Goal: Task Accomplishment & Management: Manage account settings

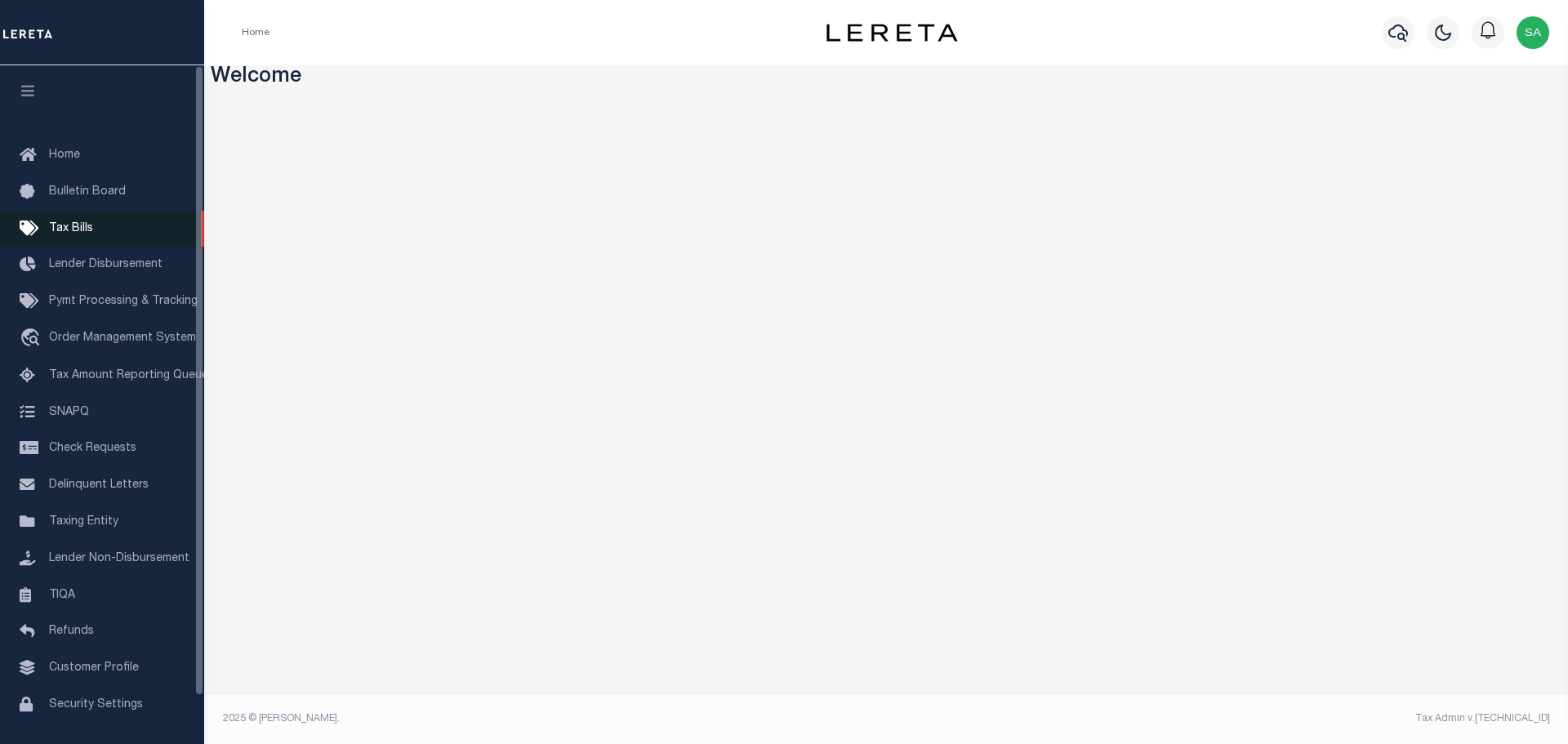
click at [70, 231] on span "Tax Bills" at bounding box center [71, 229] width 44 height 11
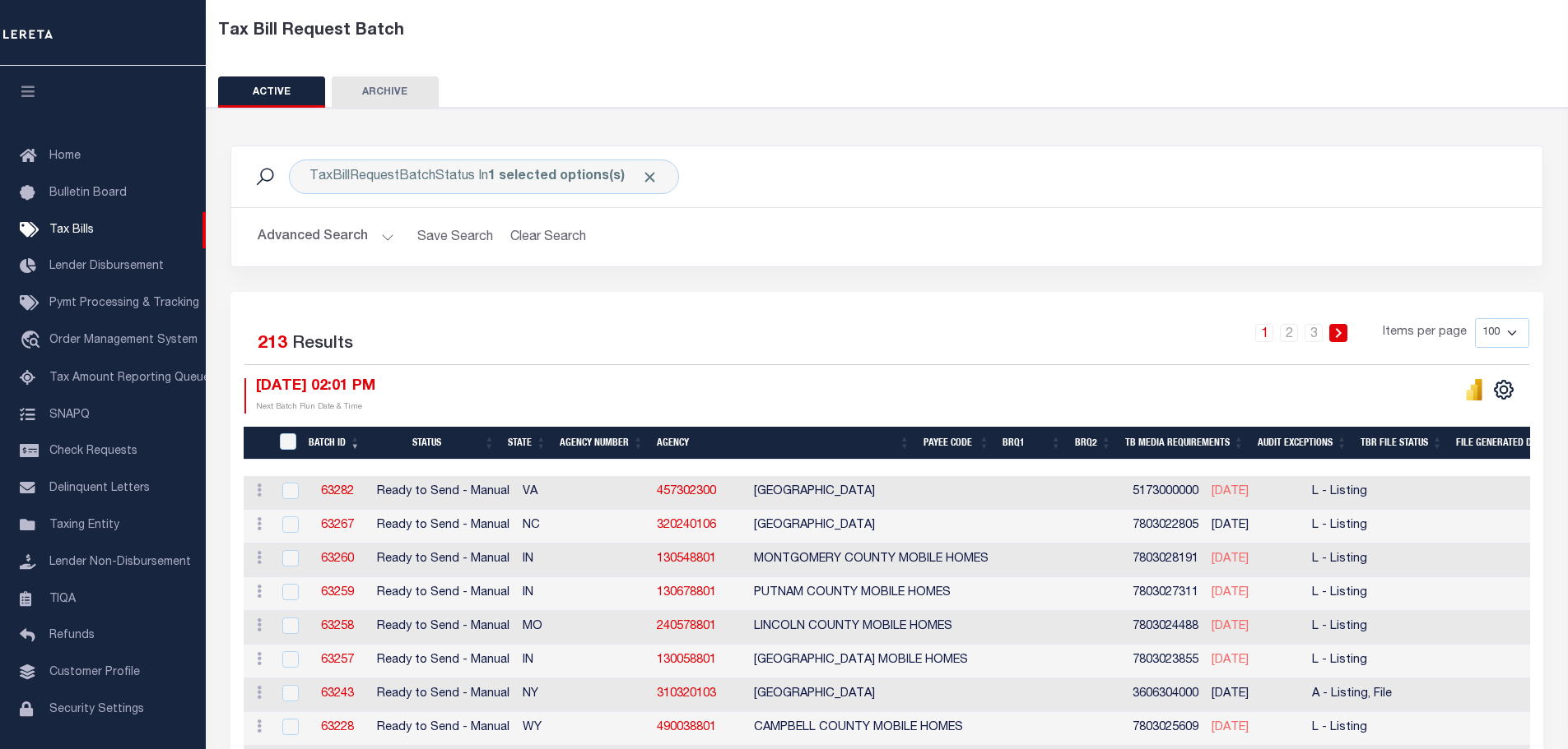
scroll to position [82, 0]
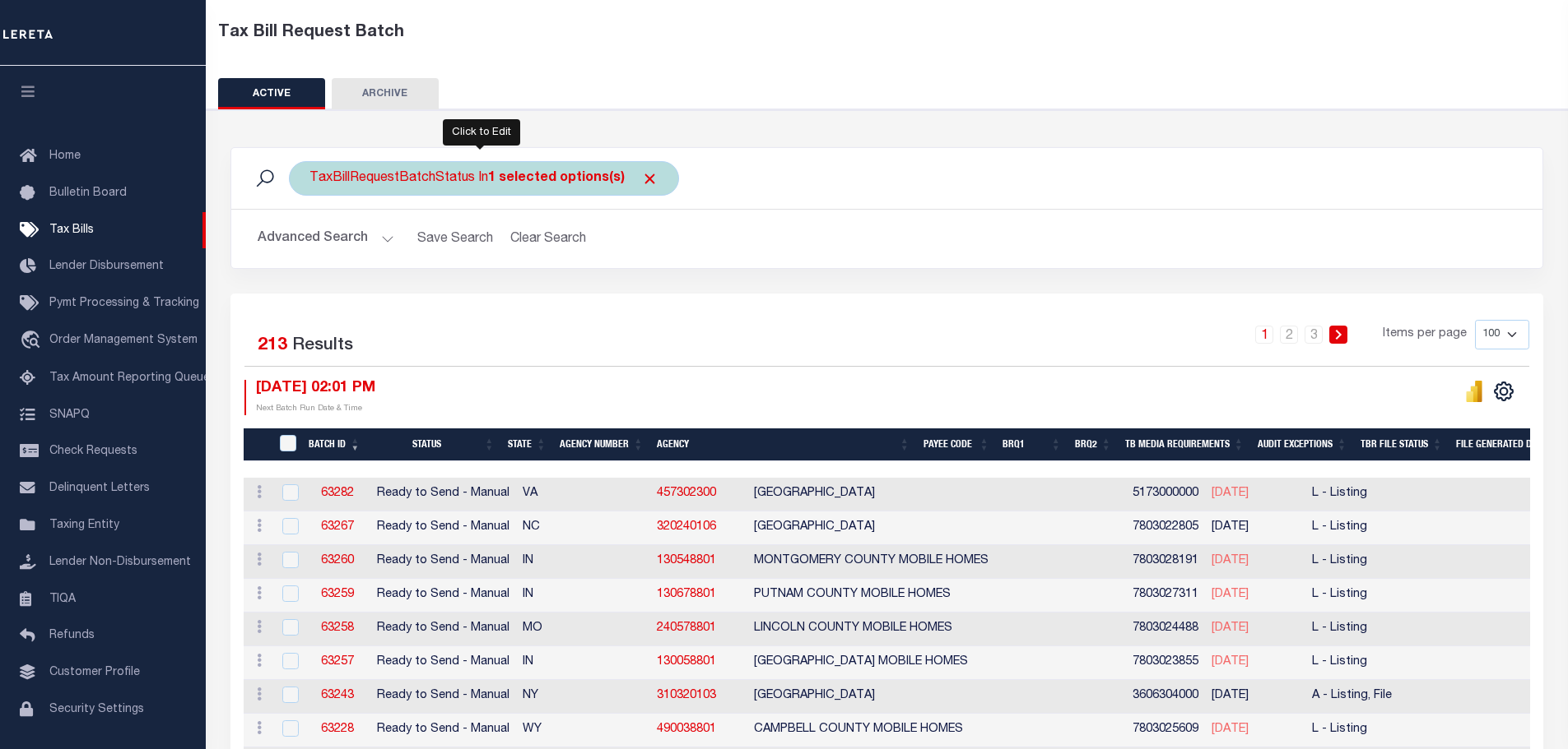
click at [494, 182] on b "1 selected options(s)" at bounding box center [557, 179] width 137 height 13
click at [353, 216] on li "1 selected" at bounding box center [348, 212] width 65 height 17
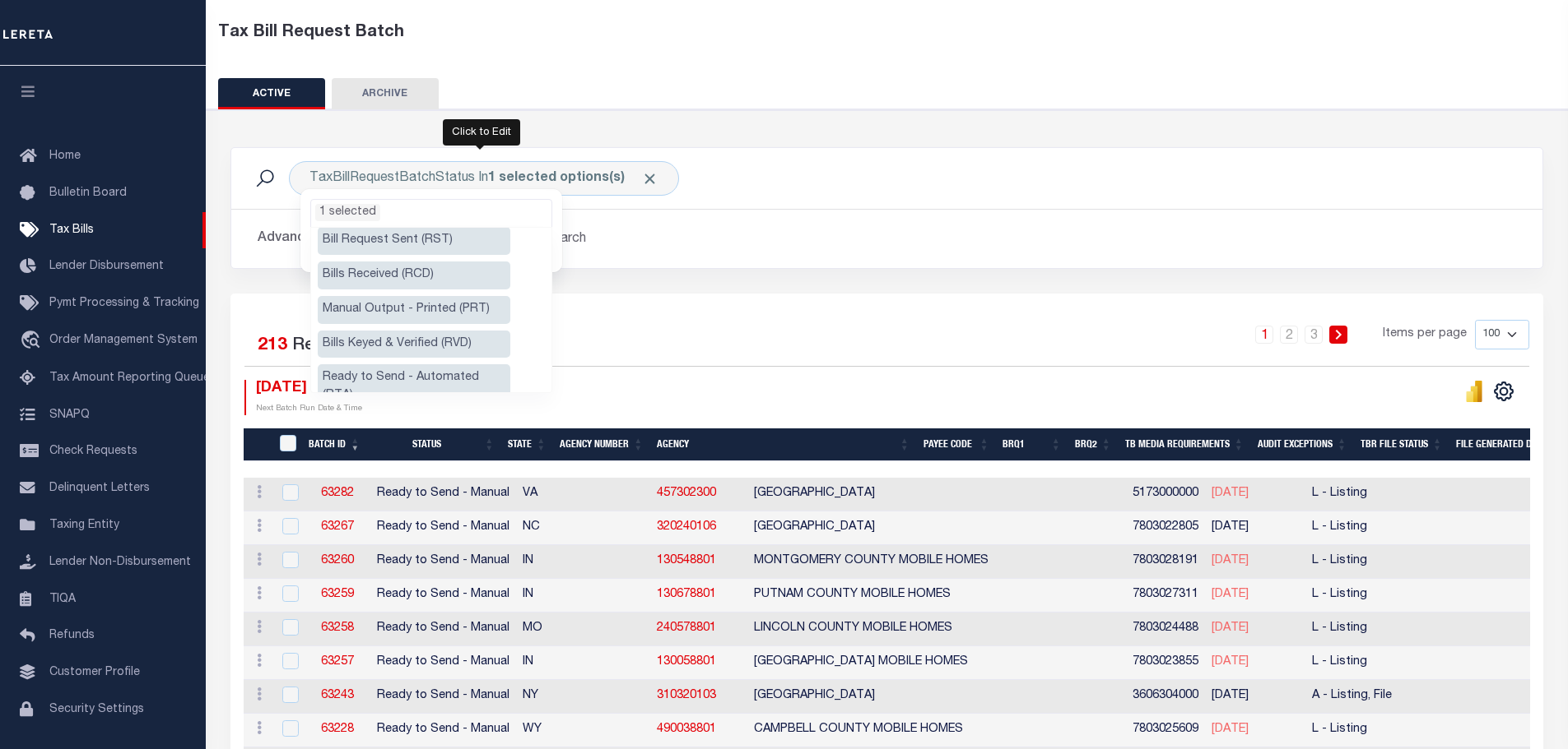
scroll to position [35, 0]
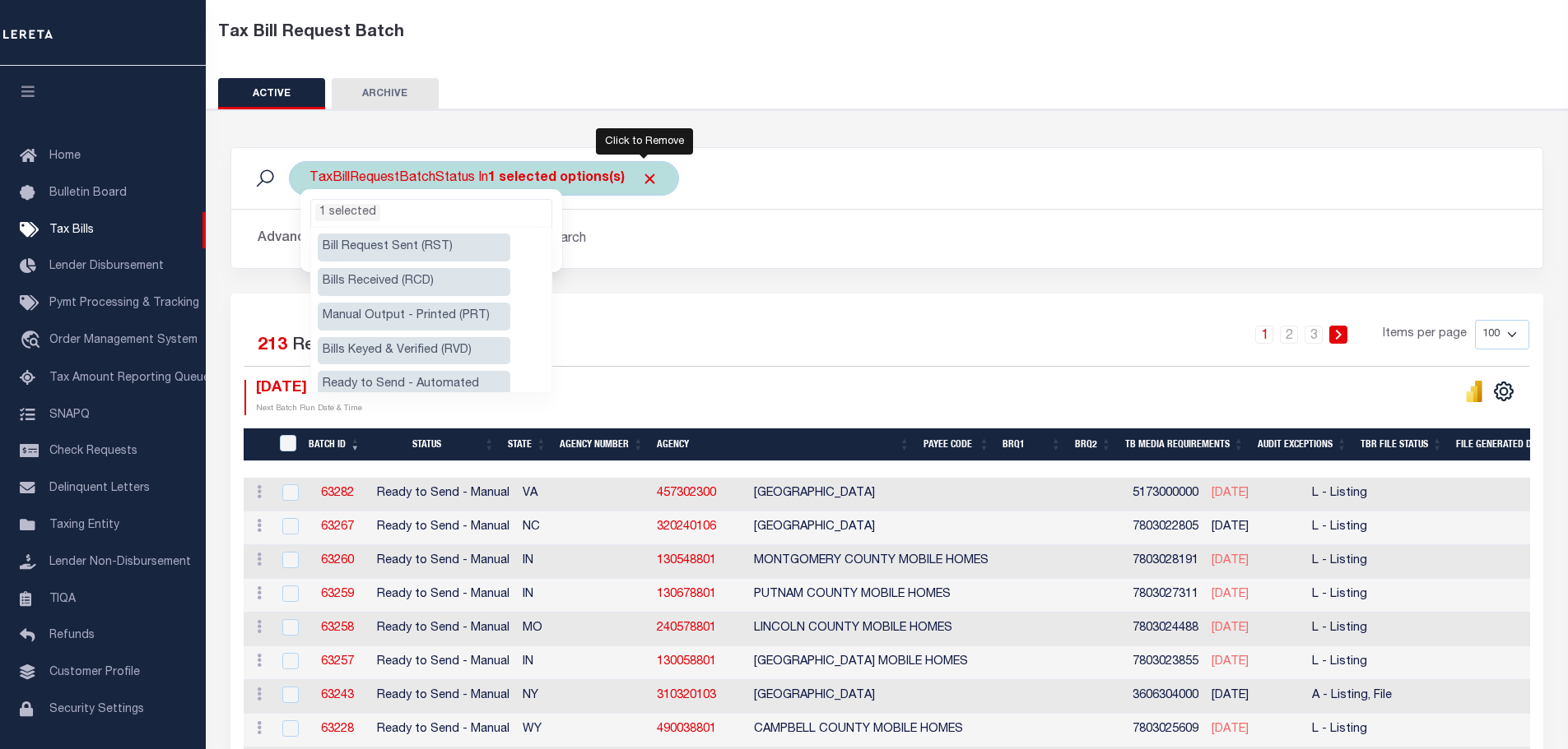
click at [642, 180] on span "Click to Remove" at bounding box center [649, 179] width 17 height 17
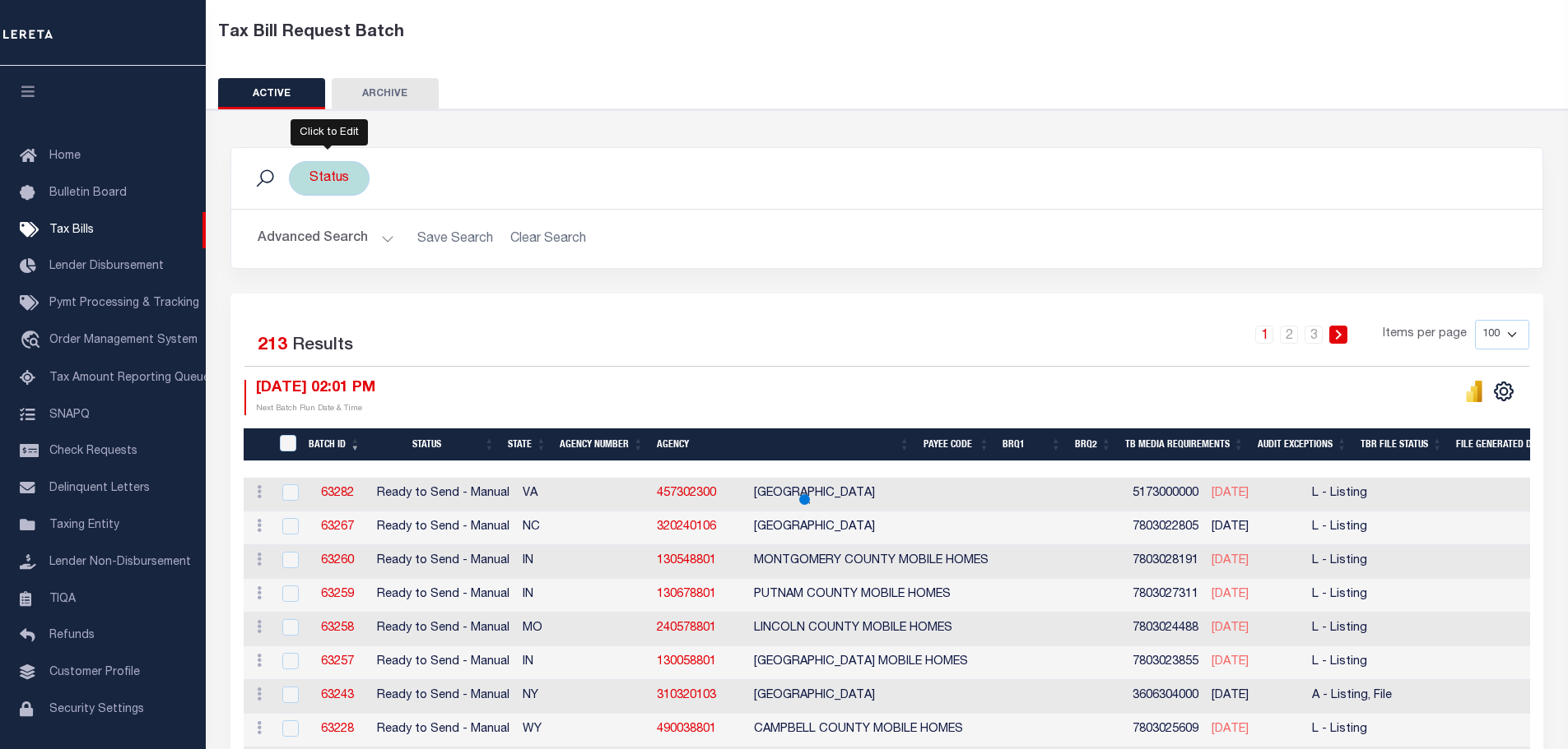
click at [322, 184] on div "Status" at bounding box center [329, 179] width 81 height 35
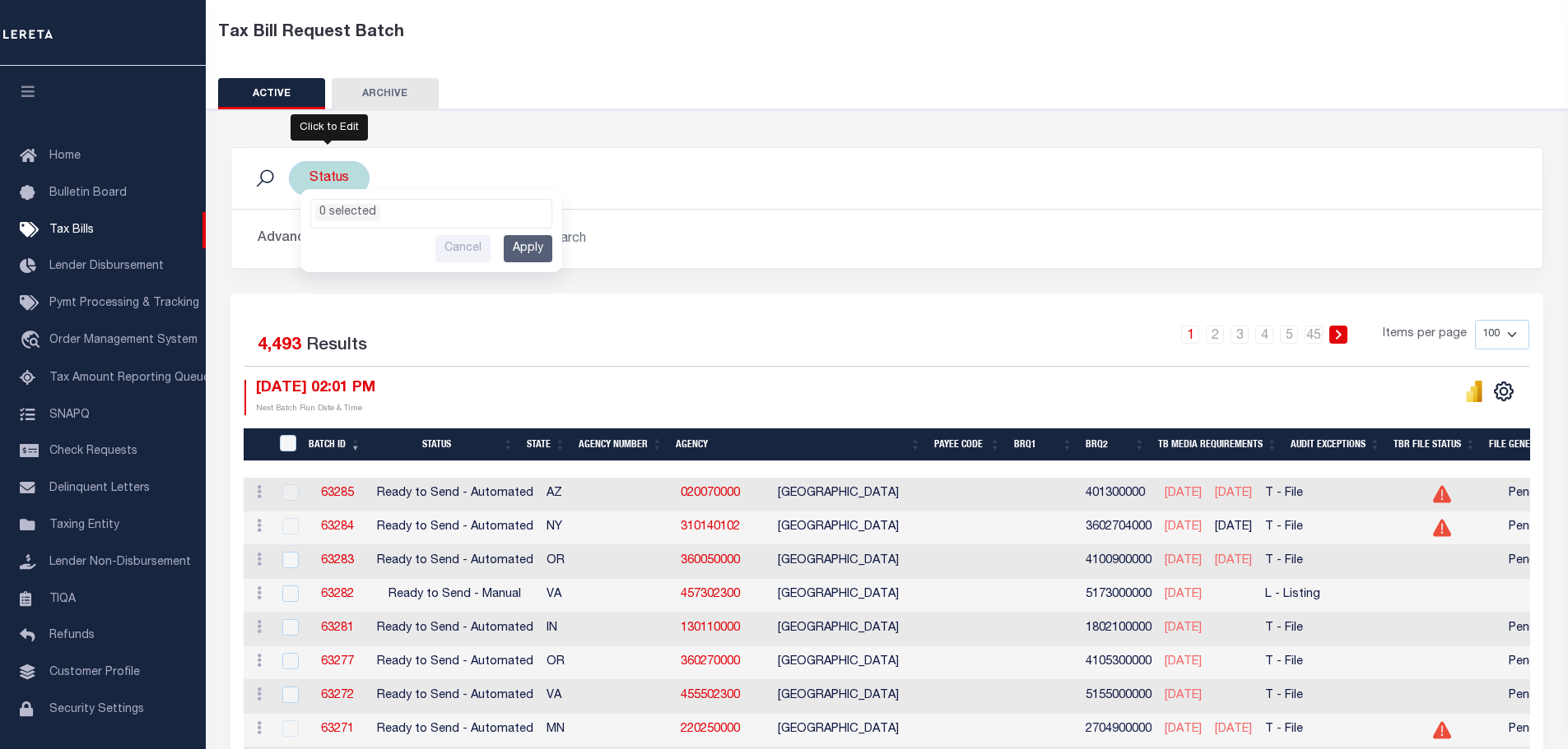
click at [459, 209] on ul "0 selected" at bounding box center [432, 211] width 240 height 21
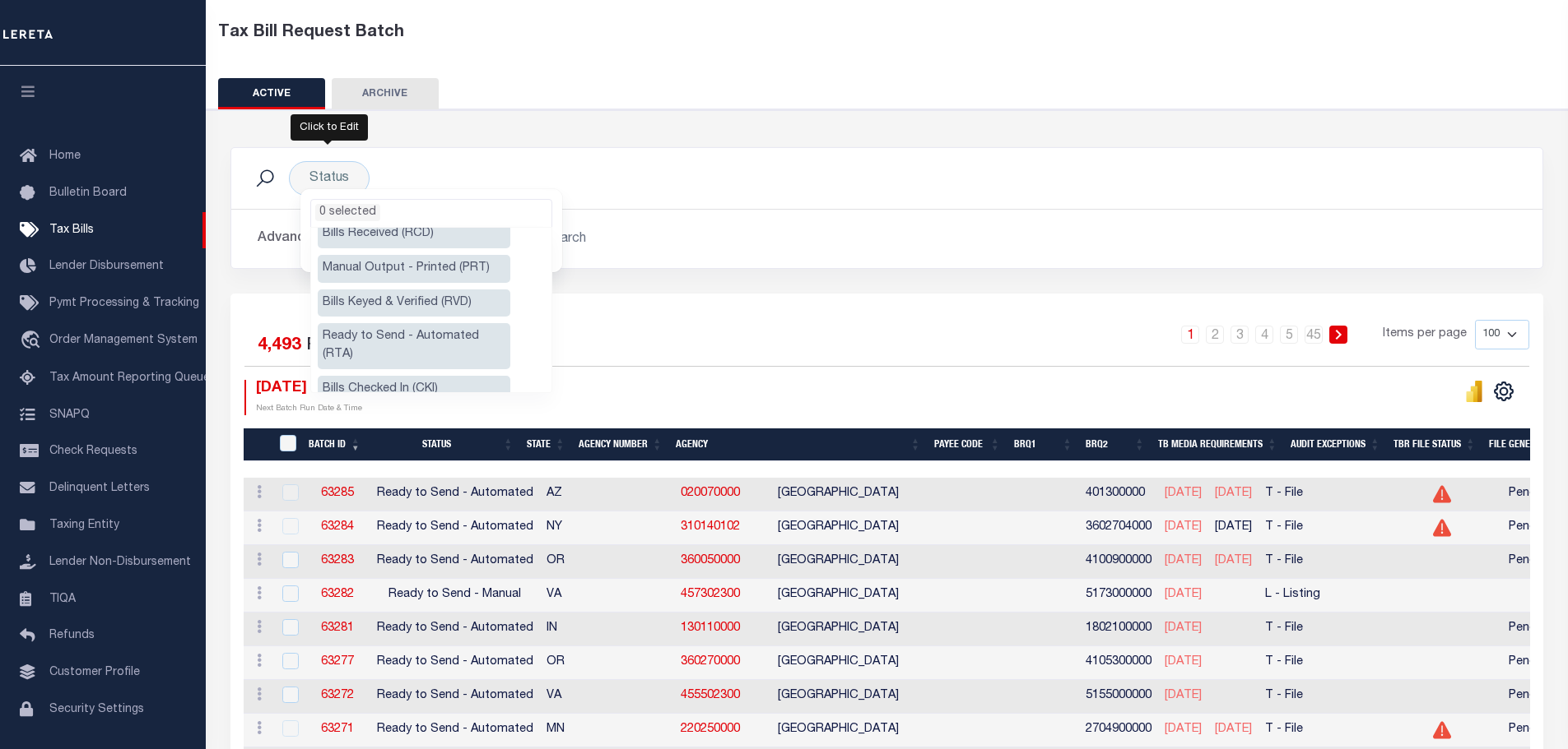
scroll to position [105, 0]
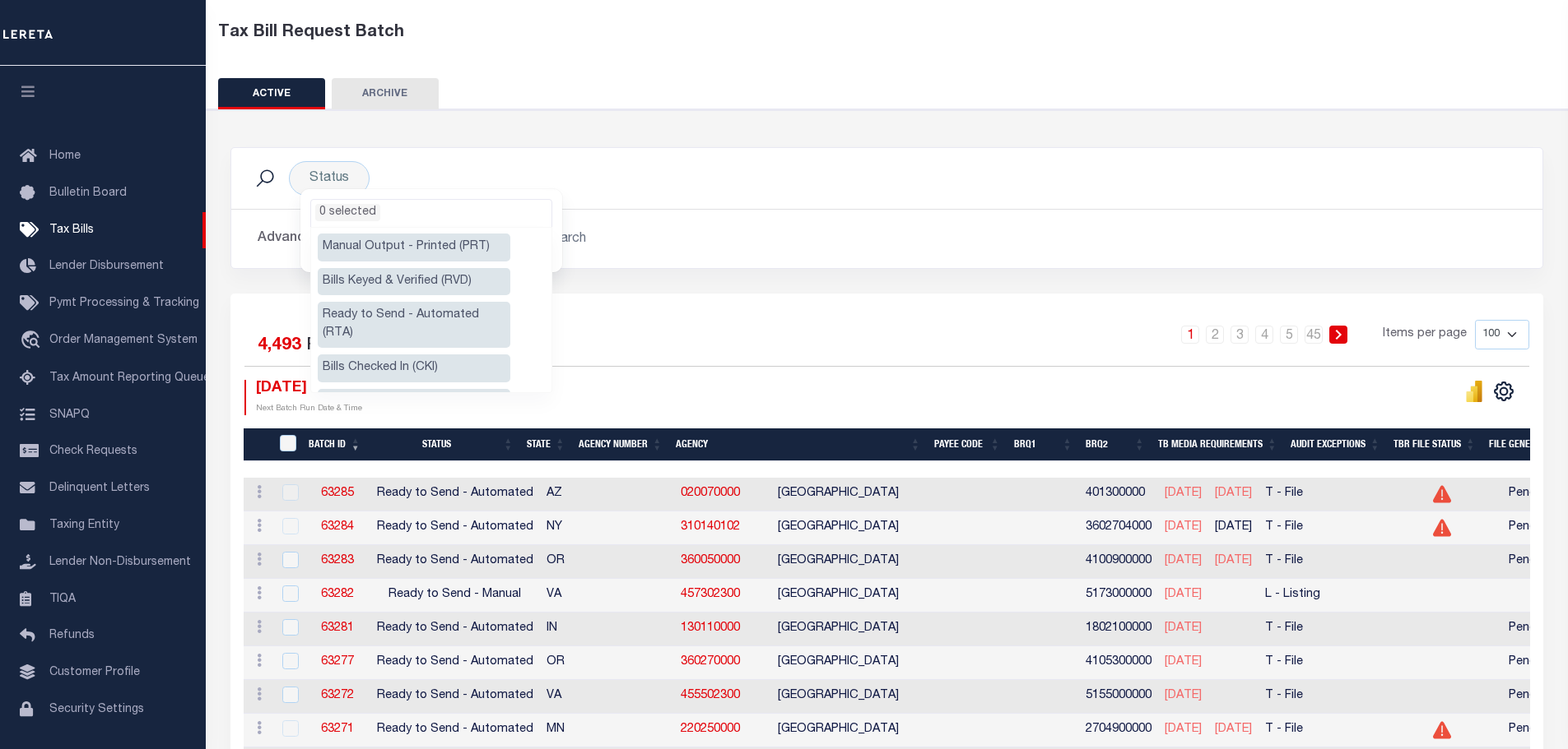
click at [460, 317] on li "Ready to Send - Automated (RTA)" at bounding box center [414, 325] width 193 height 46
select select "RTA"
click at [790, 230] on h2 "Advanced Search Save Search Clear Search" at bounding box center [887, 239] width 1285 height 32
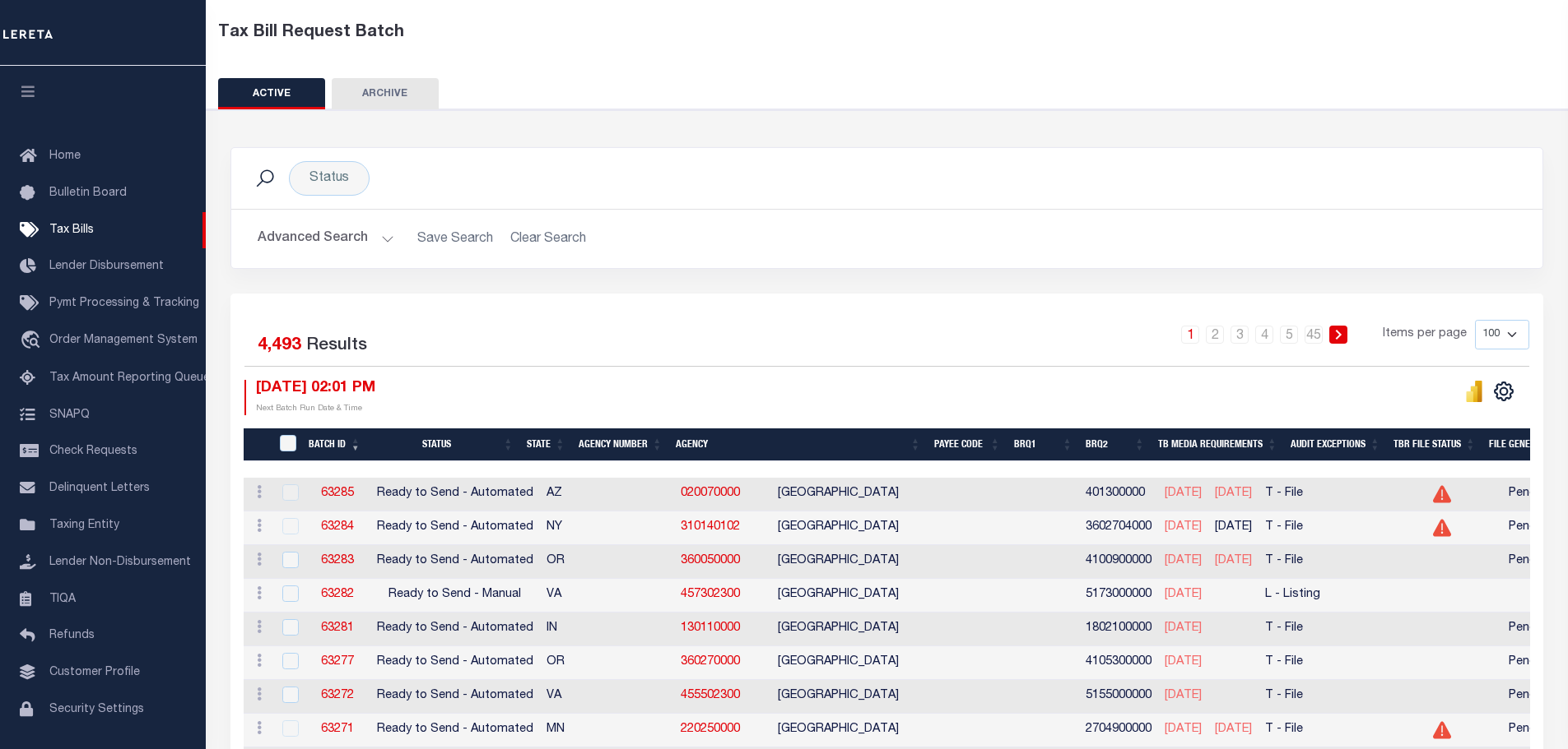
click at [346, 235] on button "Advanced Search" at bounding box center [326, 239] width 137 height 32
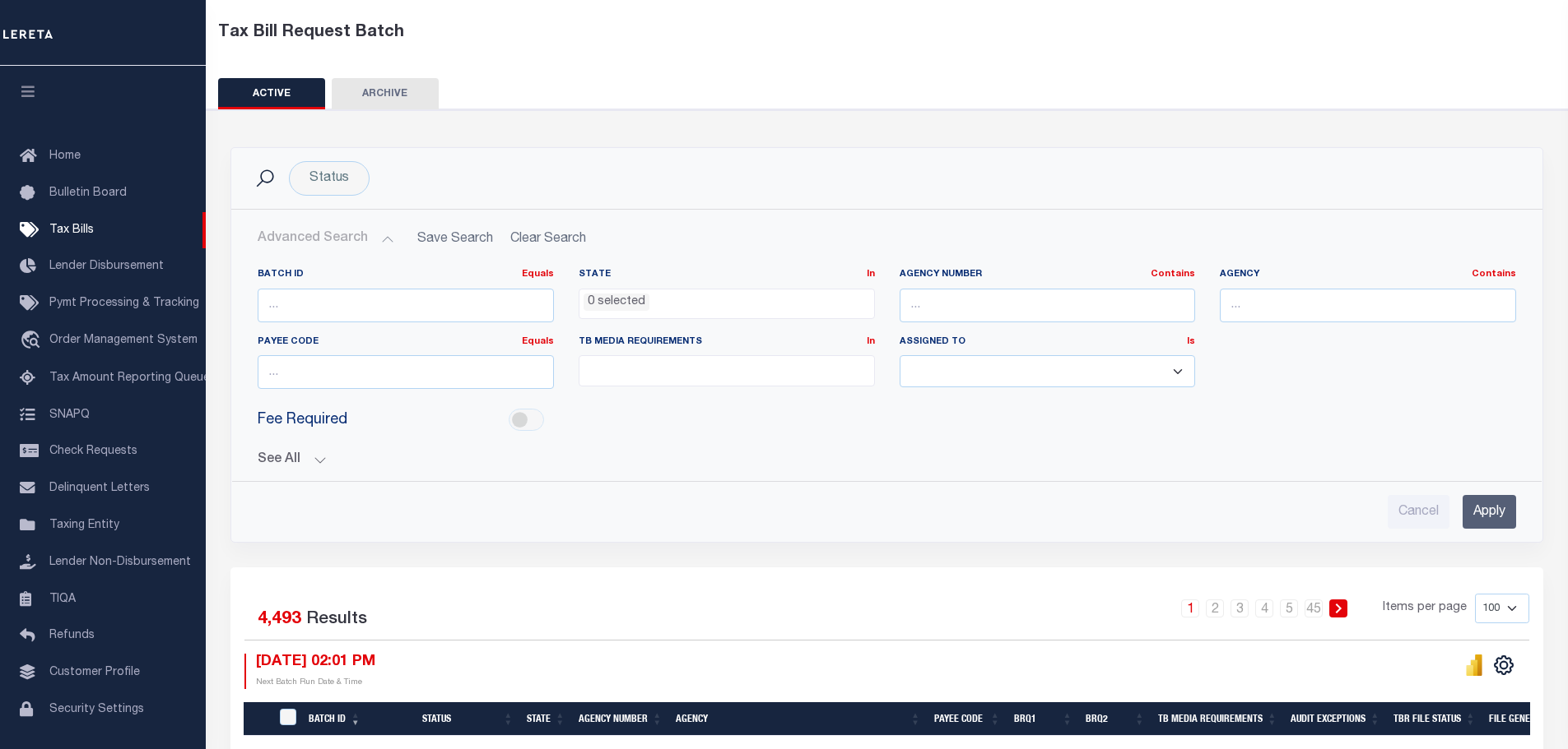
click at [306, 454] on button "See All" at bounding box center [887, 460] width 1258 height 16
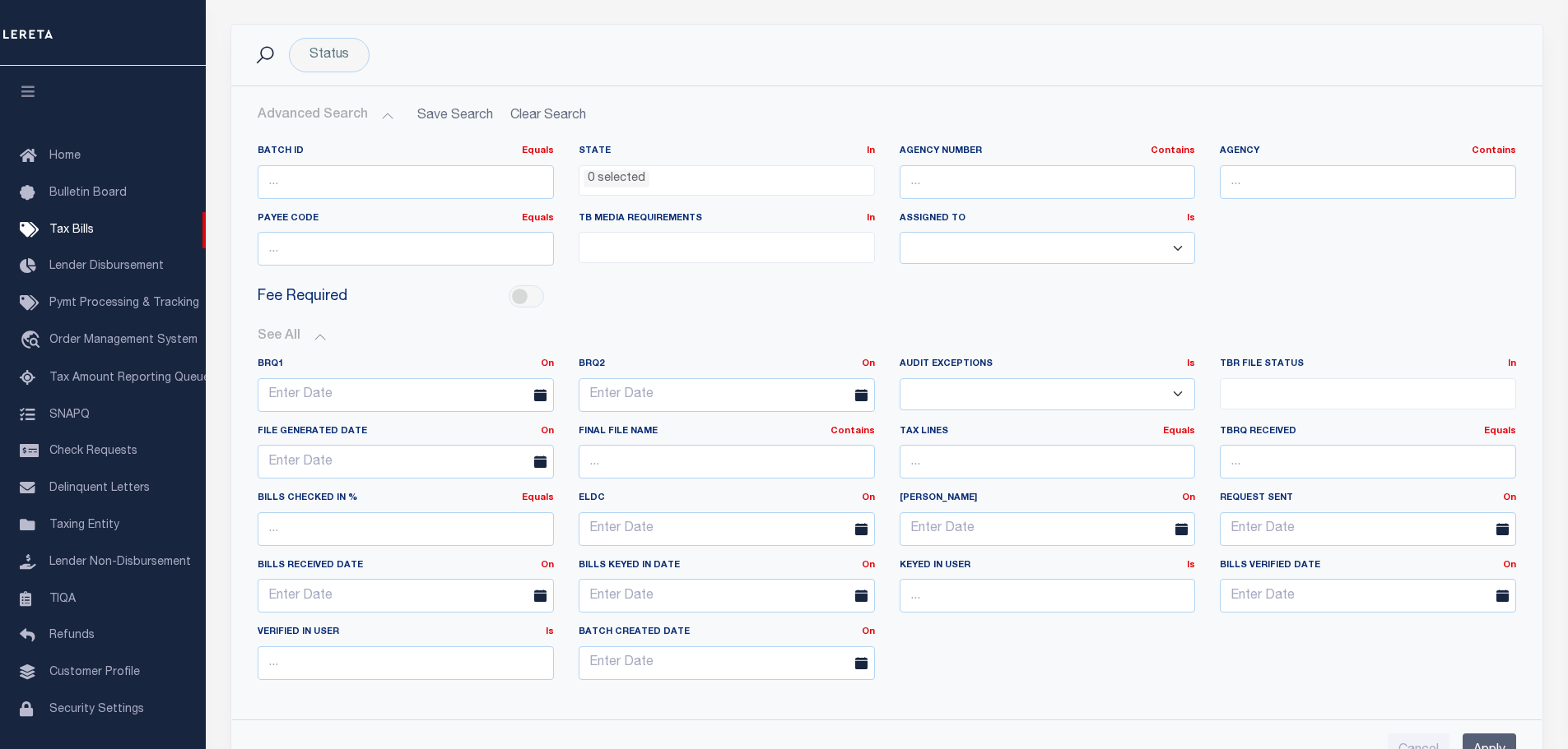
scroll to position [247, 0]
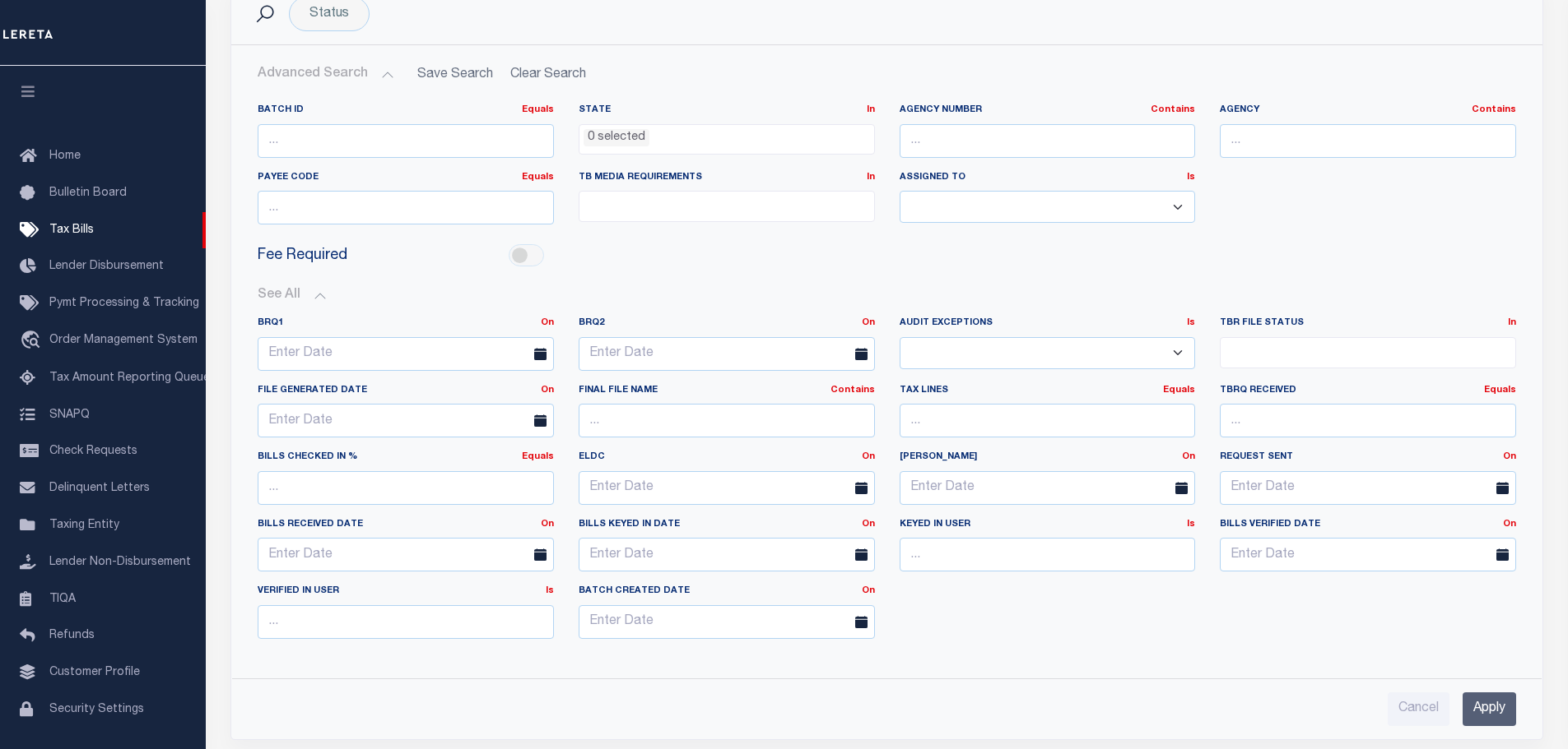
click at [539, 354] on icon at bounding box center [540, 354] width 12 height 12
click at [478, 356] on input "text" at bounding box center [406, 354] width 296 height 34
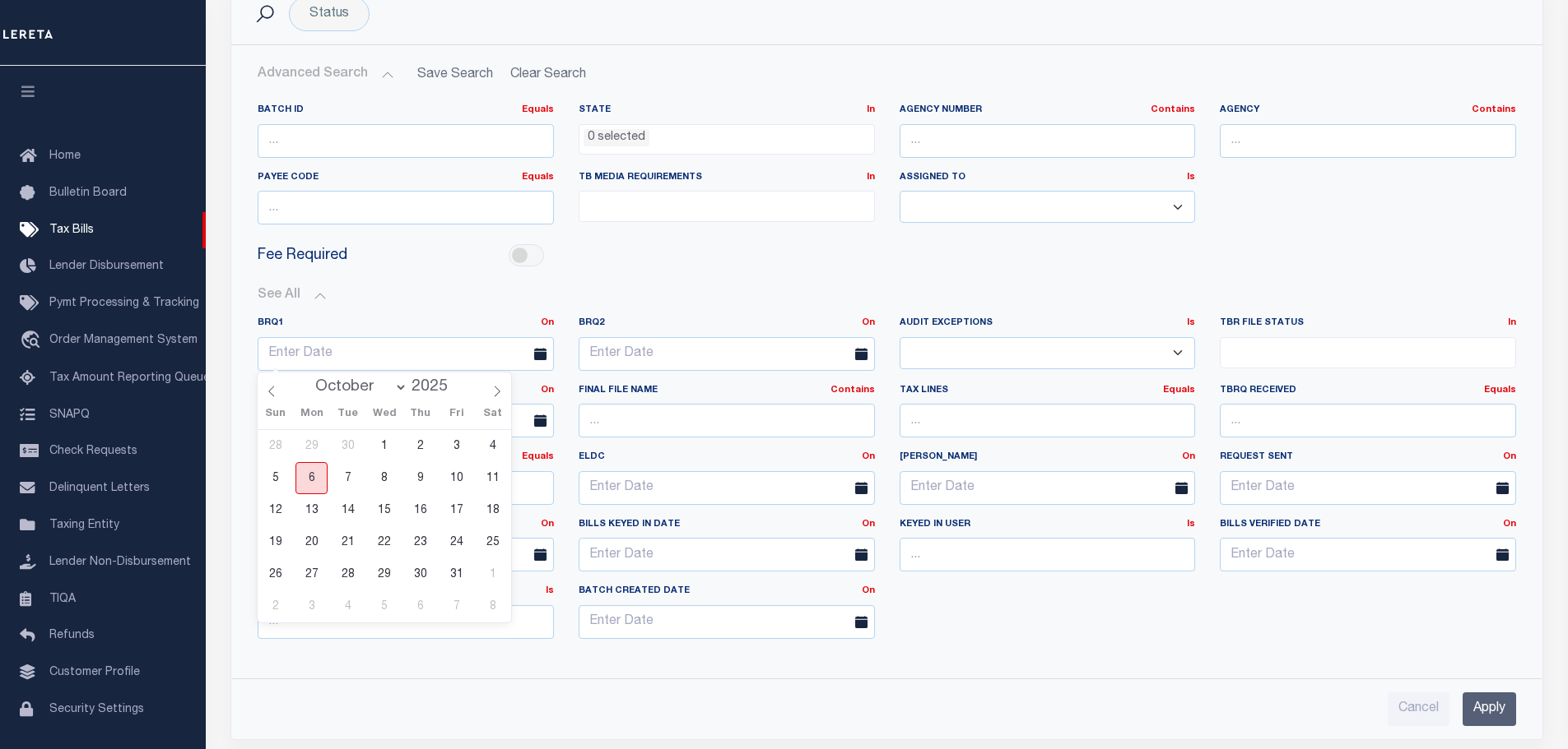
click at [315, 480] on span "6" at bounding box center [311, 478] width 32 height 32
type input "10-06-2025"
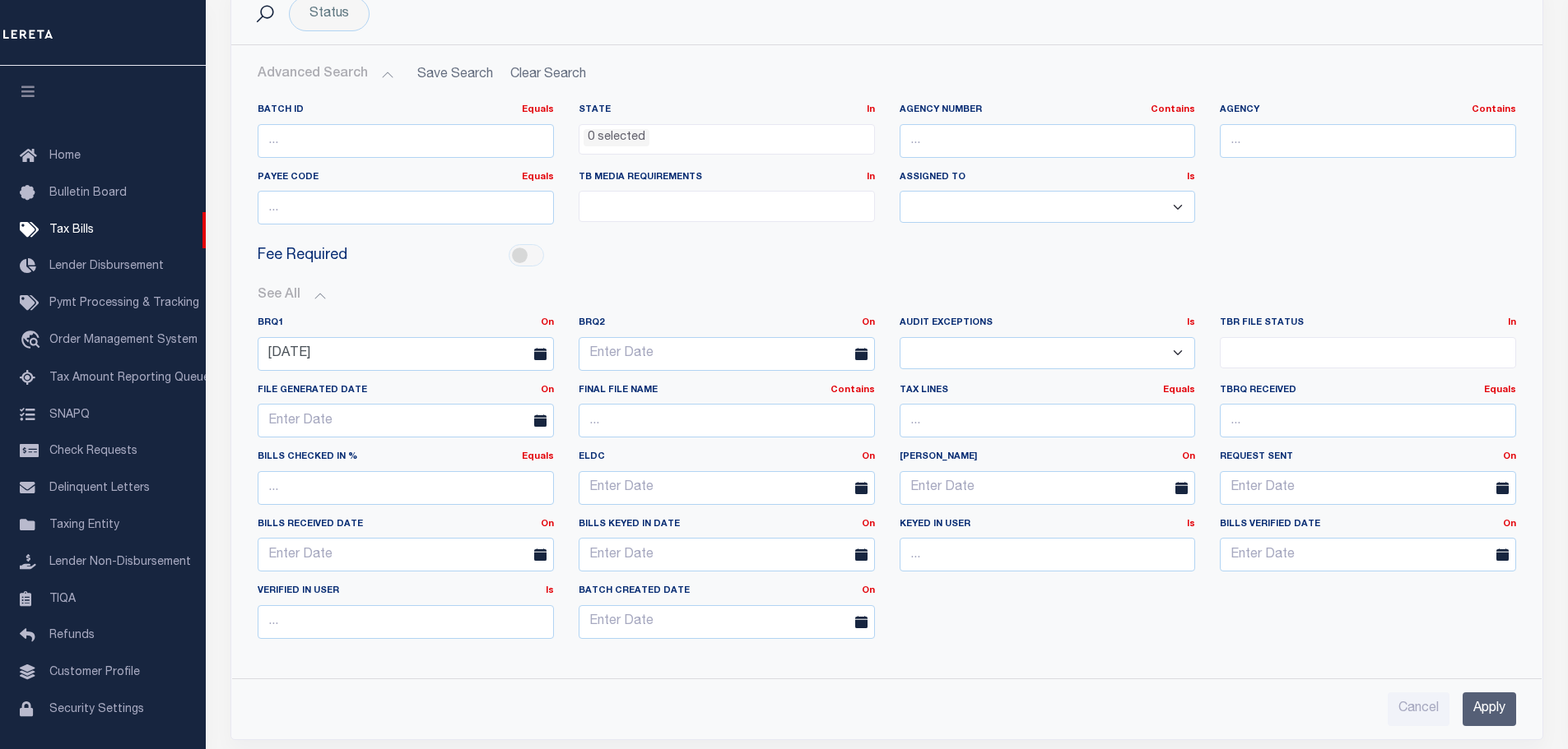
click at [1491, 714] on input "Apply" at bounding box center [1489, 709] width 54 height 34
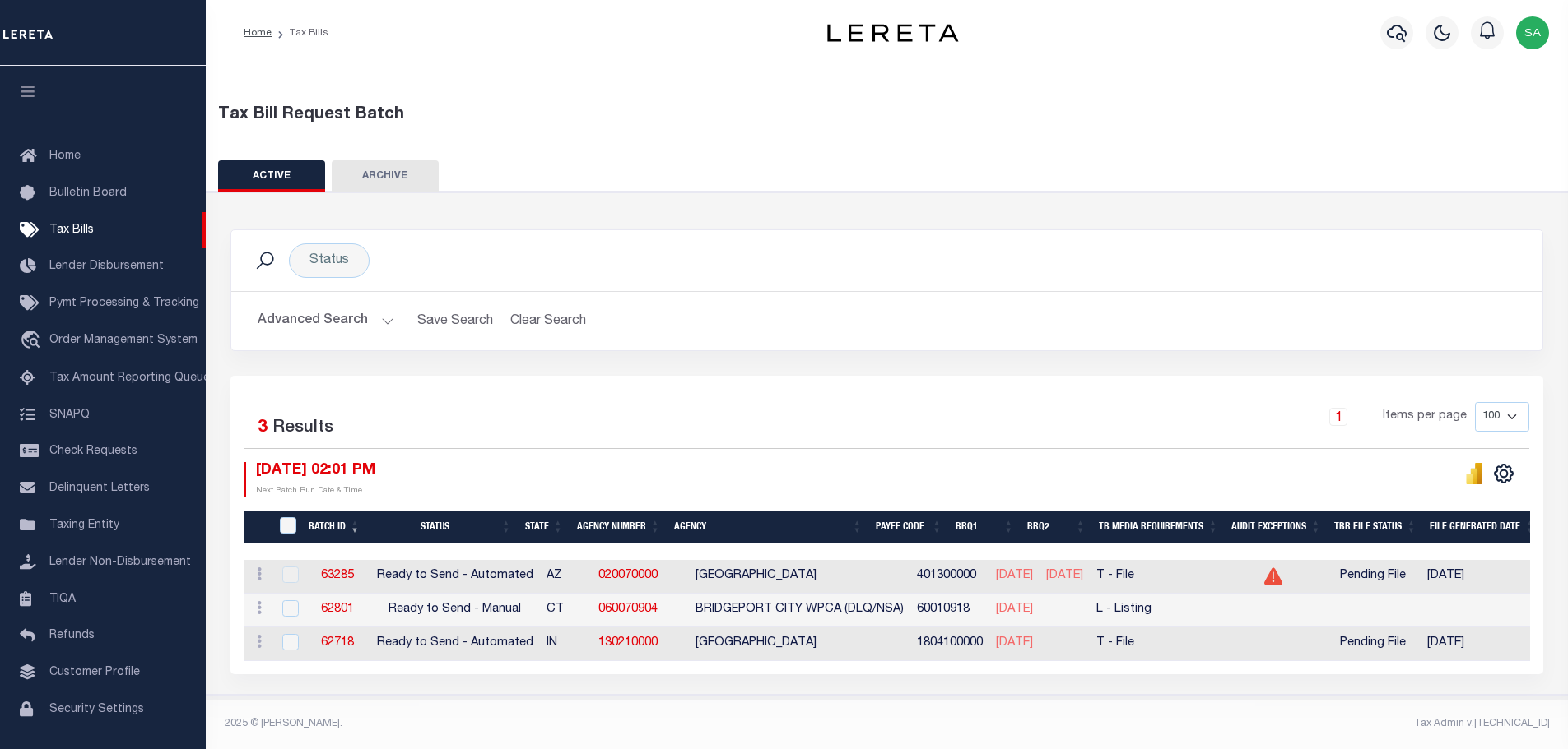
scroll to position [9, 0]
drag, startPoint x: 1375, startPoint y: 565, endPoint x: 1446, endPoint y: 565, distance: 71.0
click at [1414, 568] on div "Pending File" at bounding box center [1373, 577] width 82 height 18
click at [614, 570] on link "020070000" at bounding box center [628, 575] width 59 height 12
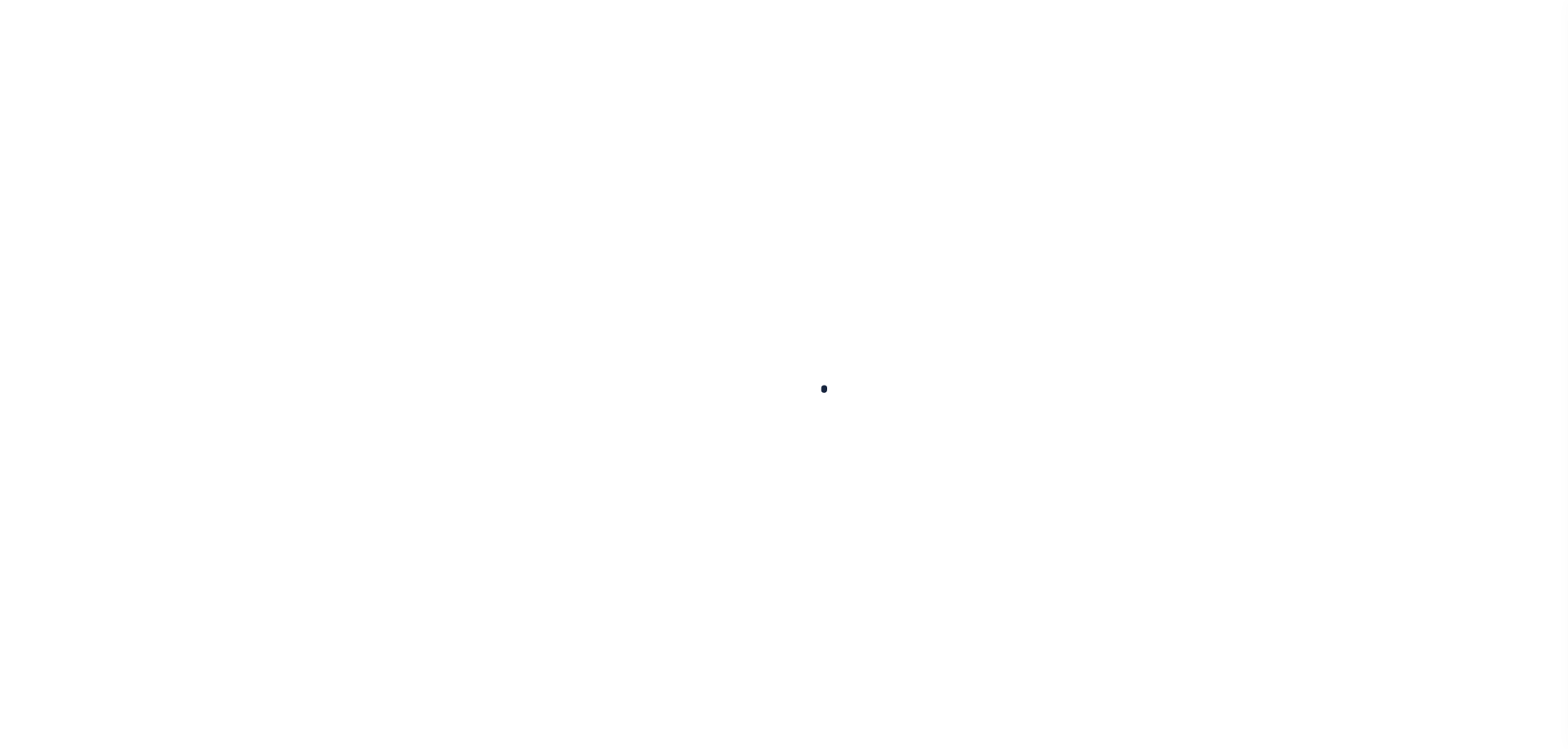
select select
checkbox input "false"
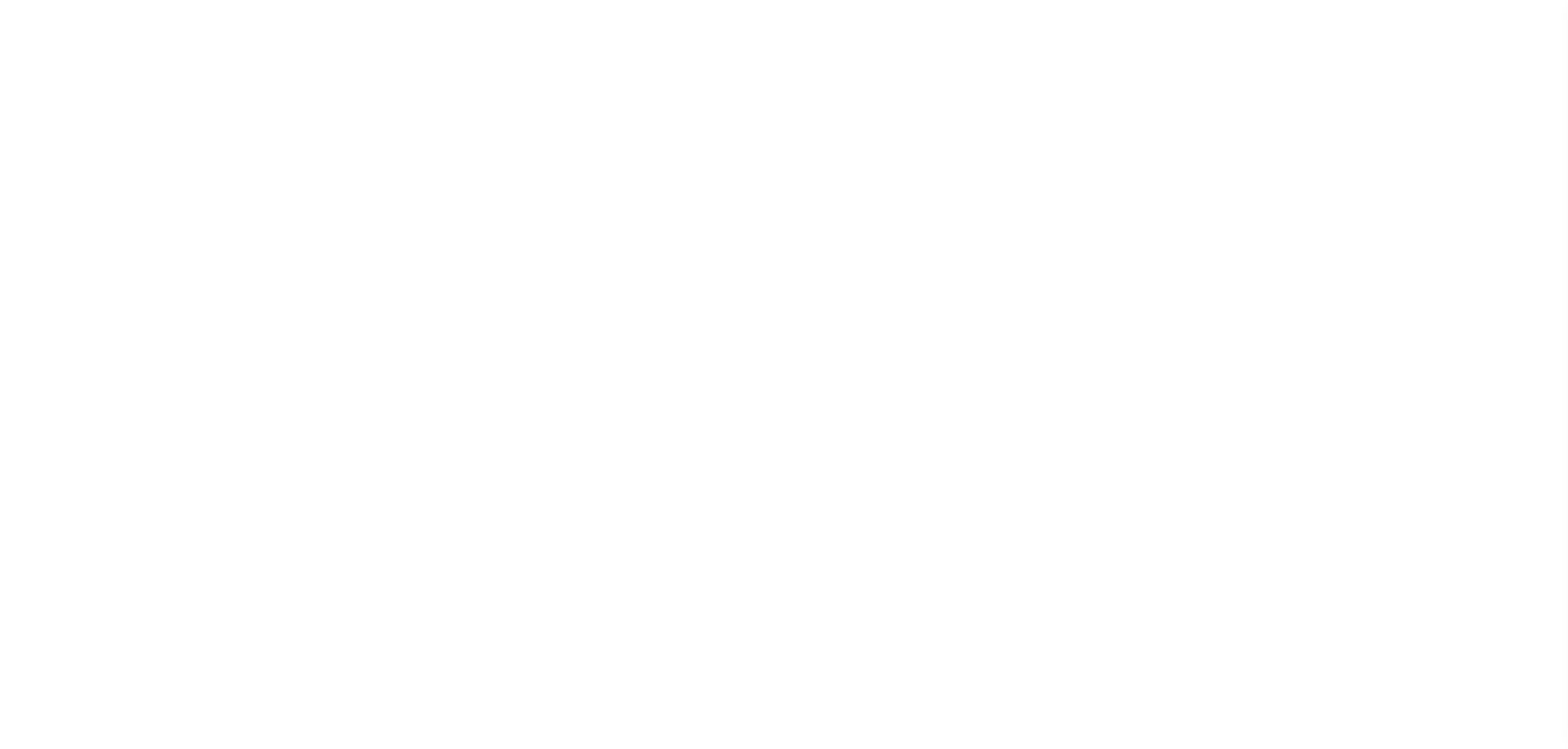
checkbox input "false"
type input "401300000"
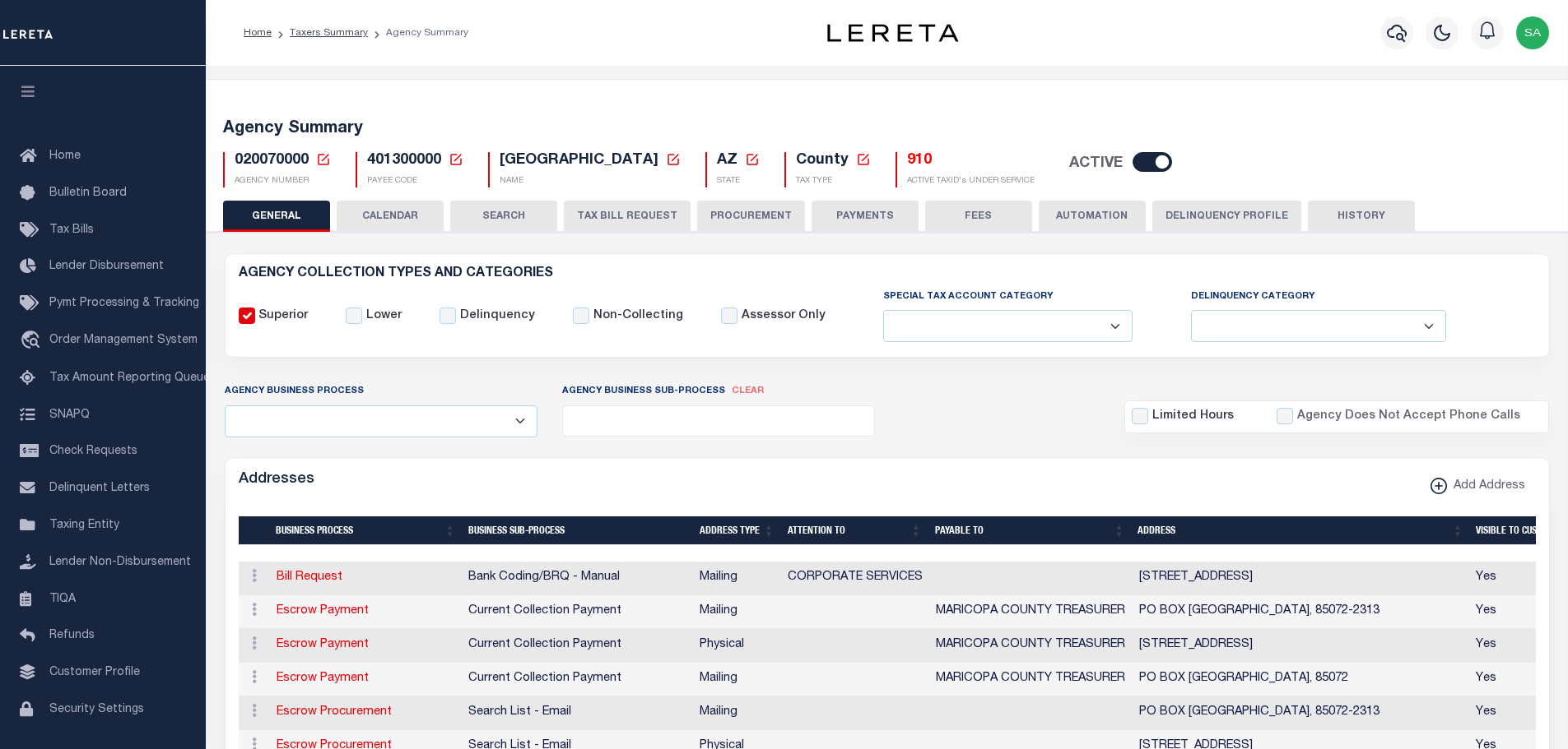
click at [608, 221] on button "TAX BILL REQUEST" at bounding box center [628, 216] width 127 height 31
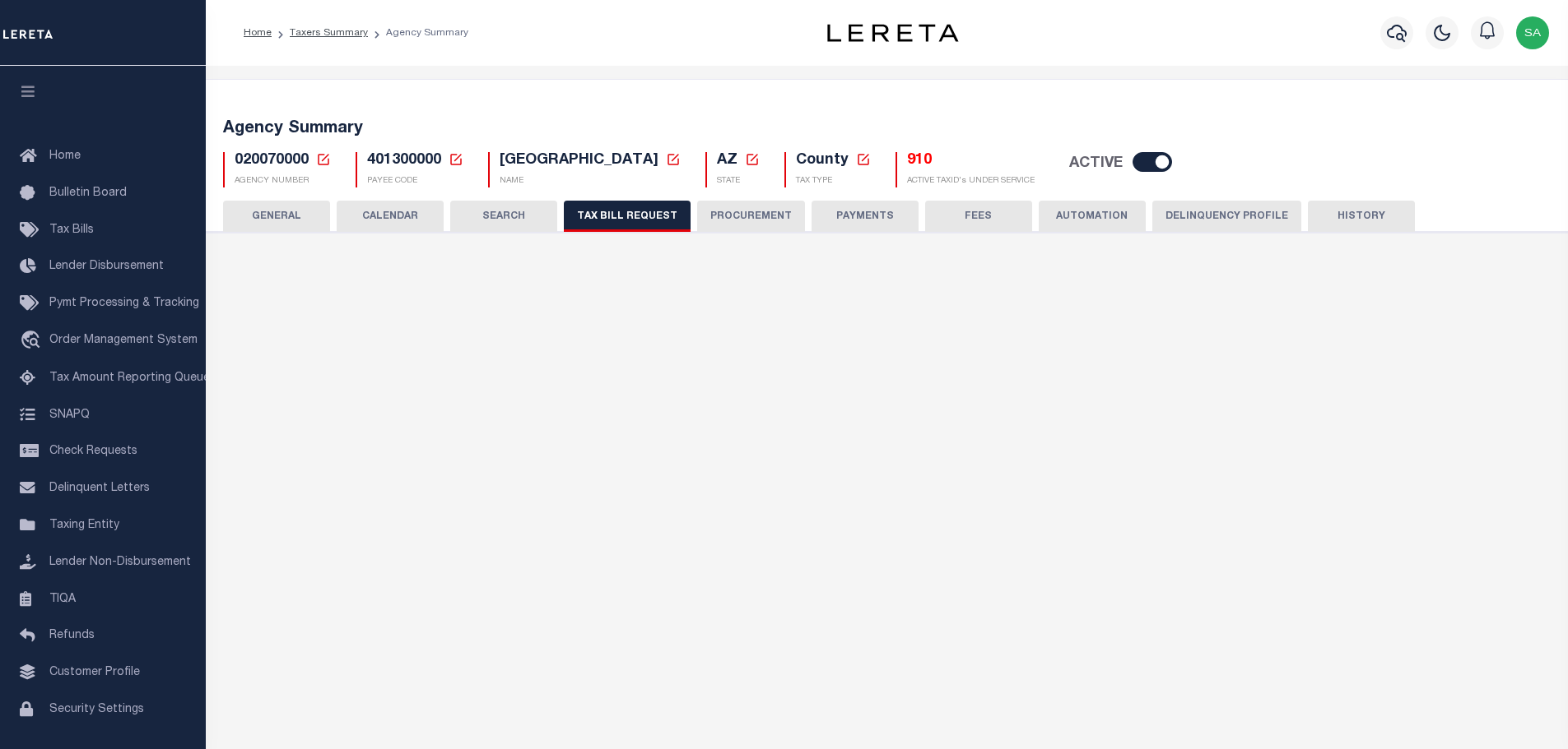
select select "28"
checkbox input "false"
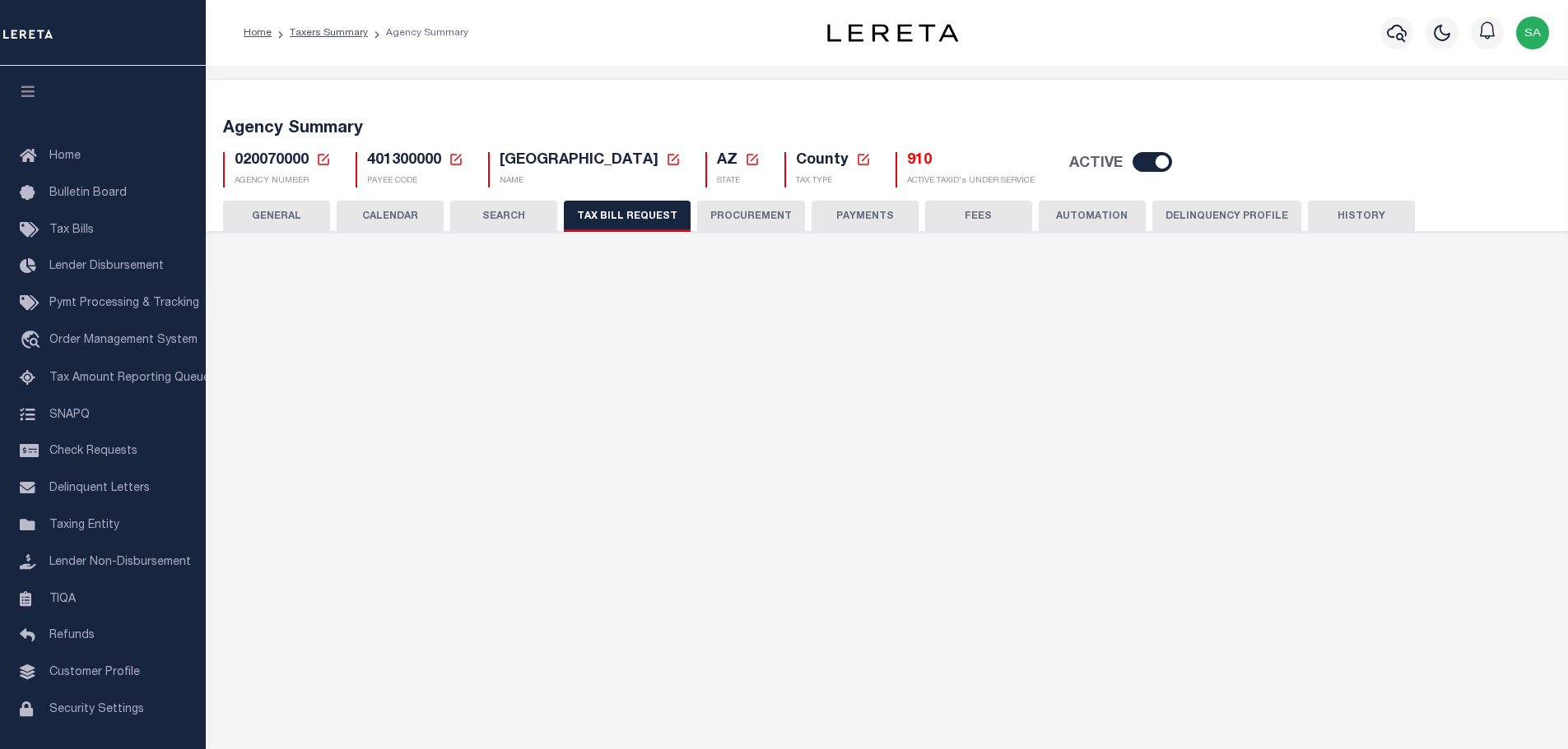
select select "22"
select select "true"
select select "14"
select select
select select "3"
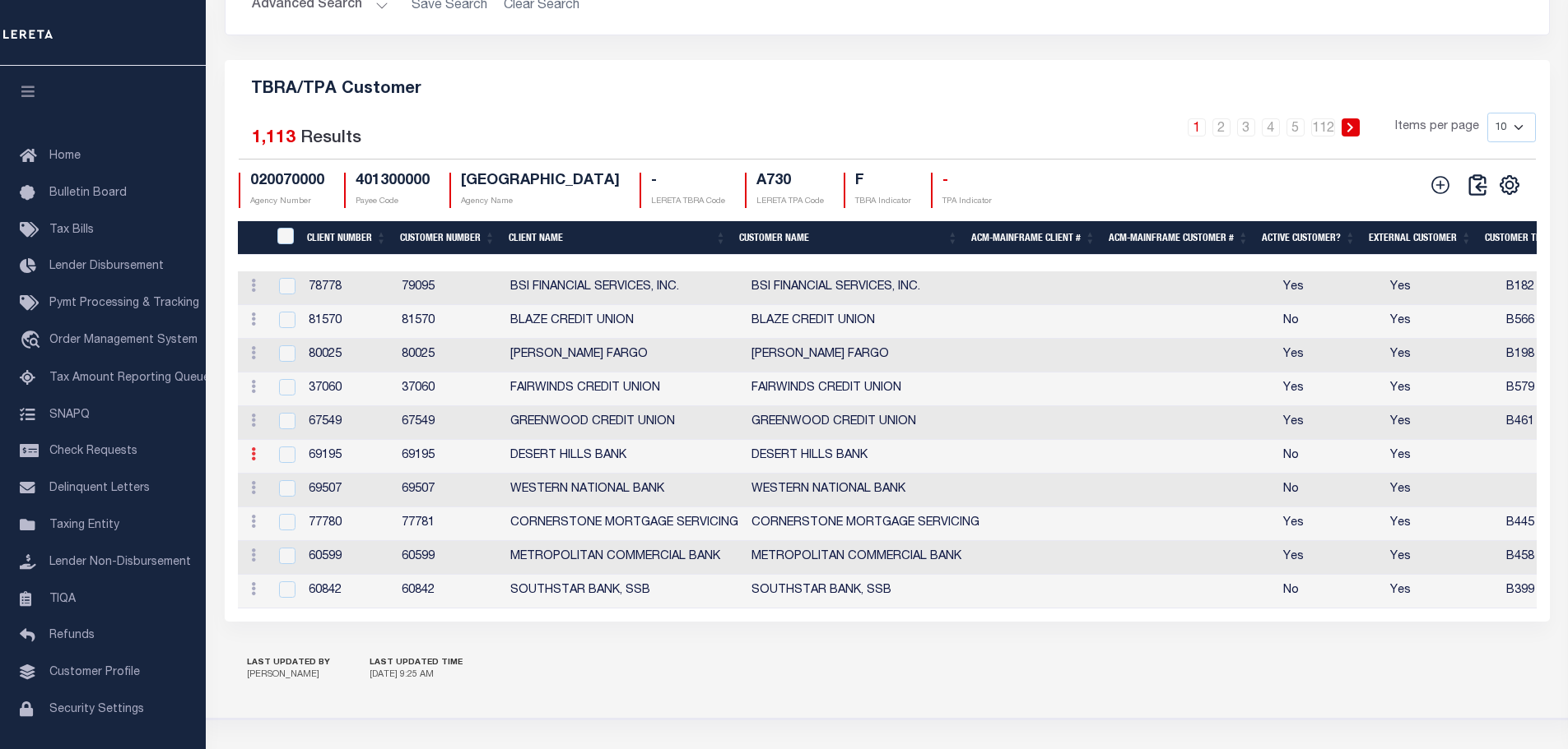
click at [254, 461] on icon at bounding box center [254, 454] width 5 height 13
click at [267, 495] on link "Edit" at bounding box center [282, 481] width 75 height 27
checkbox input "true"
type input "DESERT HILLS BANK"
type input "69195"
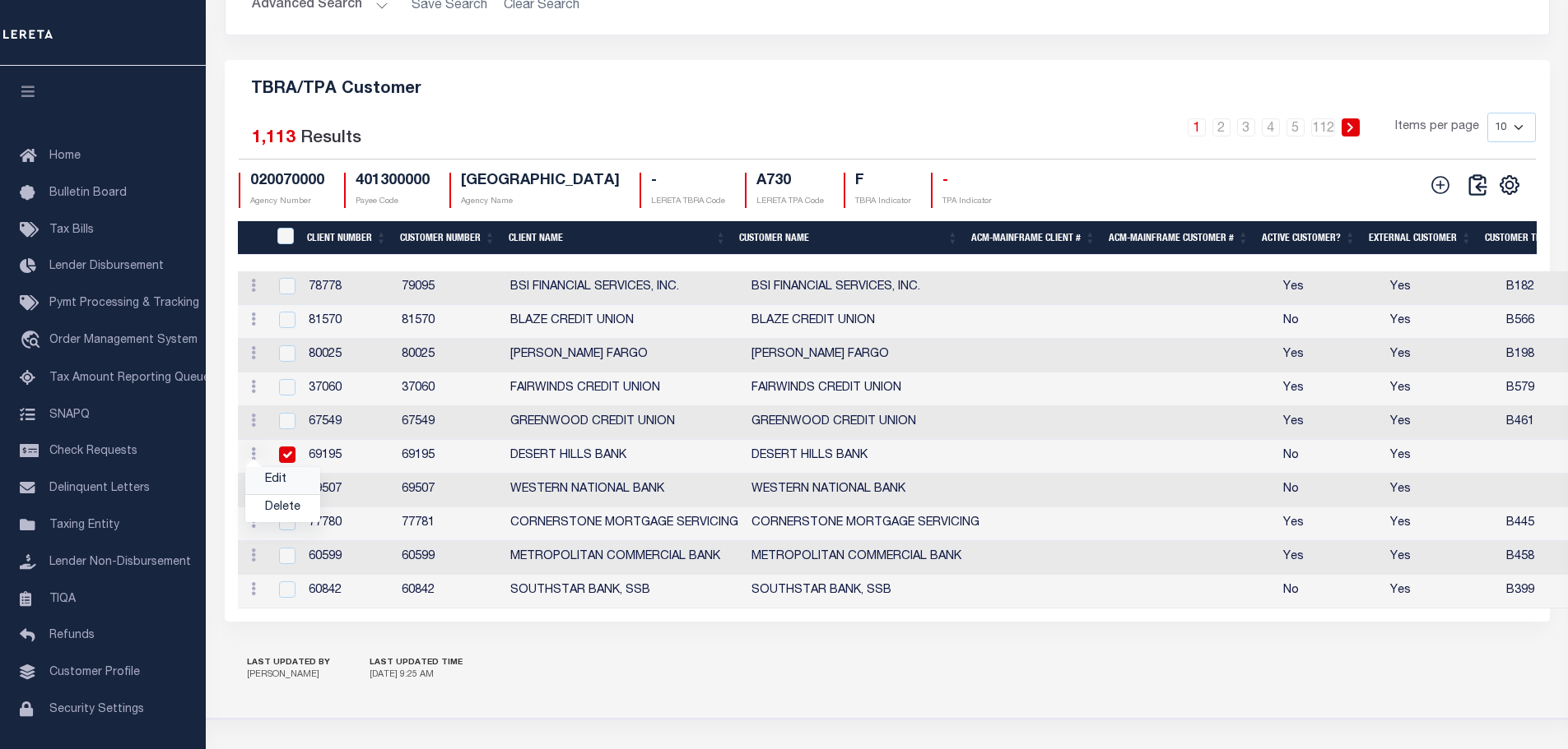
type input "DESERT HILLS BANK"
type input "69195"
type input "0"
checkbox input "true"
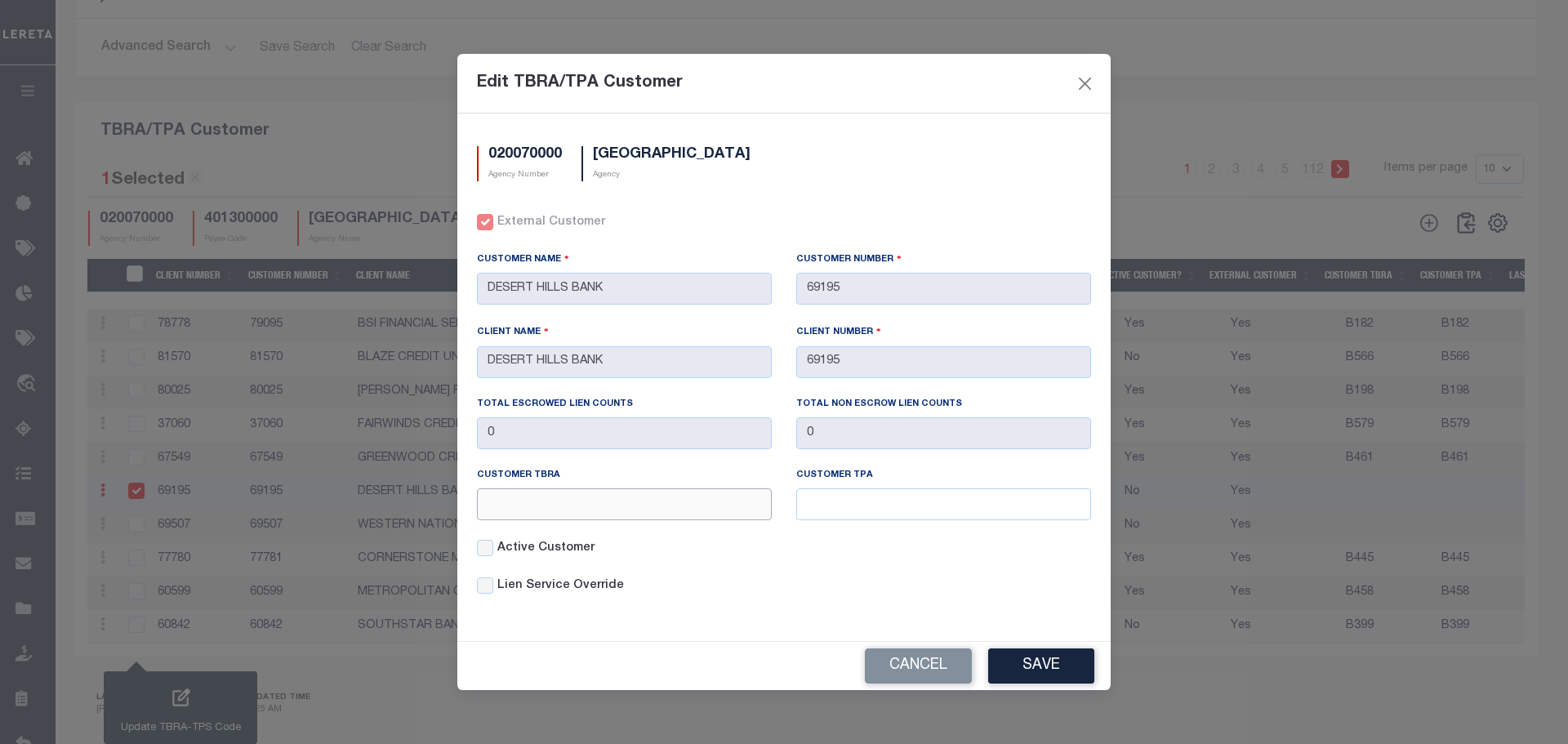
click at [663, 505] on input "text" at bounding box center [624, 504] width 295 height 32
type input "123"
click at [818, 507] on input "text" at bounding box center [943, 504] width 295 height 32
type input "123"
click at [1039, 659] on button "Save" at bounding box center [1041, 666] width 106 height 35
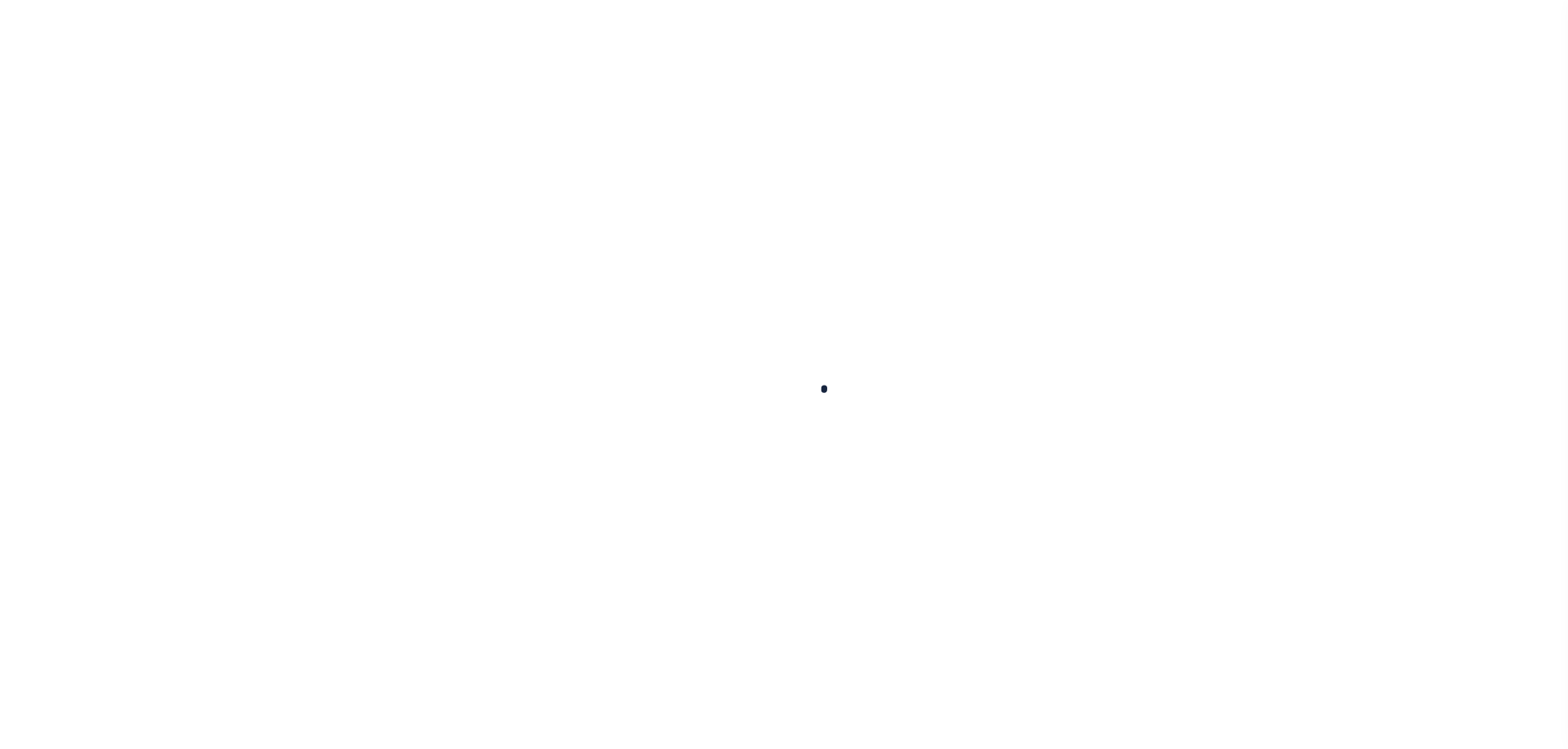
select select
checkbox input "false"
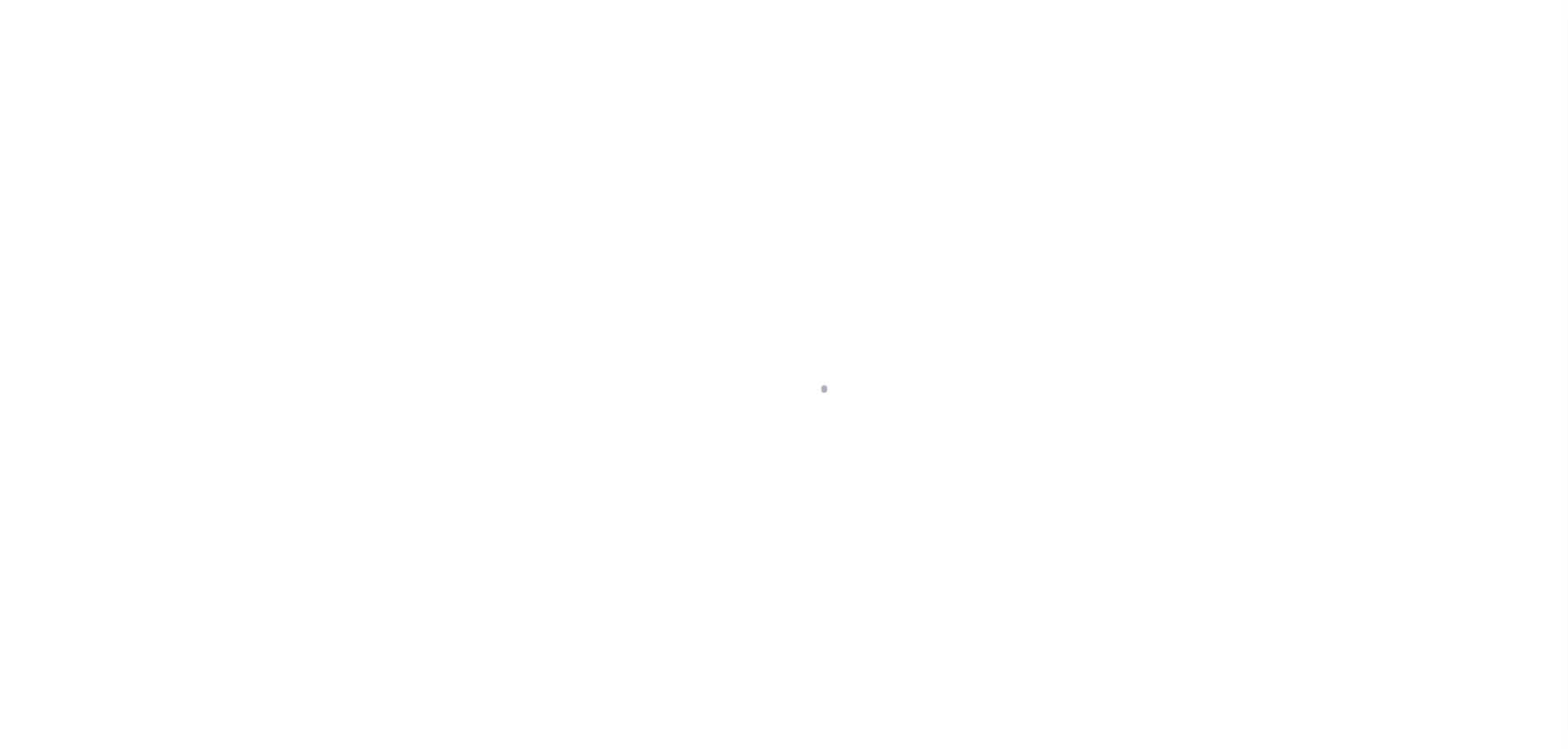
checkbox input "false"
type input "401300000"
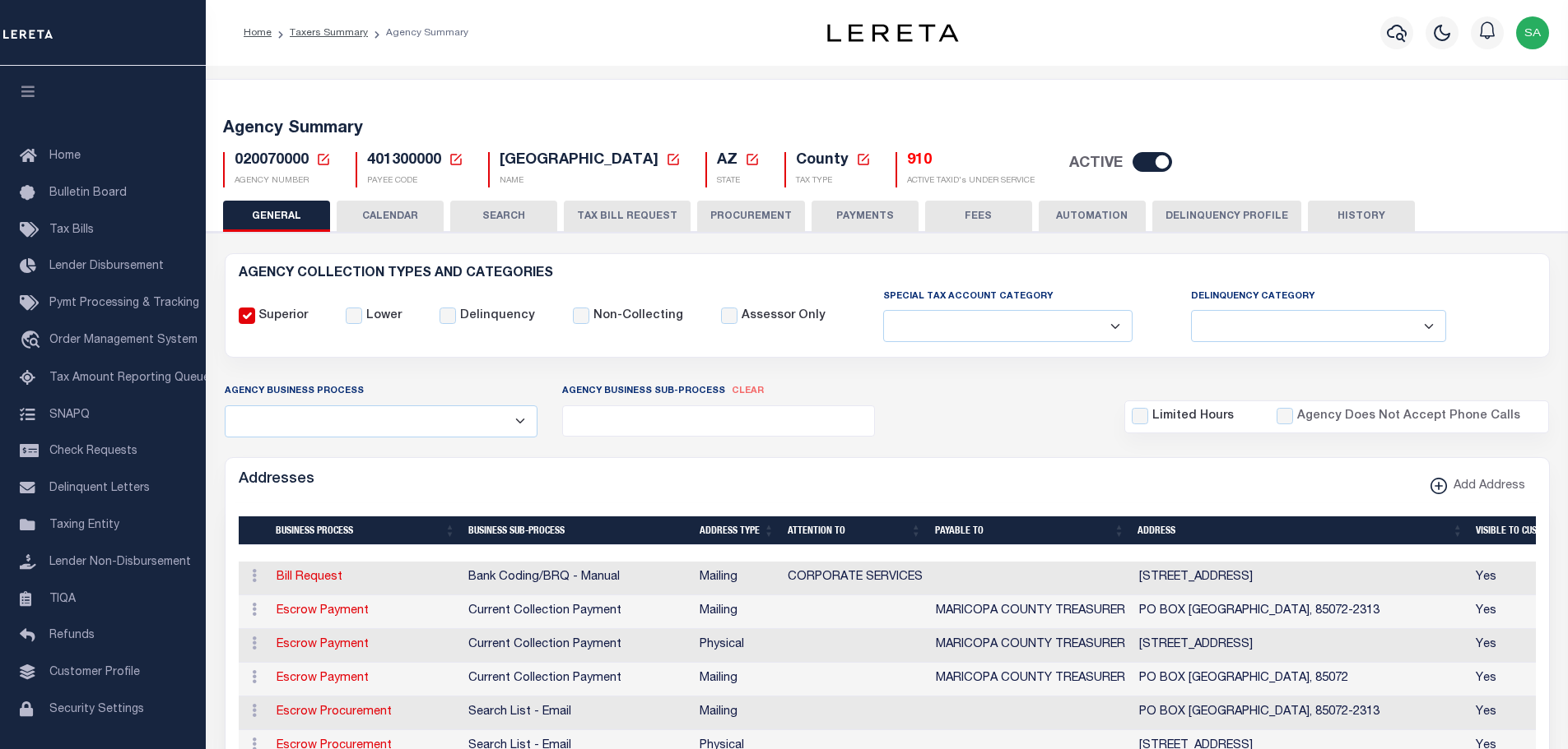
click at [614, 222] on button "TAX BILL REQUEST" at bounding box center [628, 216] width 127 height 31
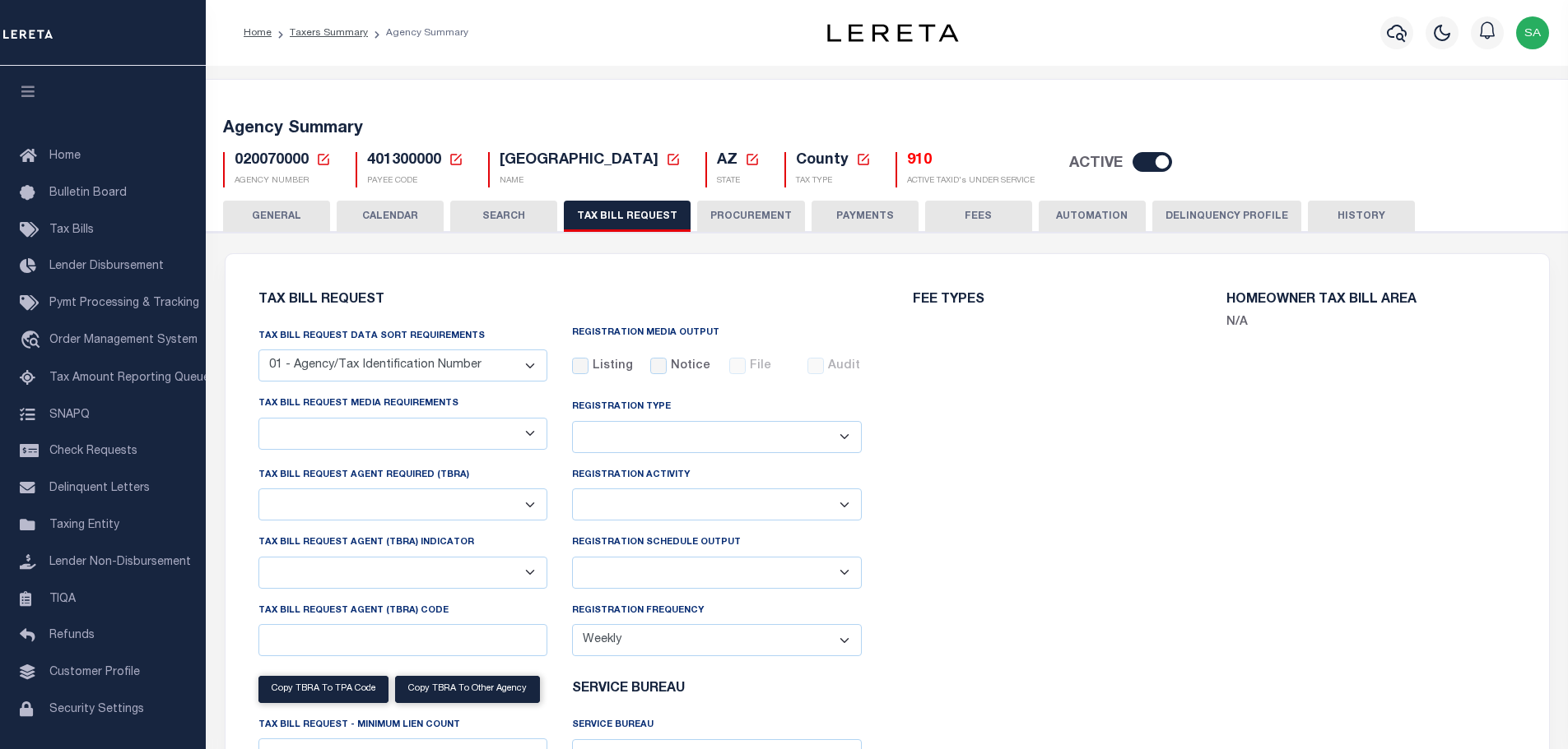
select select "3"
select select "28"
checkbox input "false"
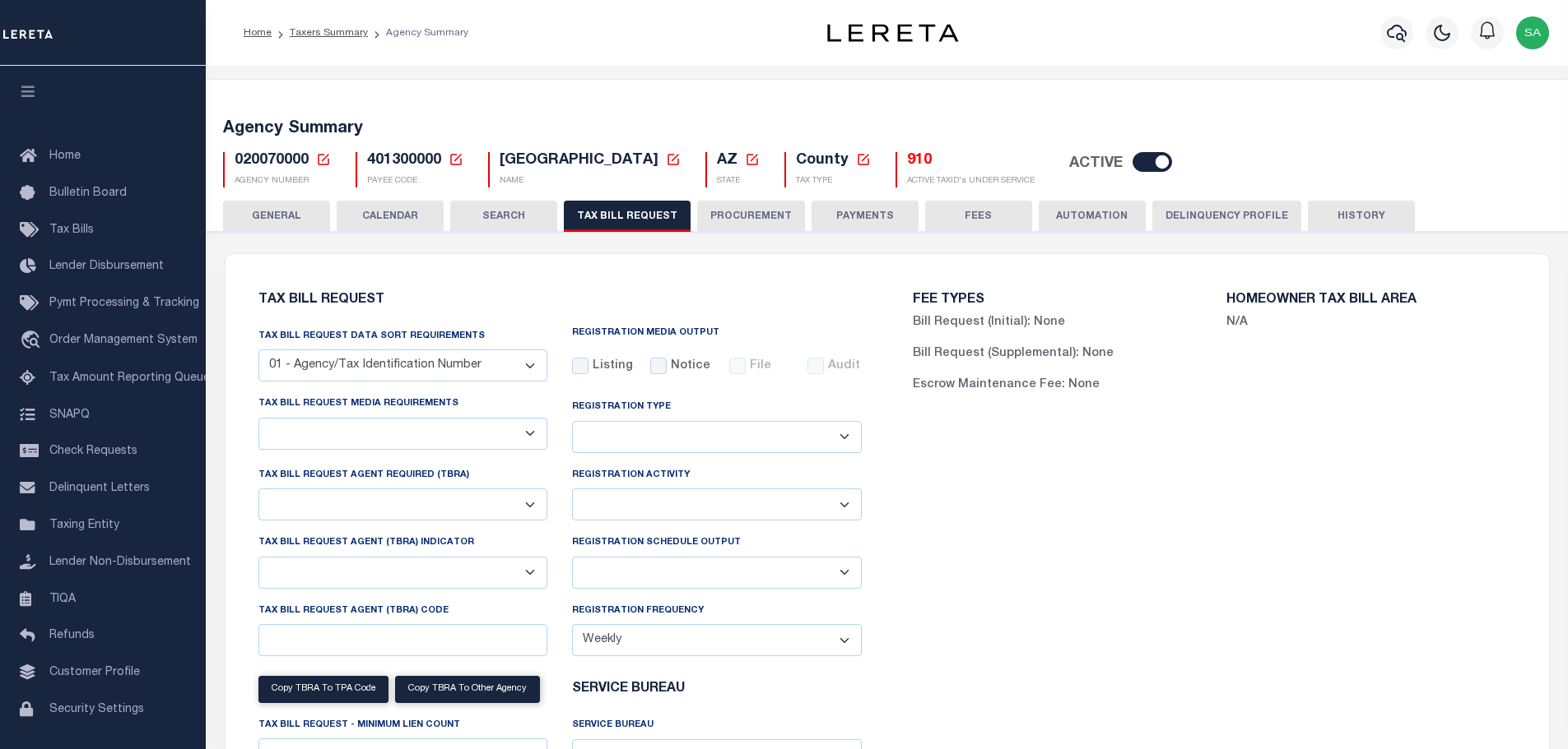
checkbox input "false"
select select "22"
select select "true"
select select "14"
select select
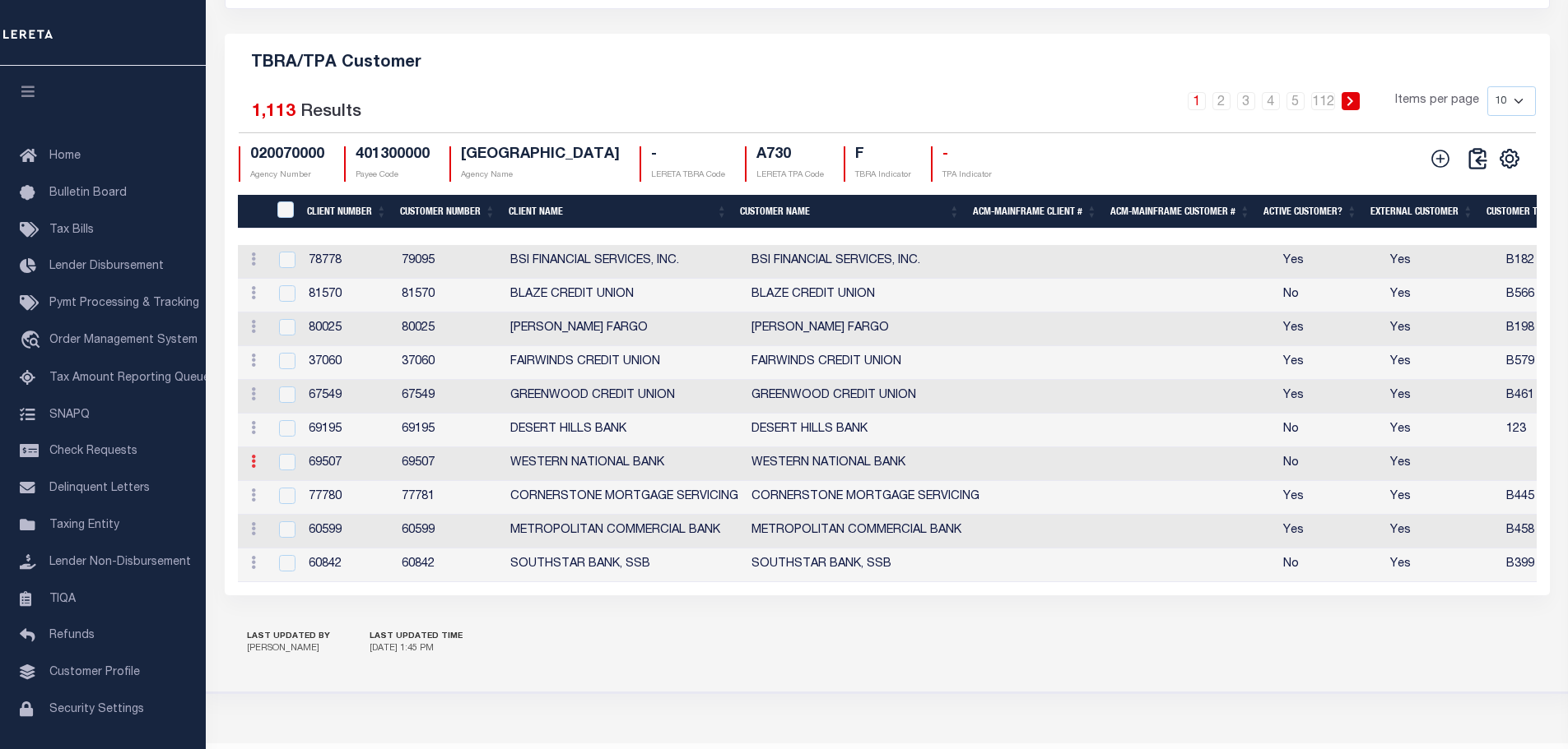
click at [252, 468] on icon at bounding box center [254, 462] width 5 height 13
click at [268, 502] on link "Edit" at bounding box center [282, 488] width 75 height 27
checkbox input "true"
type input "WESTERN NATIONAL BANK"
type input "69507"
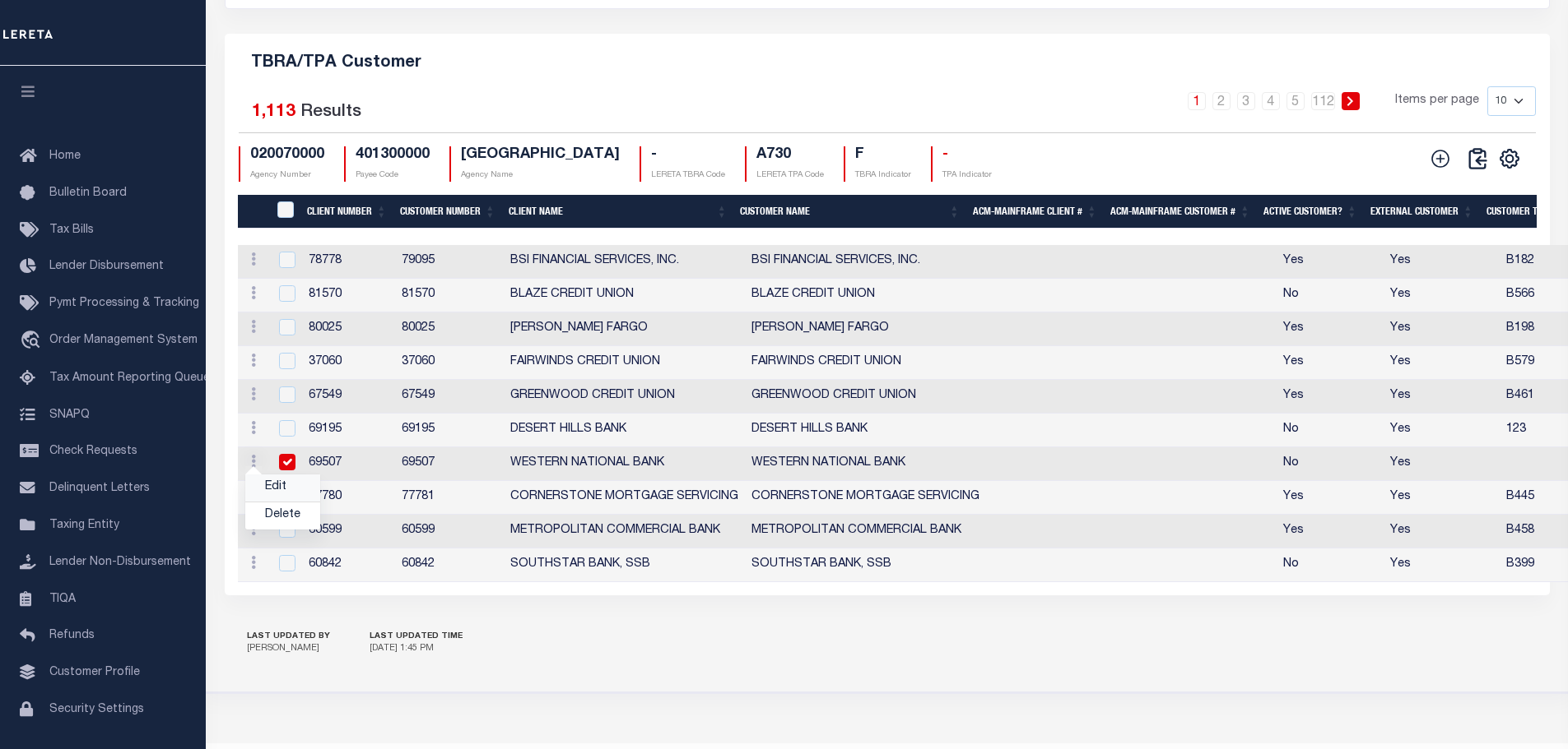
type input "WESTERN NATIONAL BANK"
type input "69507"
type input "0"
checkbox input "true"
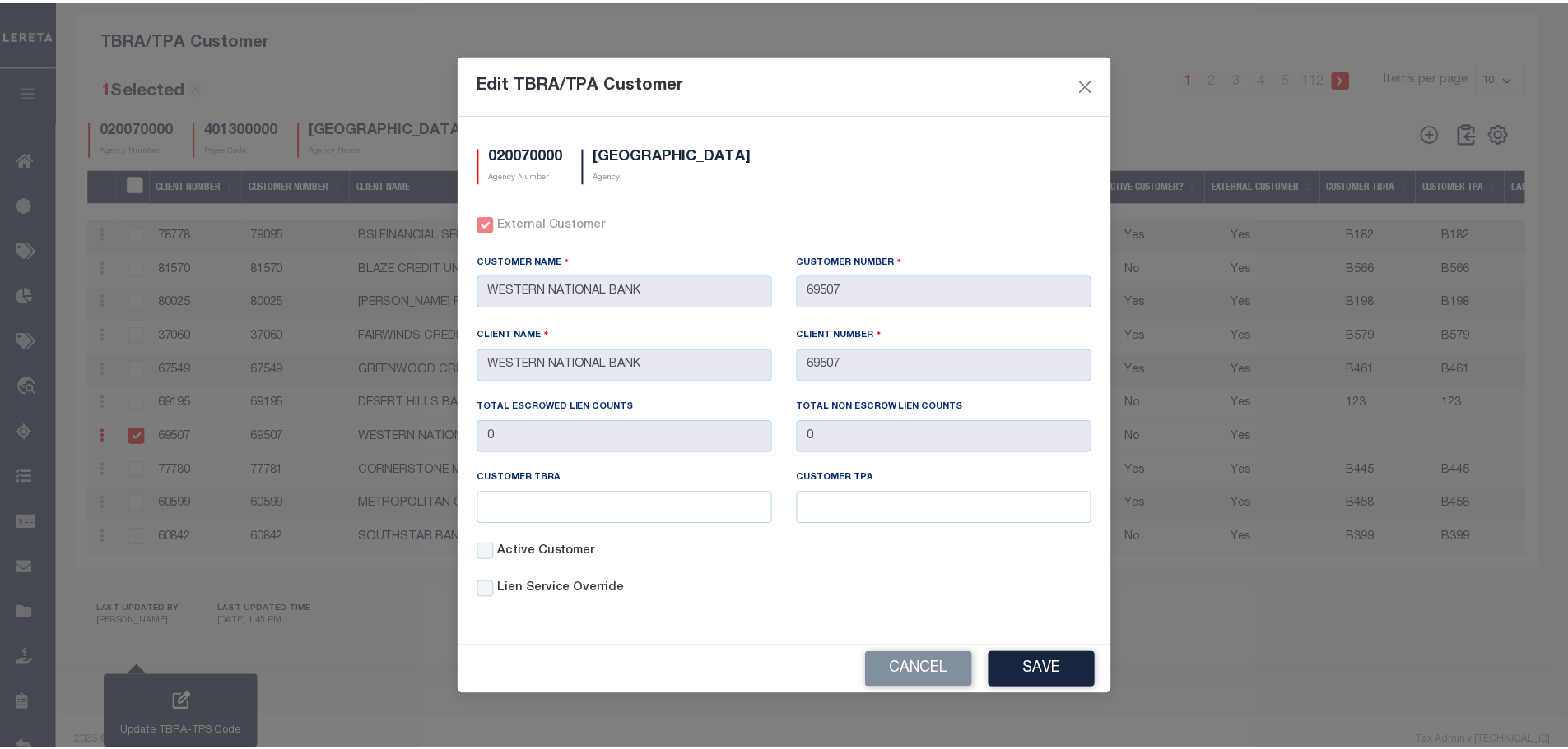
scroll to position [1809, 0]
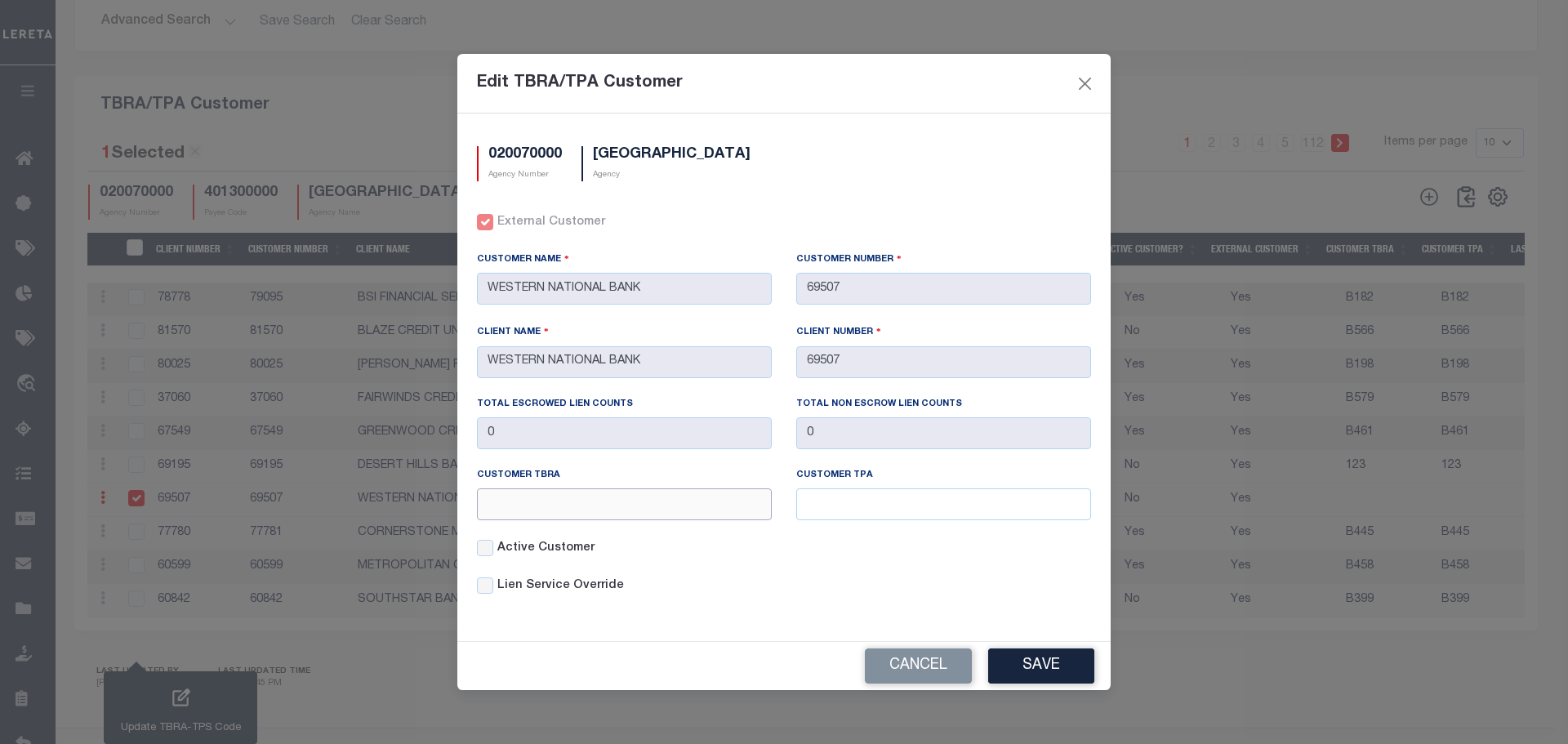
click at [599, 502] on input "text" at bounding box center [624, 504] width 295 height 32
type input "123"
click at [865, 499] on input "text" at bounding box center [943, 504] width 295 height 32
type input "123"
click at [1035, 663] on button "Save" at bounding box center [1041, 666] width 106 height 35
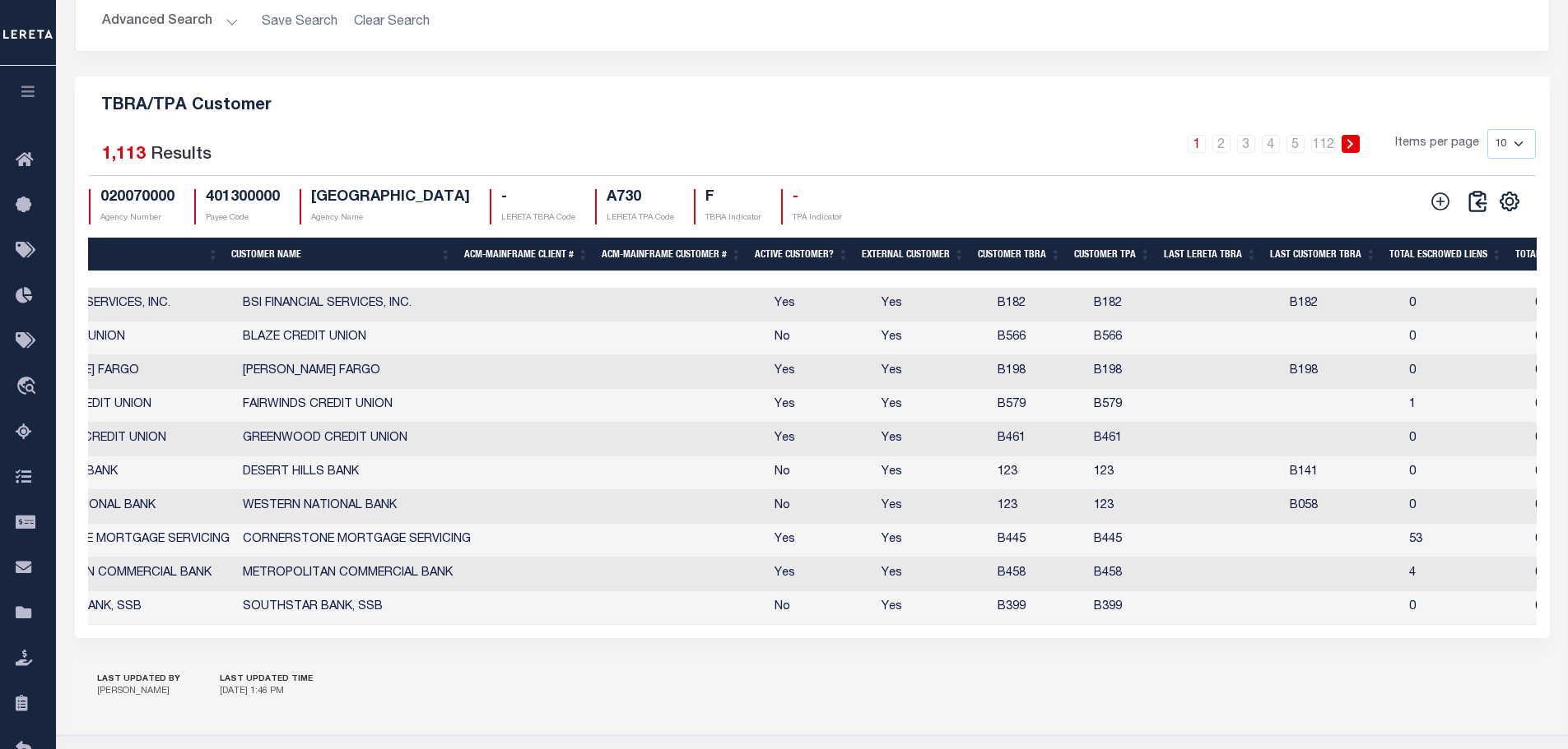
scroll to position [0, 394]
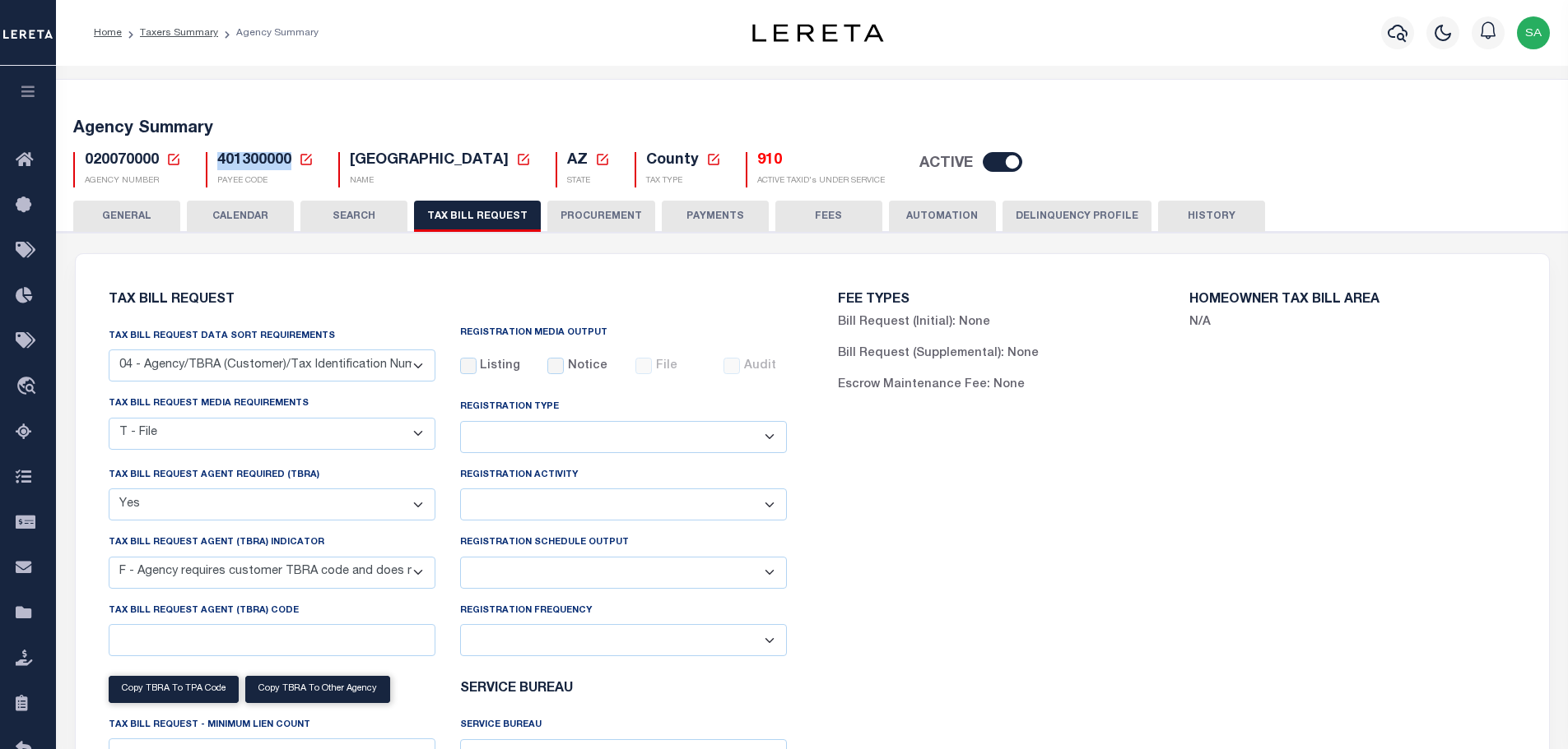
drag, startPoint x: 217, startPoint y: 161, endPoint x: 290, endPoint y: 165, distance: 73.1
click at [290, 165] on span "401300000" at bounding box center [254, 160] width 74 height 15
copy span "401300000"
drag, startPoint x: 86, startPoint y: 162, endPoint x: 156, endPoint y: 162, distance: 70.0
click at [156, 162] on span "020070000" at bounding box center [122, 160] width 74 height 15
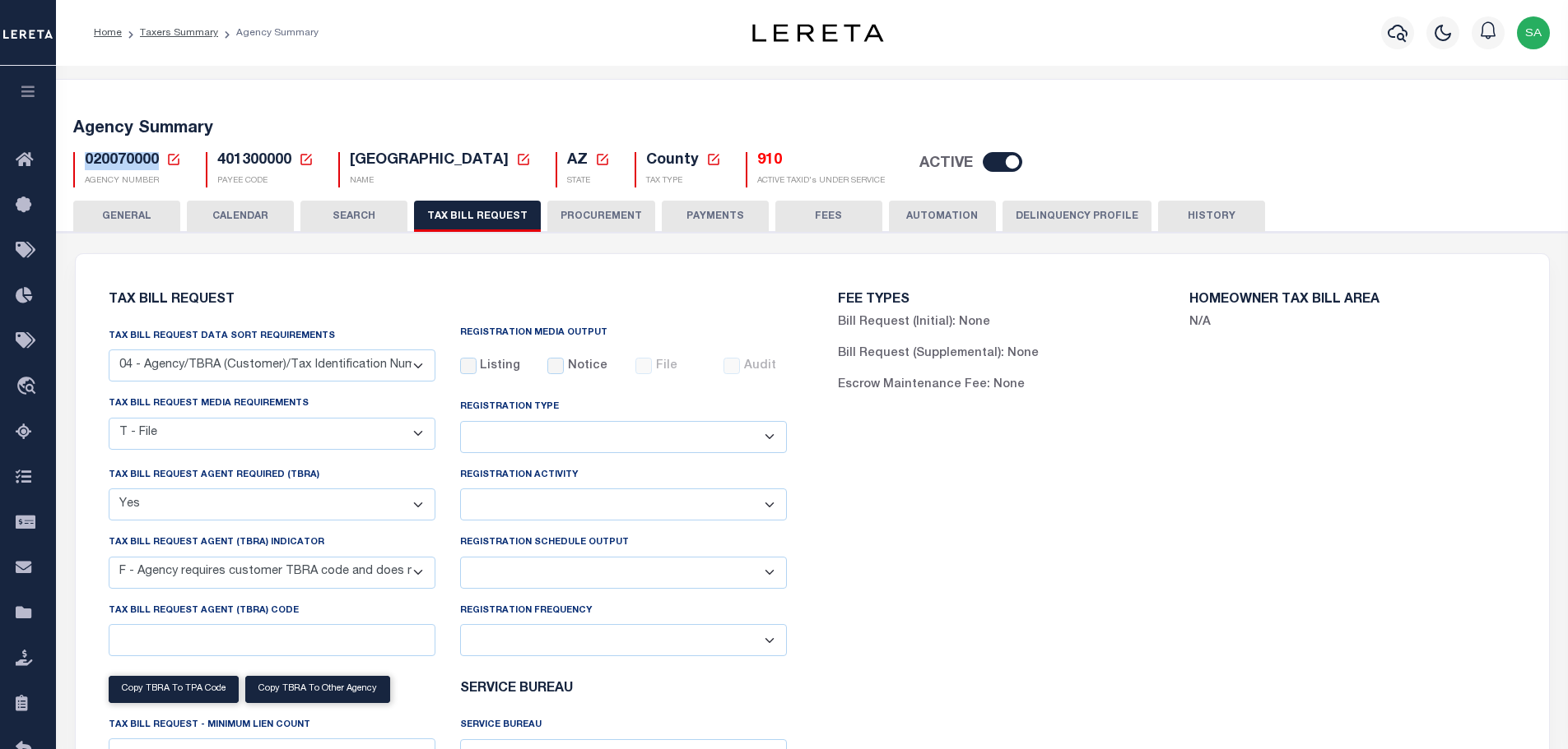
copy span "020070000"
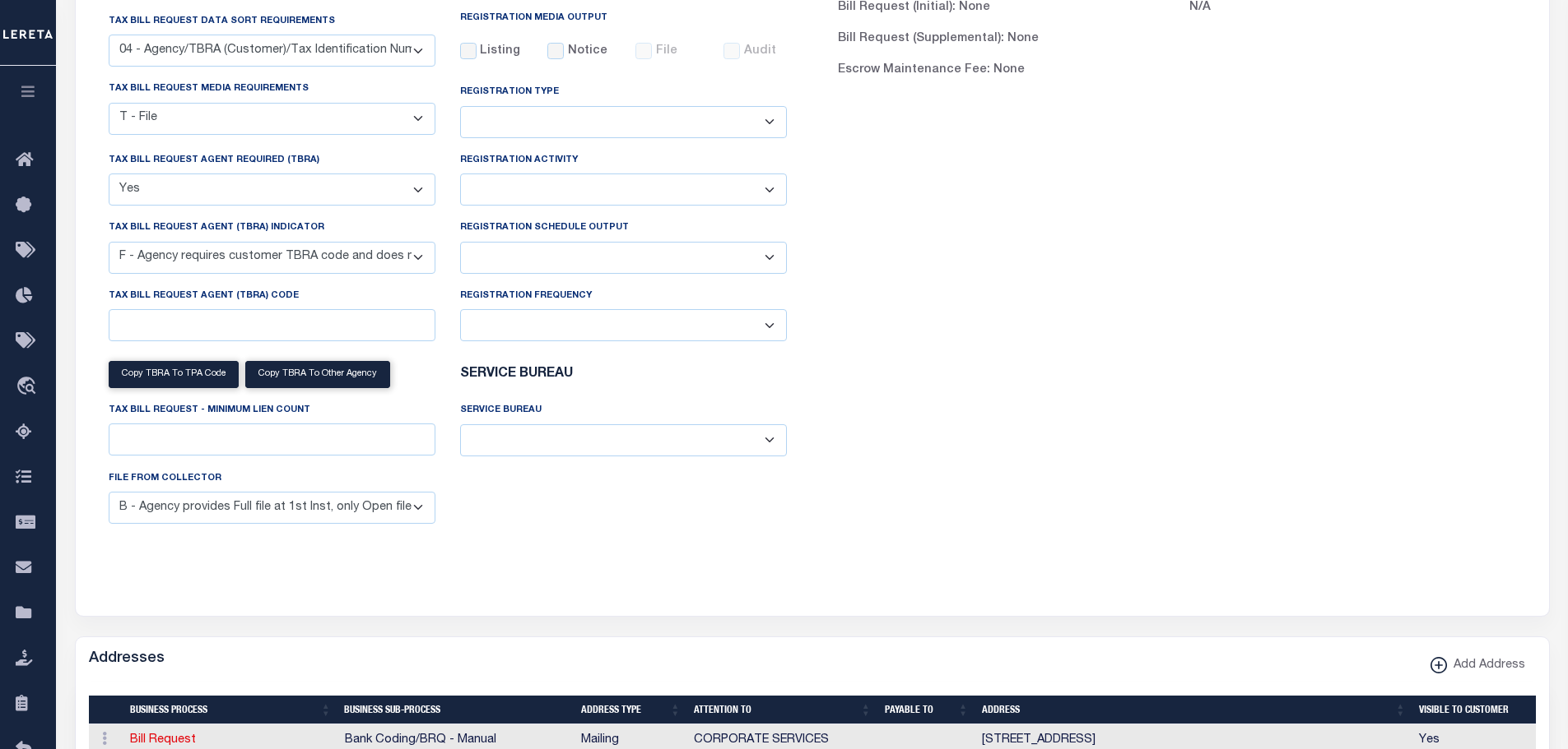
scroll to position [247, 0]
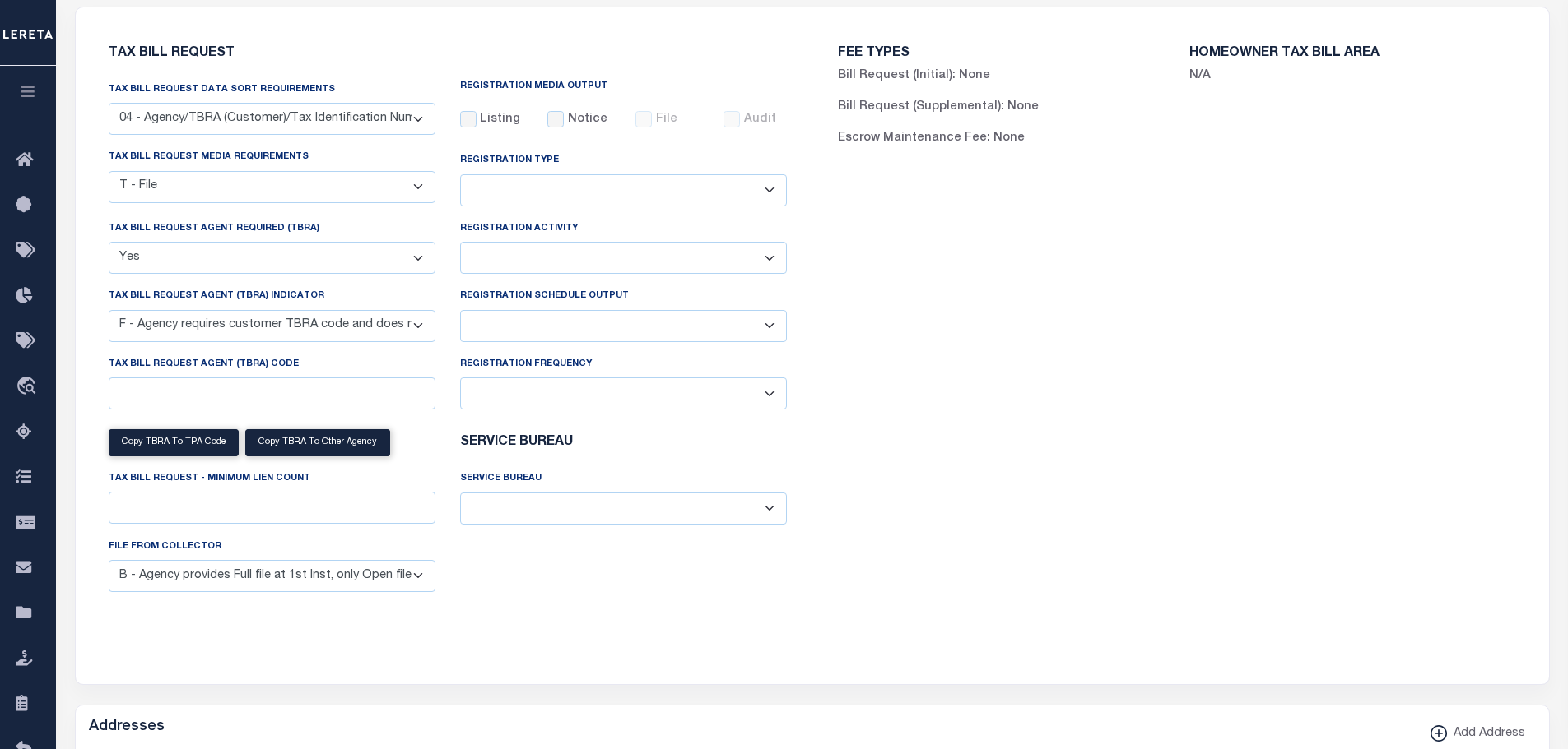
click at [395, 330] on select "A - Agency requires both customer TBRA code and LERETA TBRA code. B - Agency re…" at bounding box center [272, 326] width 327 height 32
click at [1085, 291] on div "FEE TYPES Bill Request (Initial): None Bill Request (Supplemental): None Escrow…" at bounding box center [1176, 336] width 729 height 617
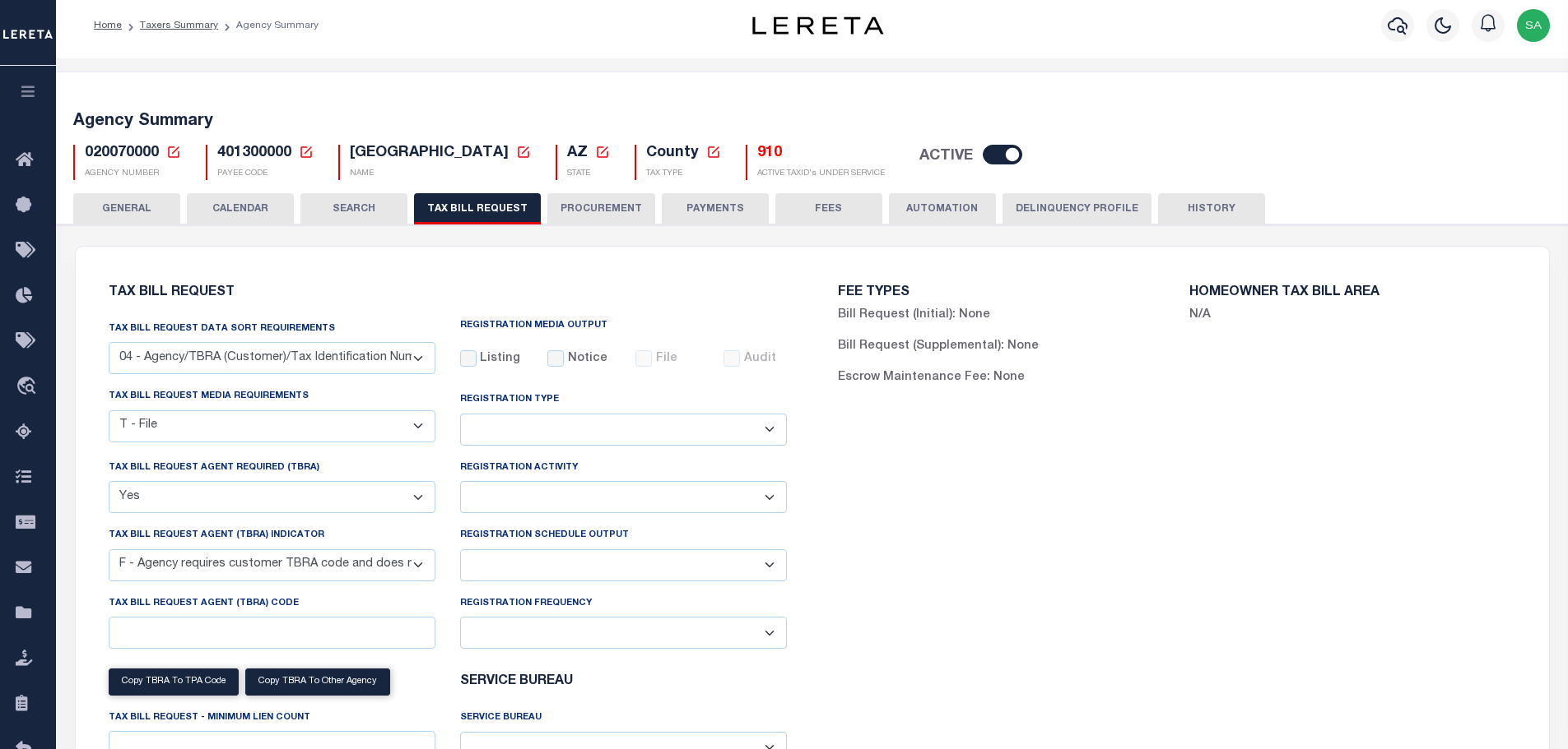
scroll to position [0, 0]
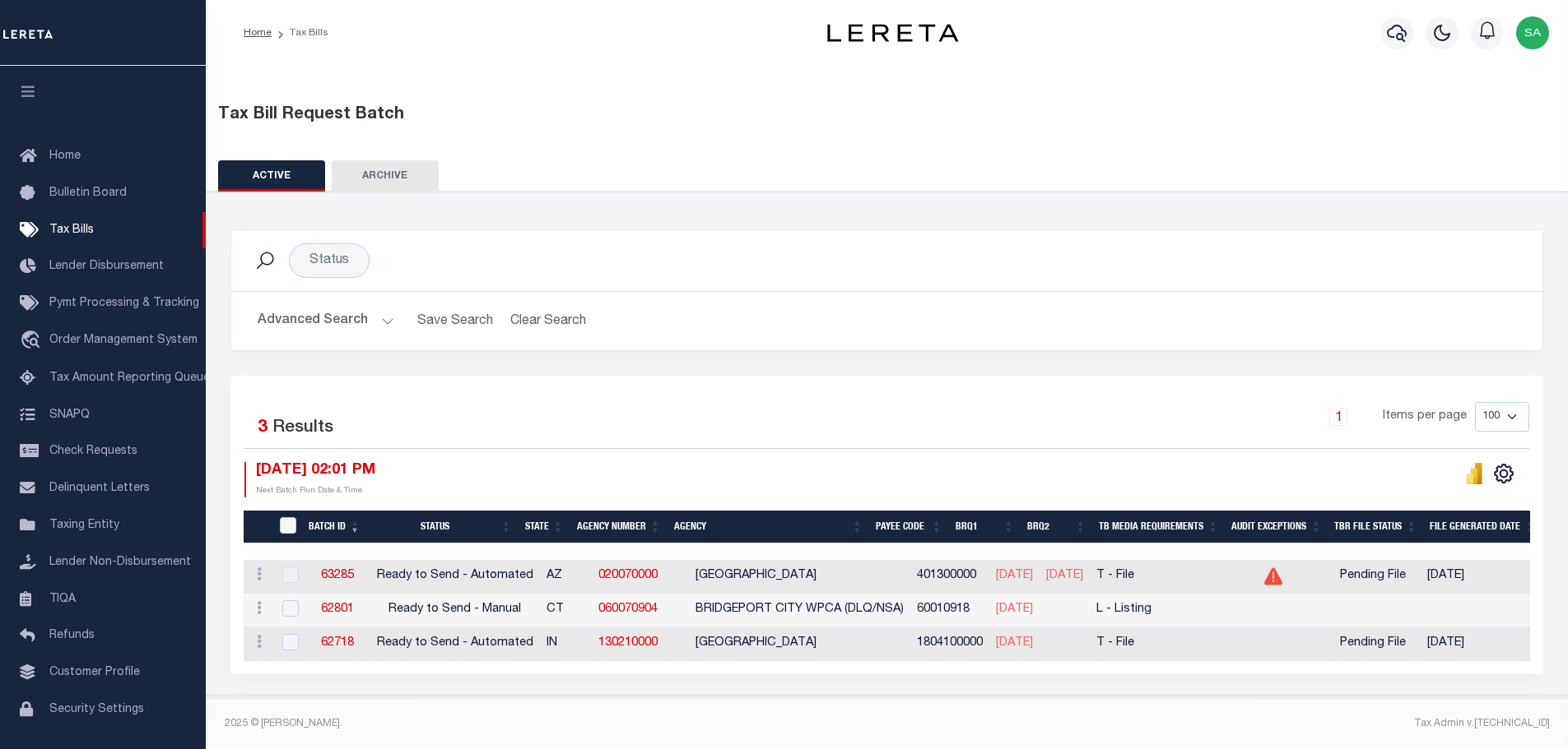
scroll to position [9, 0]
click at [1477, 468] on icon "" at bounding box center [1474, 476] width 7 height 16
click at [866, 160] on div "ACTIVE ARCHIVE HISTORY" at bounding box center [887, 175] width 1338 height 30
click at [855, 306] on h2 "Advanced Search Save Search Clear Search TaxBillBatches_dynamictable_____Defaul…" at bounding box center [887, 321] width 1285 height 32
drag, startPoint x: 991, startPoint y: 570, endPoint x: 1126, endPoint y: 570, distance: 135.0
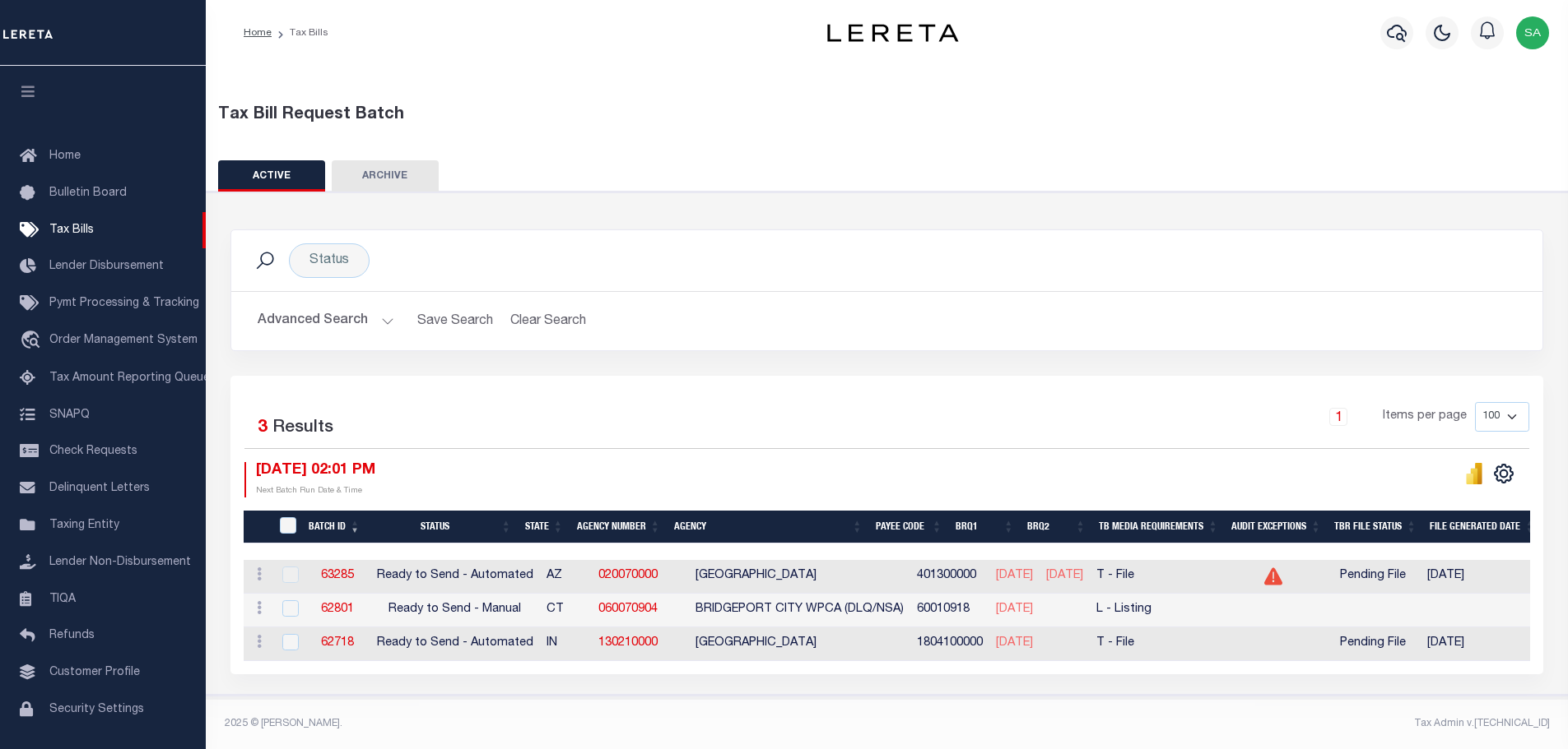
click at [1126, 570] on tr "ACTIONS Delete 63285 Ready to Send - Automated AZ 020070000 MARICOPA COUNTY 401…" at bounding box center [1596, 577] width 2705 height 34
click at [895, 463] on div at bounding box center [1208, 480] width 642 height 35
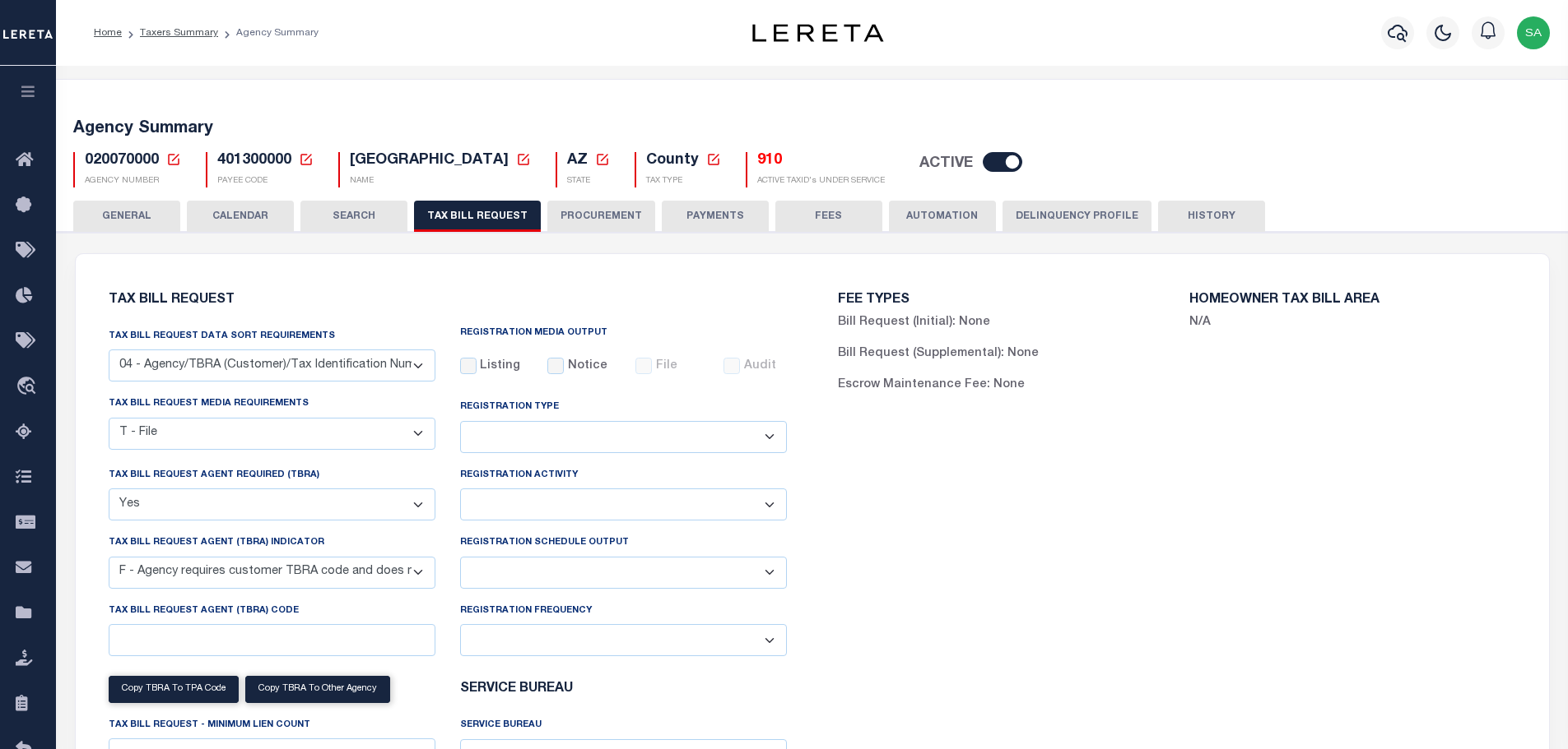
select select "28"
select select "22"
select select "true"
select select "14"
select select
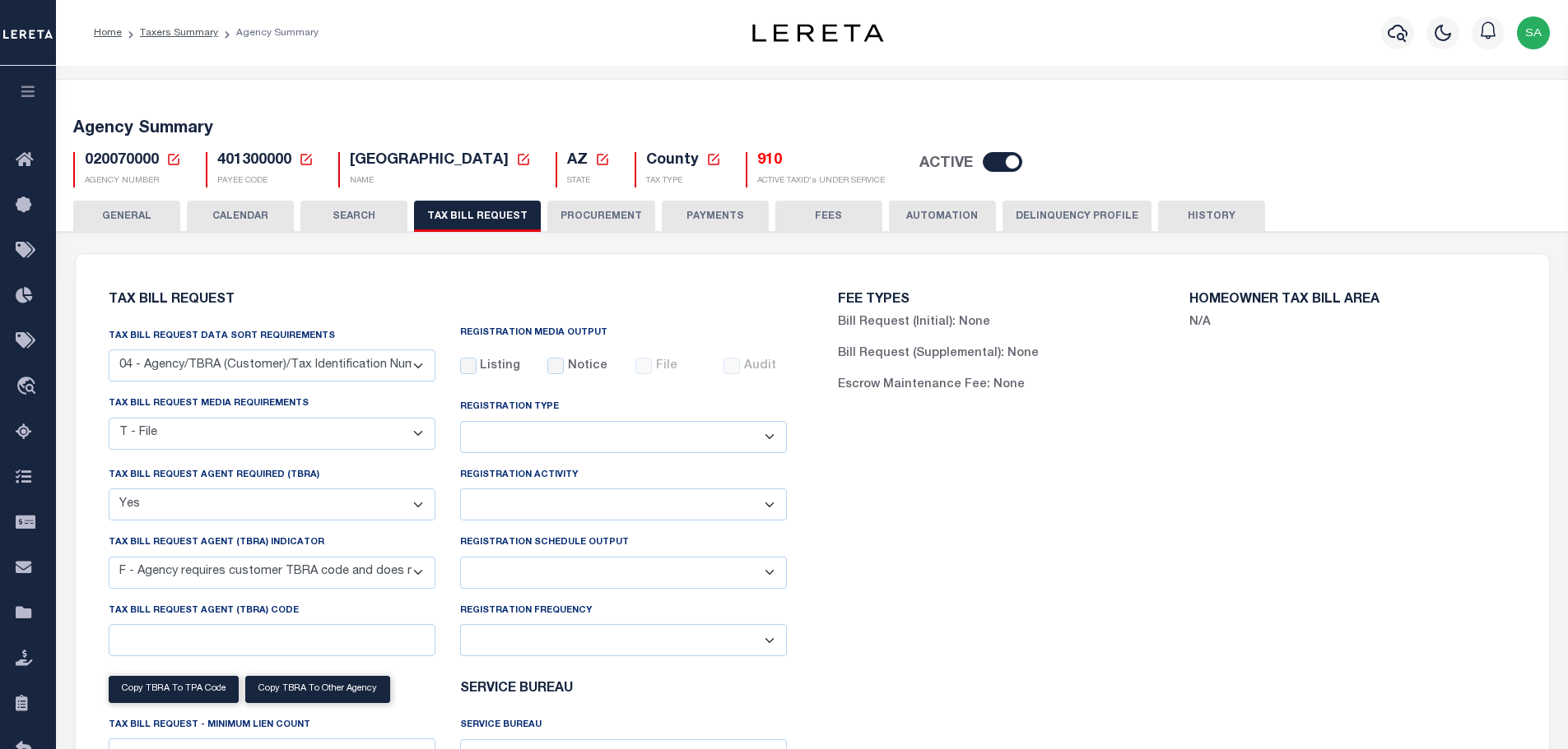
select select "3"
click at [172, 33] on link "Taxers Summary" at bounding box center [179, 33] width 78 height 10
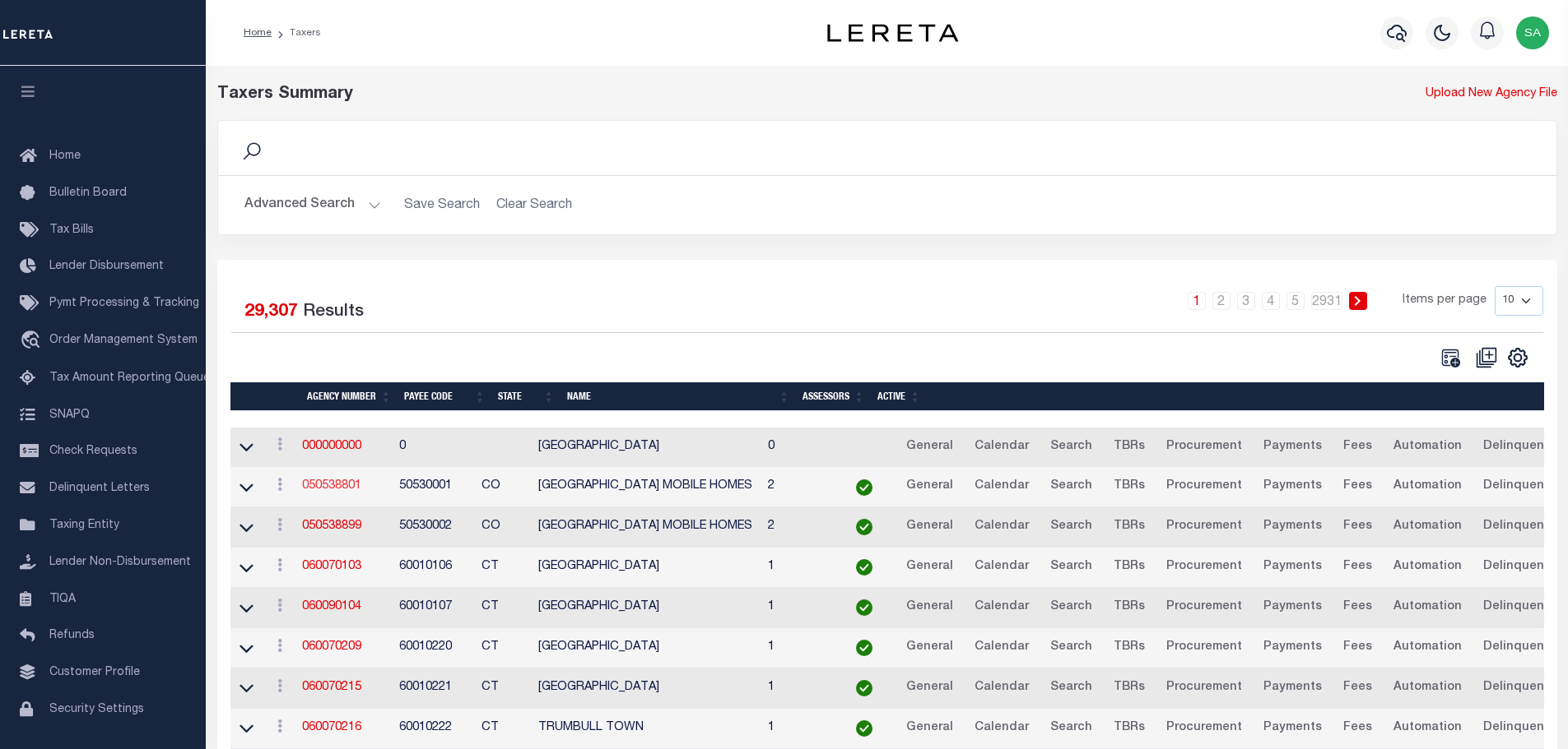
click at [352, 491] on link "050538801" at bounding box center [332, 486] width 59 height 12
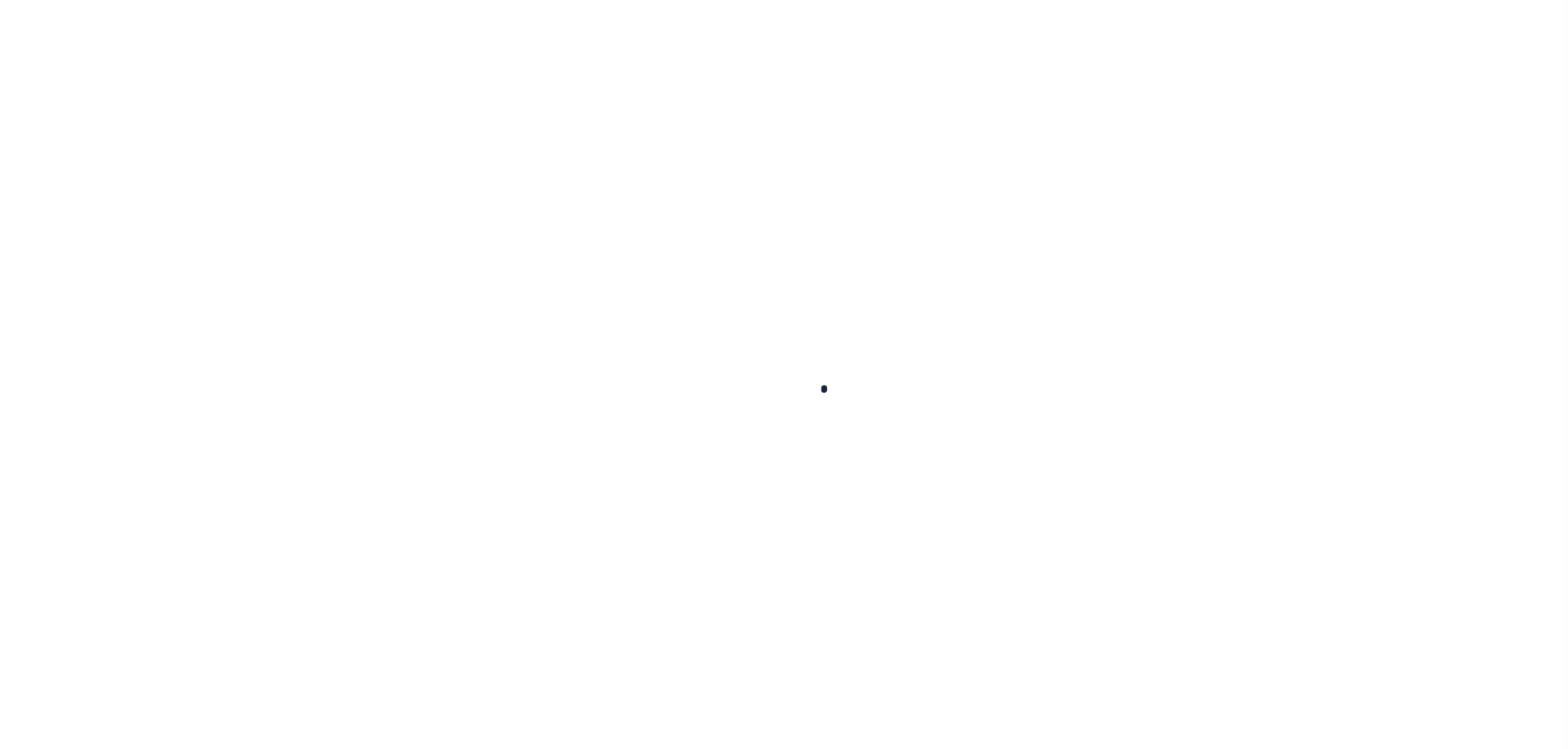
select select
checkbox input "false"
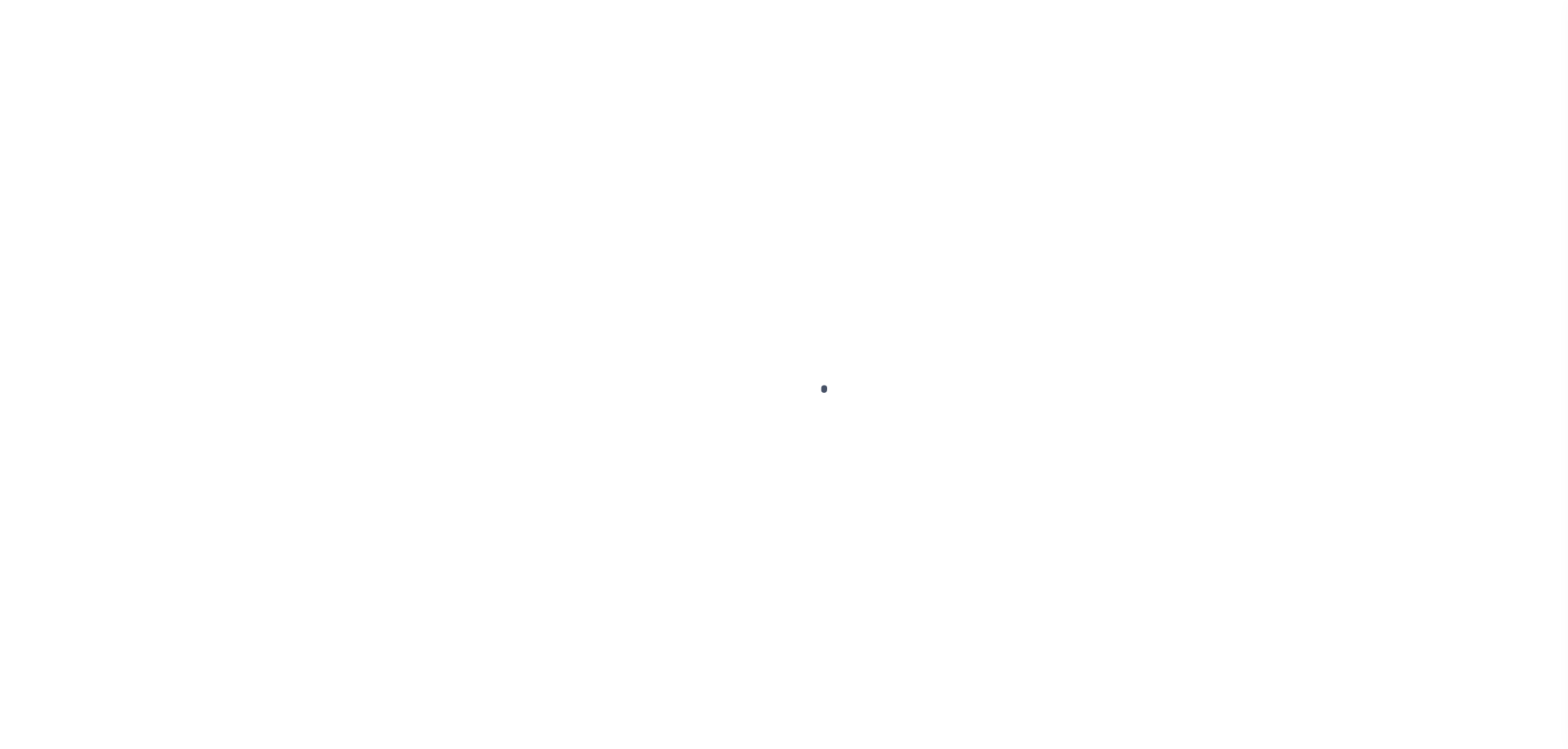
checkbox input "false"
type input "810500000"
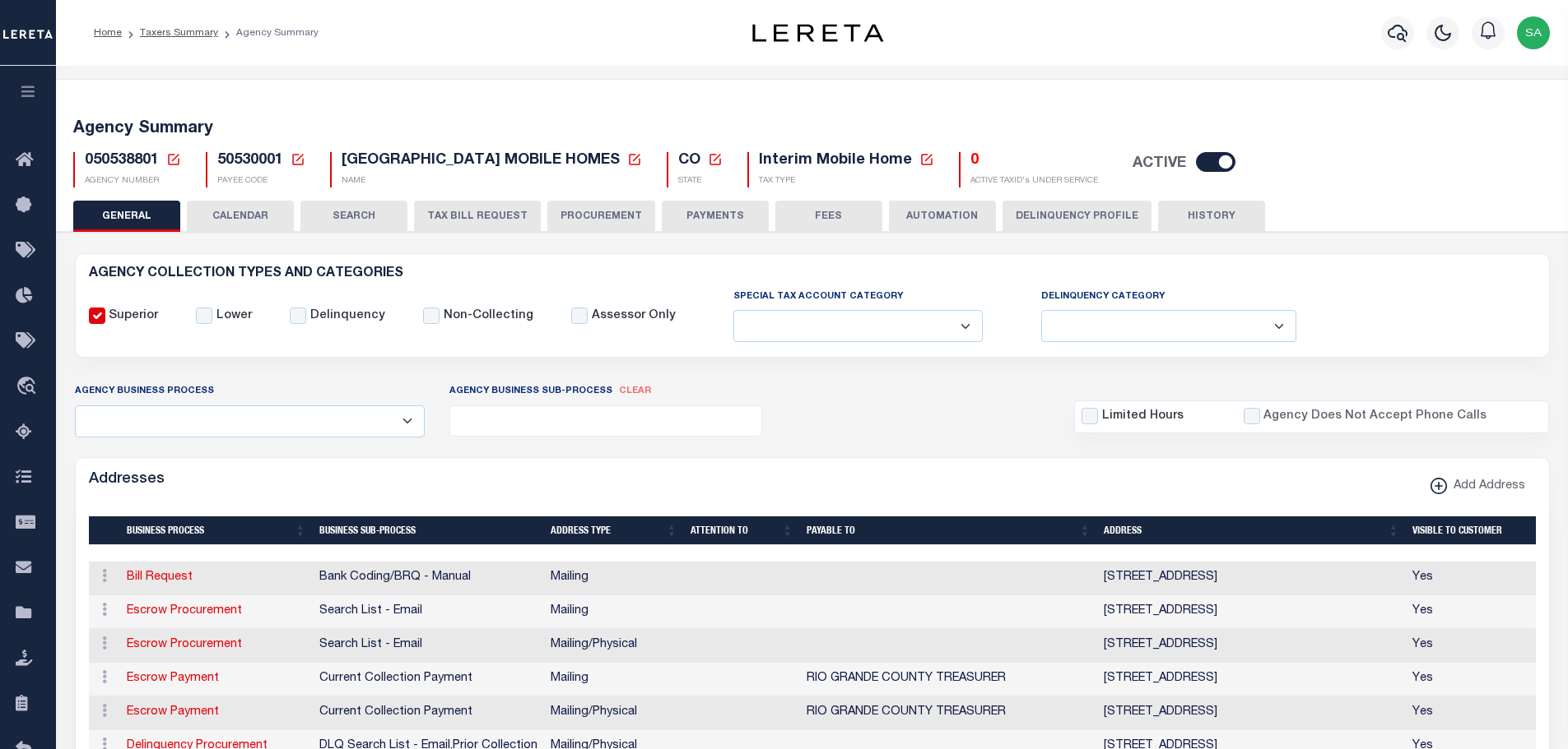
click at [1184, 212] on button "HISTORY" at bounding box center [1211, 216] width 107 height 31
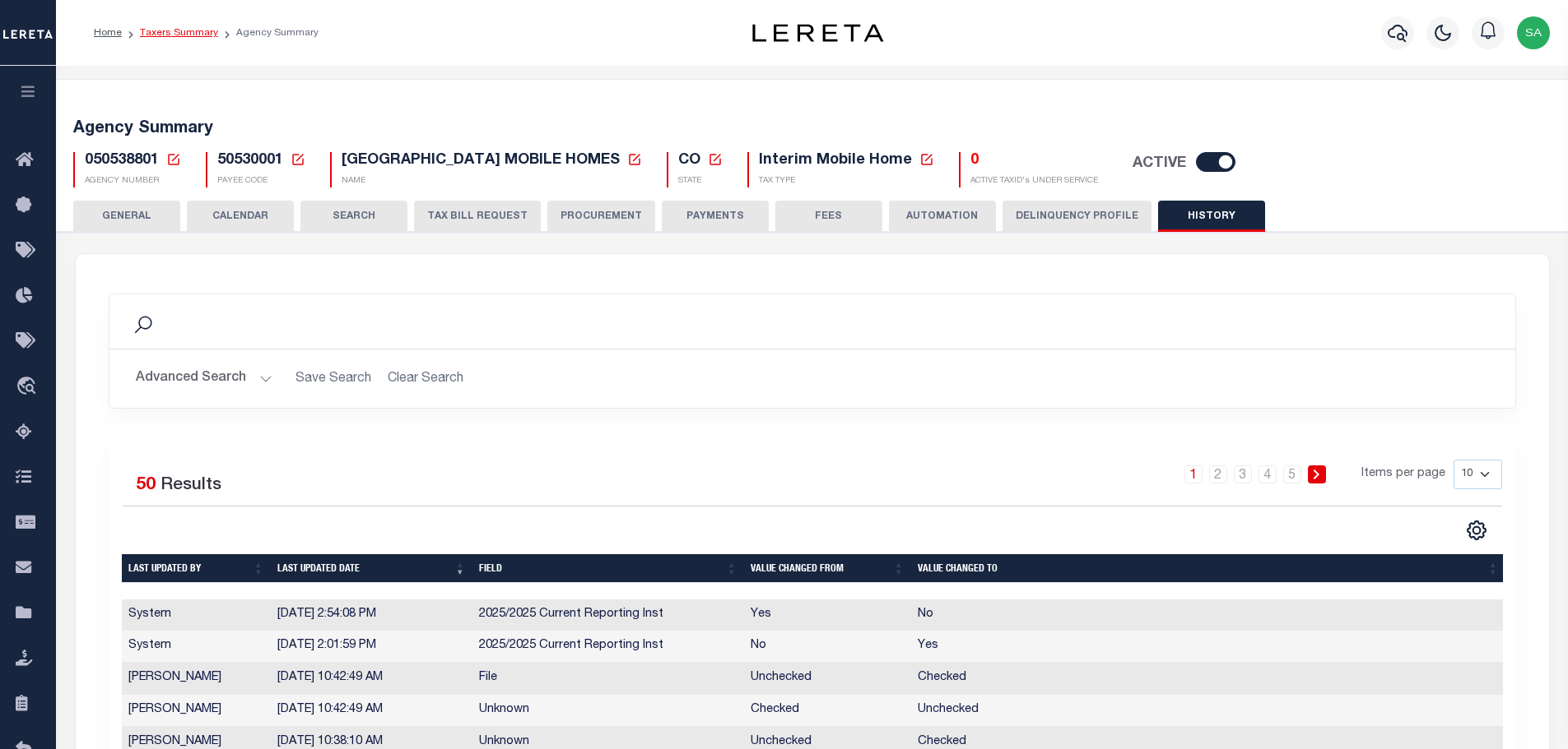
click at [166, 36] on link "Taxers Summary" at bounding box center [179, 33] width 78 height 10
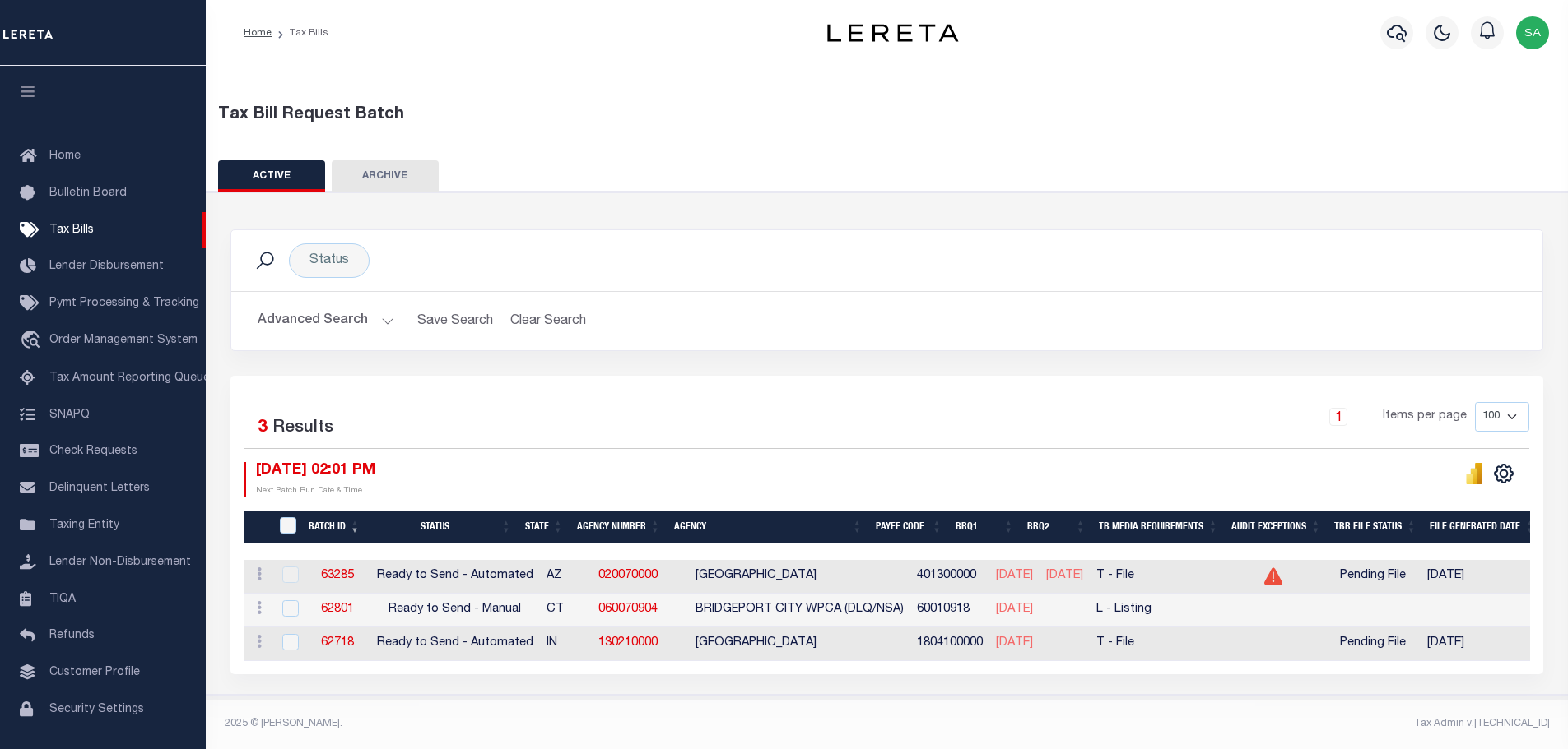
scroll to position [9, 0]
click at [296, 317] on button "Advanced Search" at bounding box center [326, 321] width 137 height 32
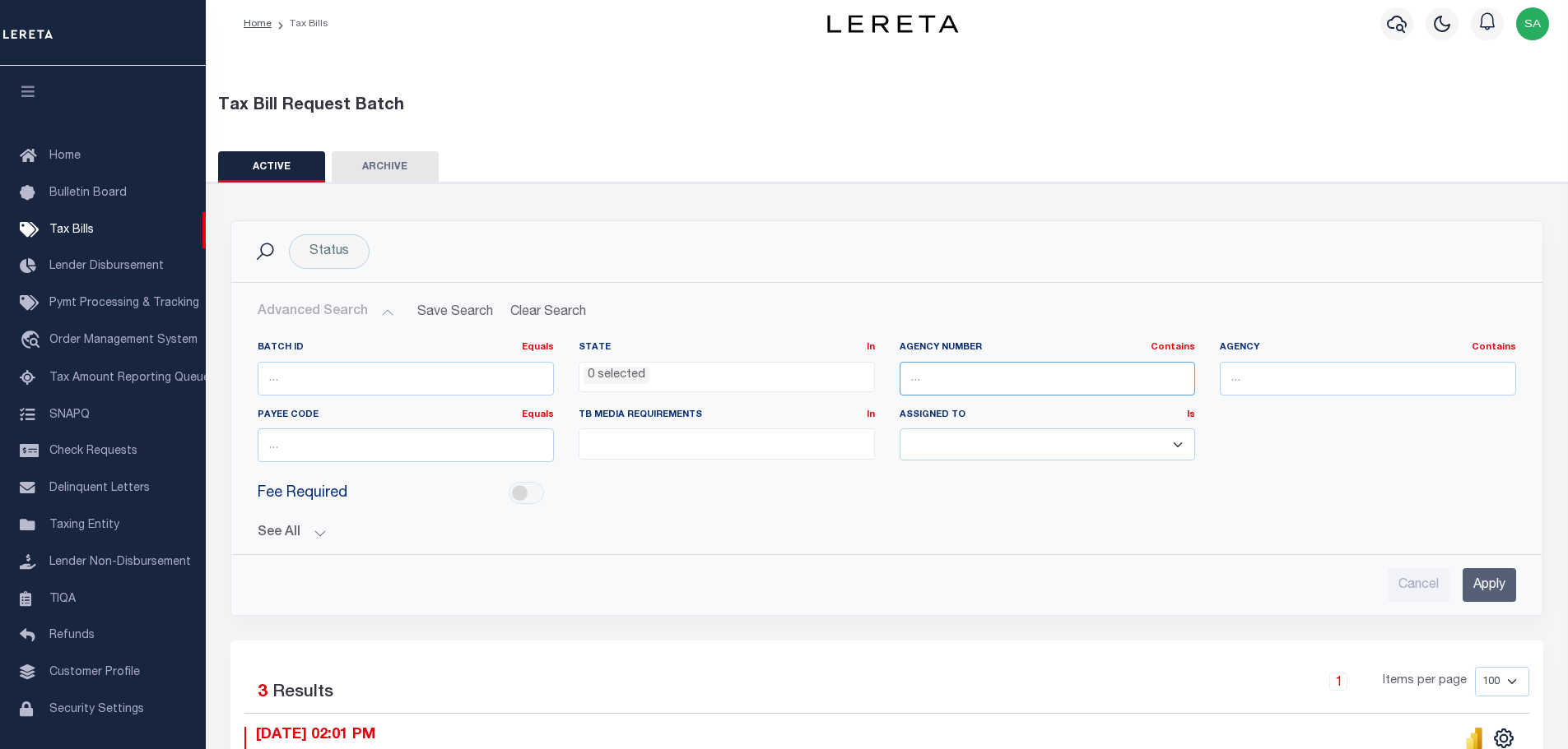
click at [959, 371] on input "text" at bounding box center [1048, 379] width 296 height 34
paste input "230060000"
type input "230060000"
click at [695, 509] on div "Fee Required" at bounding box center [887, 494] width 1283 height 37
click at [315, 535] on button "See All" at bounding box center [887, 533] width 1258 height 16
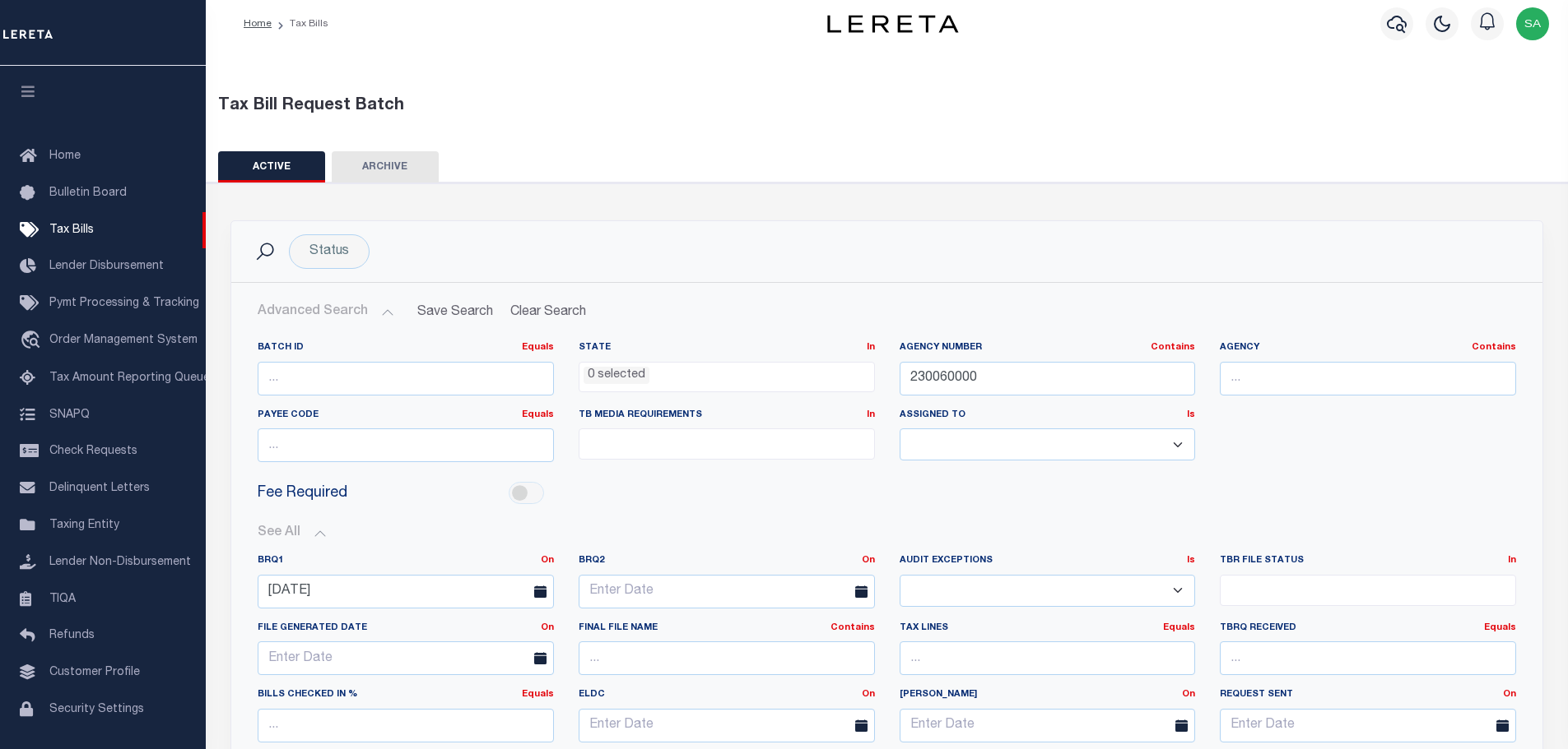
scroll to position [256, 0]
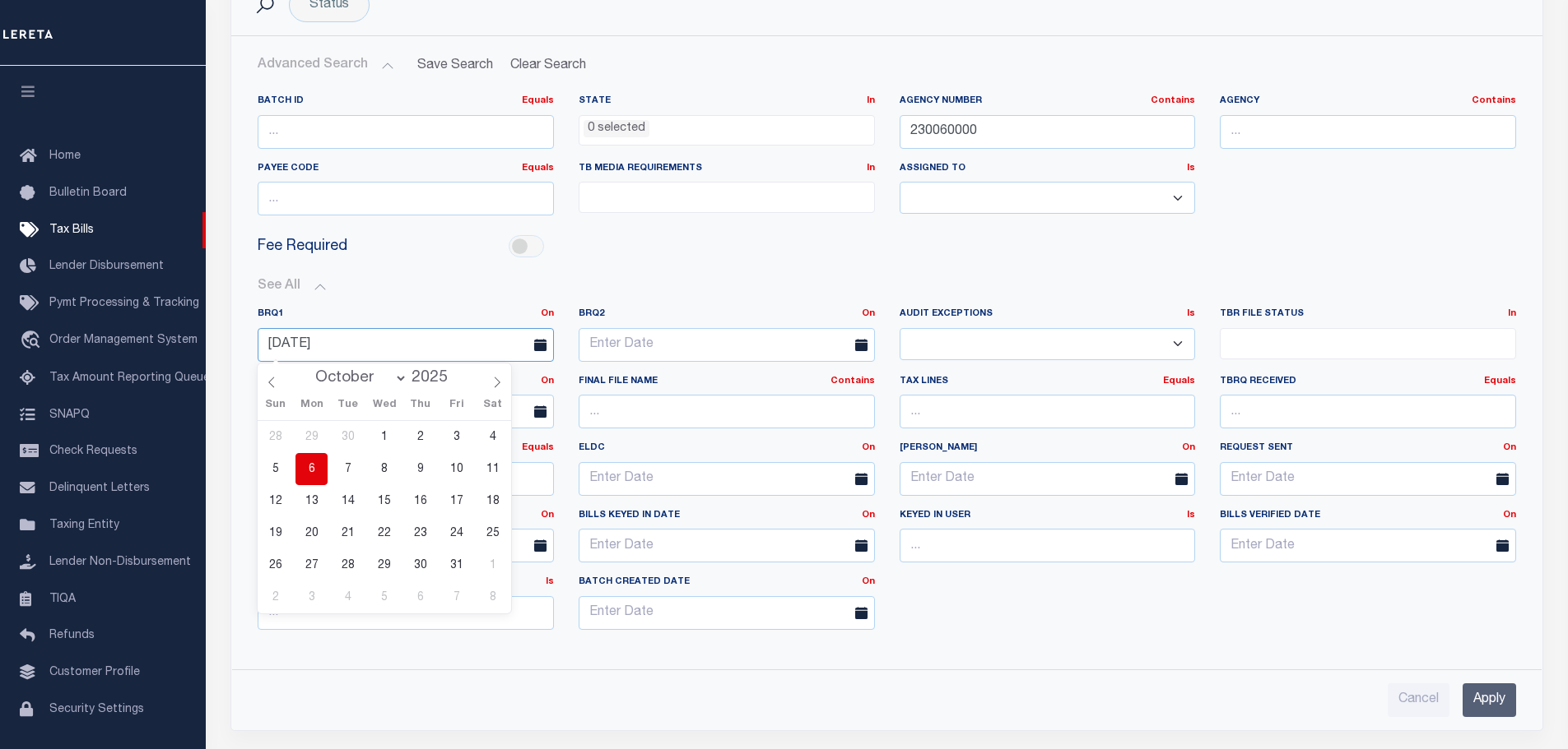
drag, startPoint x: 375, startPoint y: 349, endPoint x: 212, endPoint y: 346, distance: 163.0
click at [212, 346] on div "Status Ready to Send - Manual (RTS) Bill Request Sent (RST) Bills Received (RCD…" at bounding box center [887, 505] width 1378 height 1140
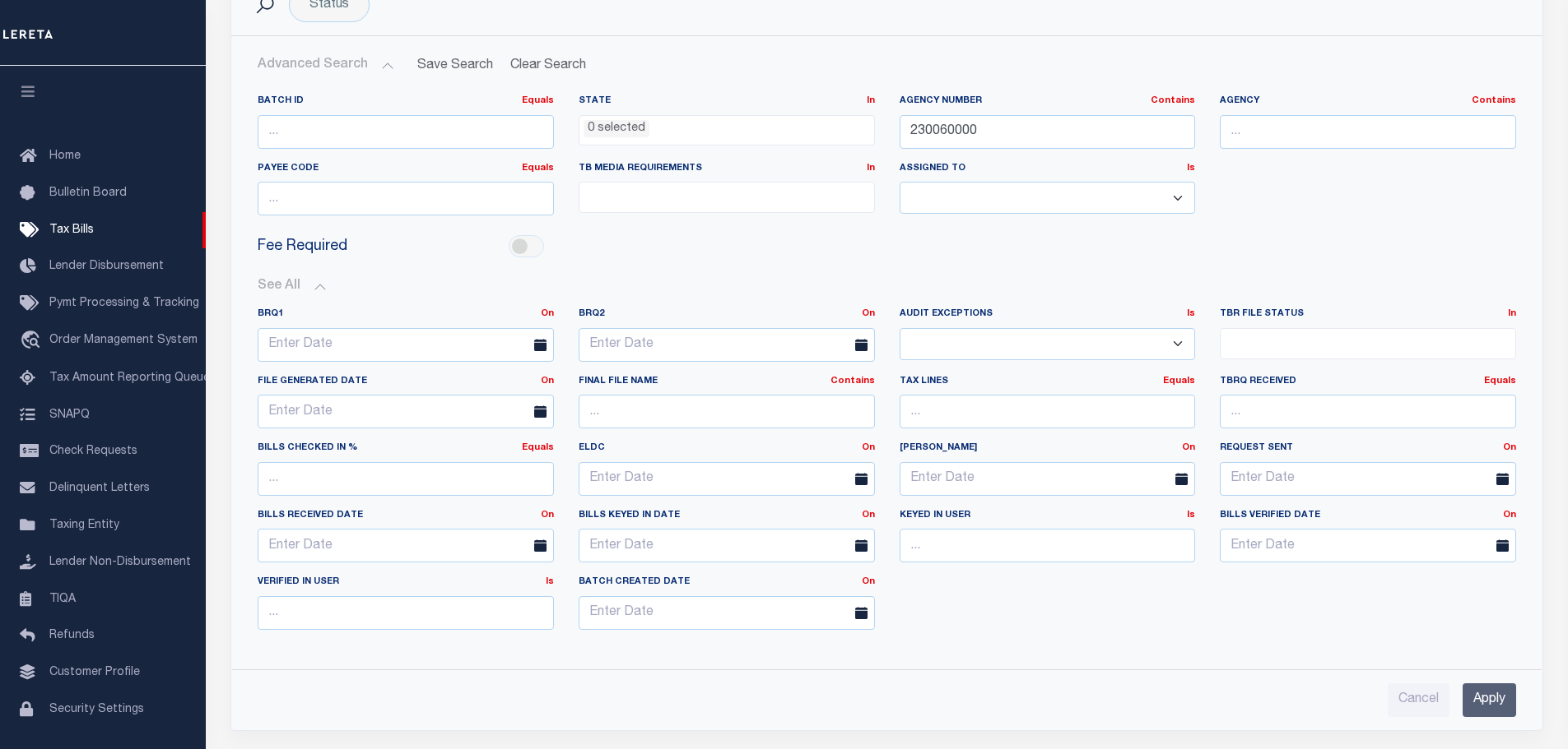
click at [802, 266] on div "See All BRQ1 On On After Before Between On On After Is" at bounding box center [887, 461] width 1258 height 391
click at [1489, 700] on input "Apply" at bounding box center [1489, 700] width 54 height 34
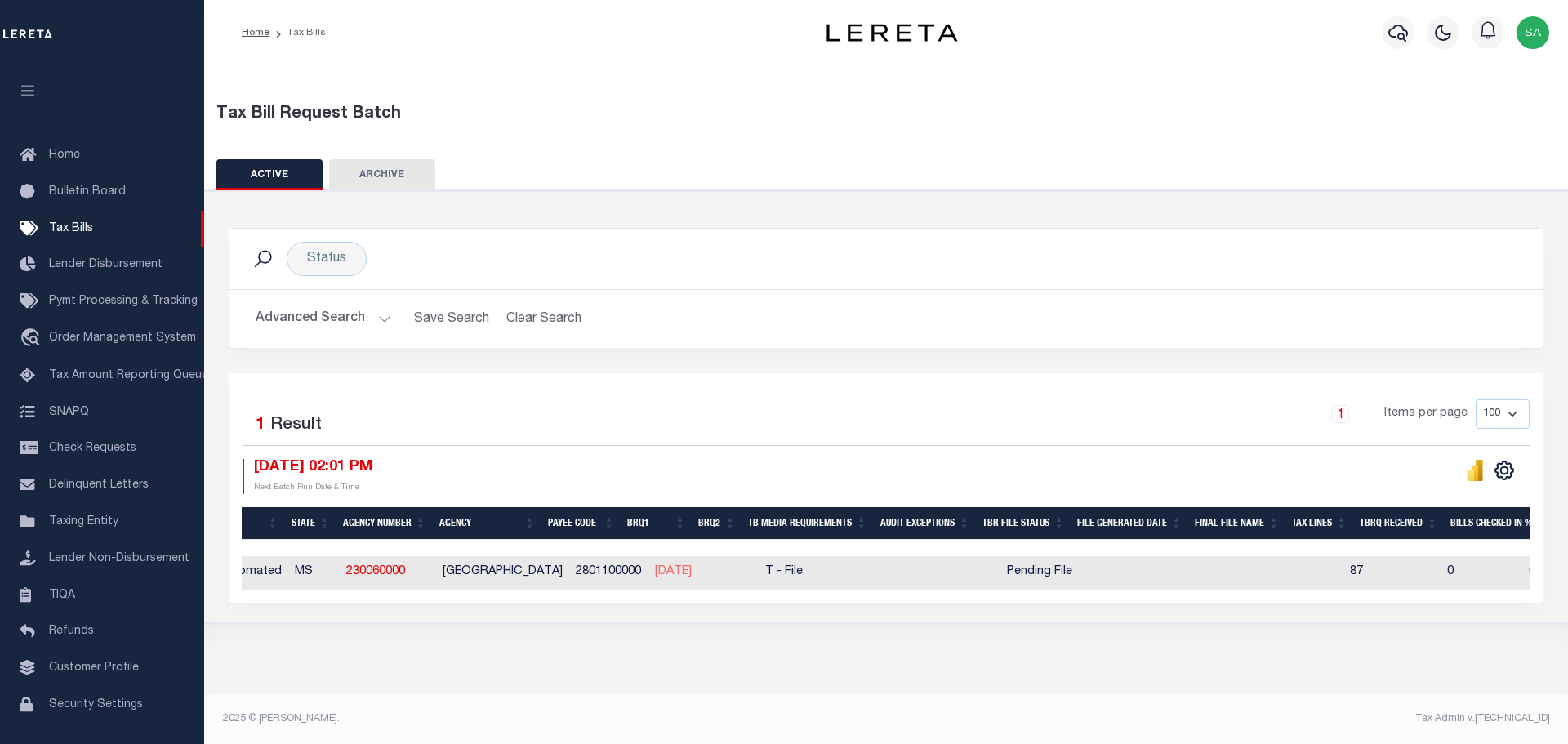
scroll to position [0, 0]
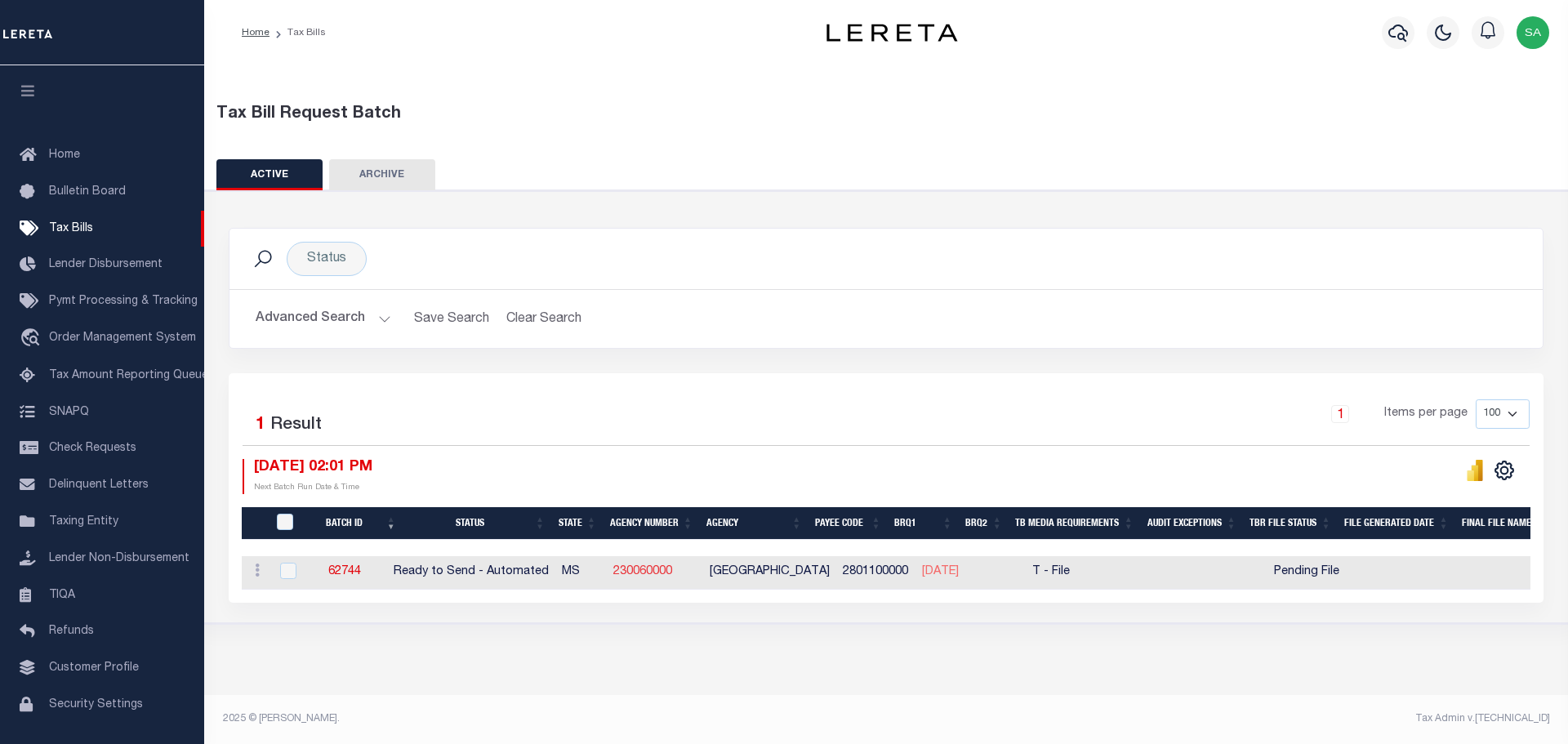
click at [651, 568] on link "230060000" at bounding box center [642, 571] width 59 height 11
checkbox input "true"
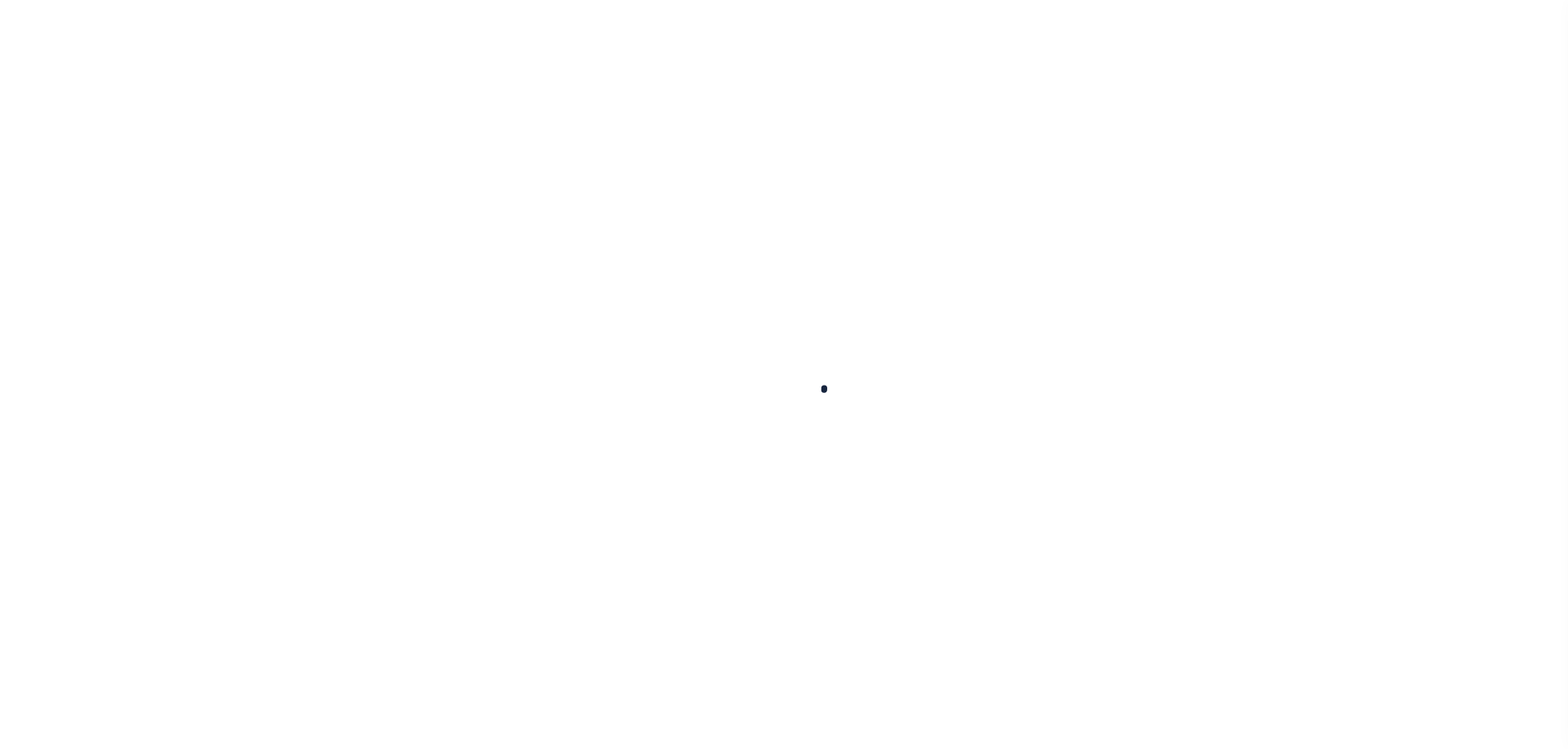
select select
checkbox input "false"
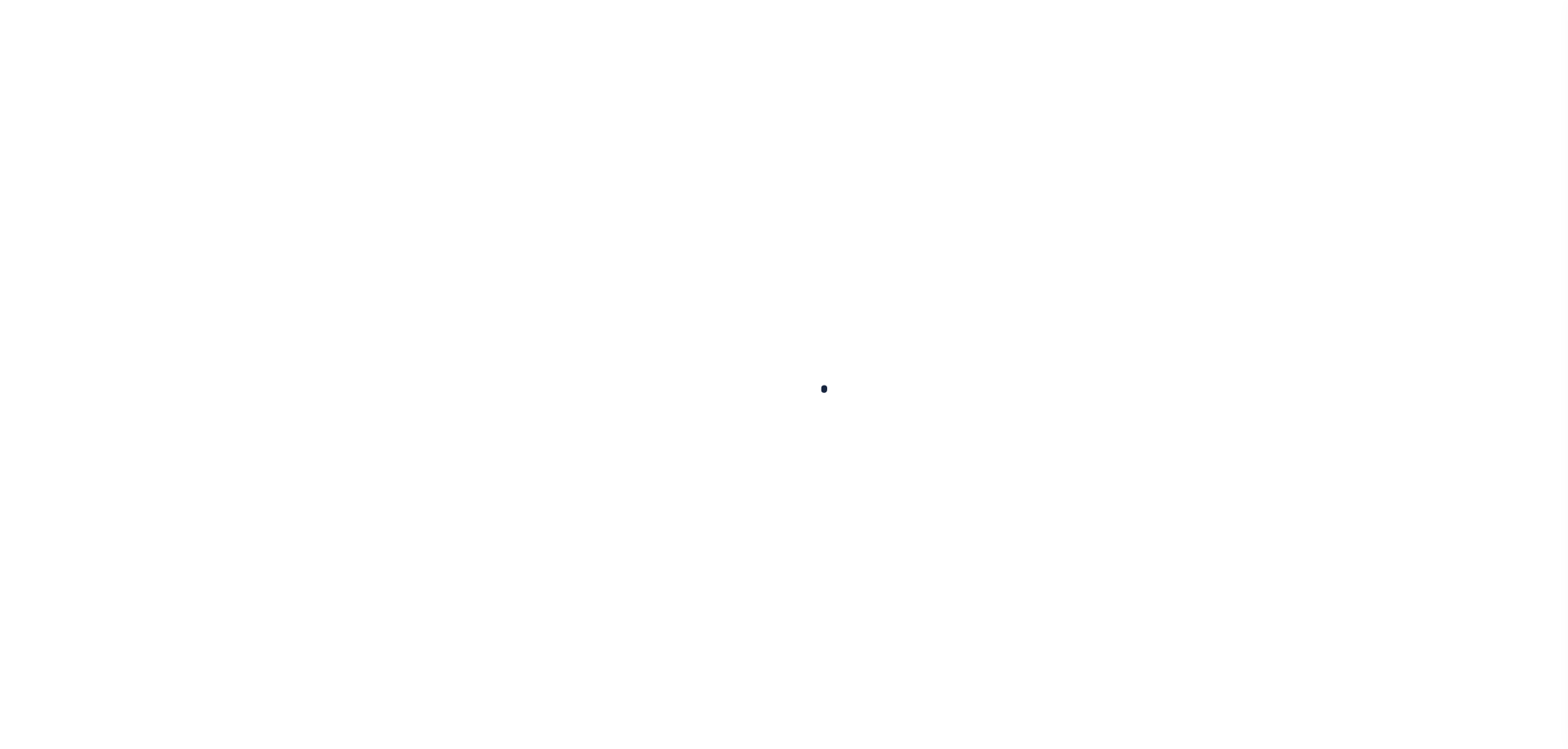
checkbox input "false"
type input "2801100000"
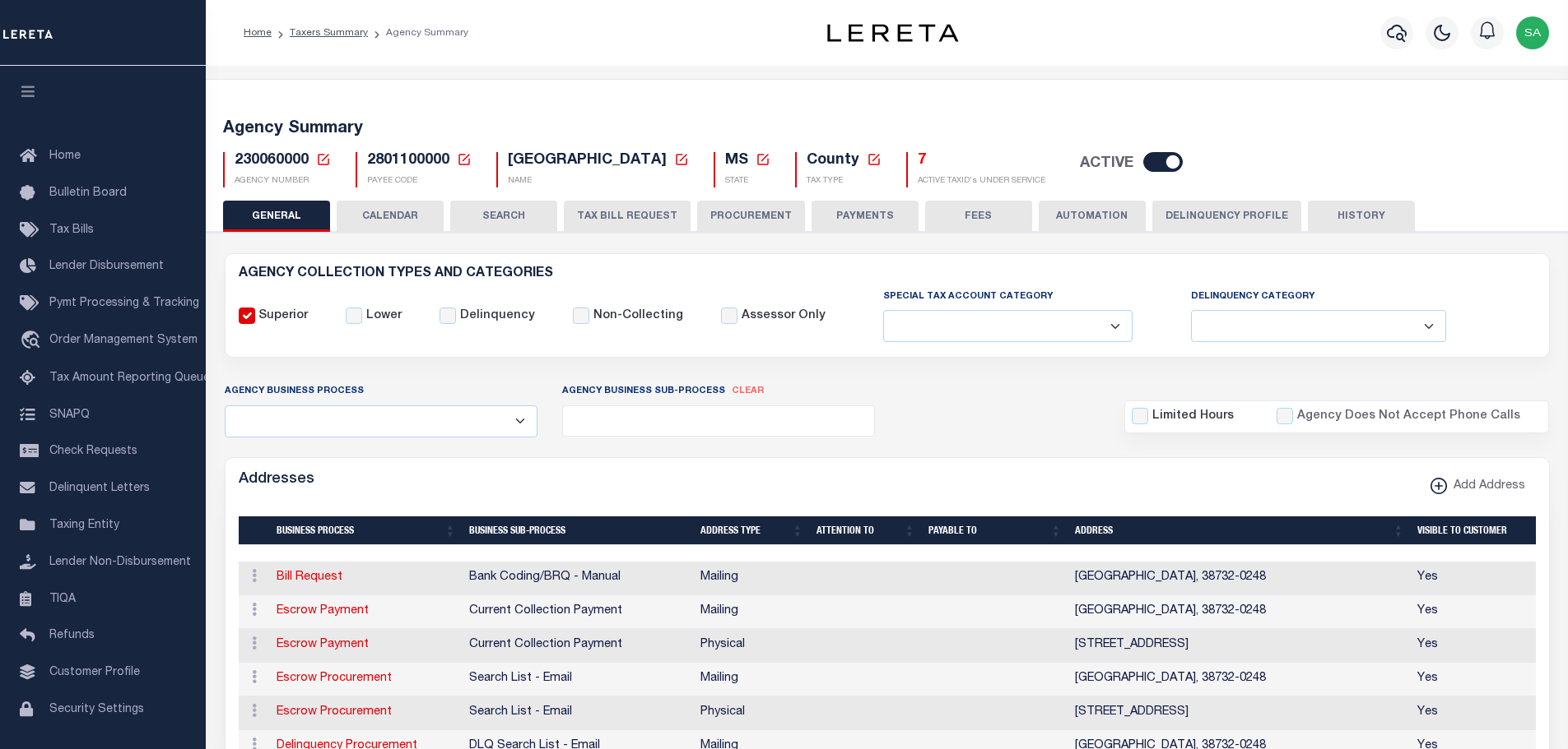
click at [646, 215] on button "TAX BILL REQUEST" at bounding box center [628, 216] width 127 height 31
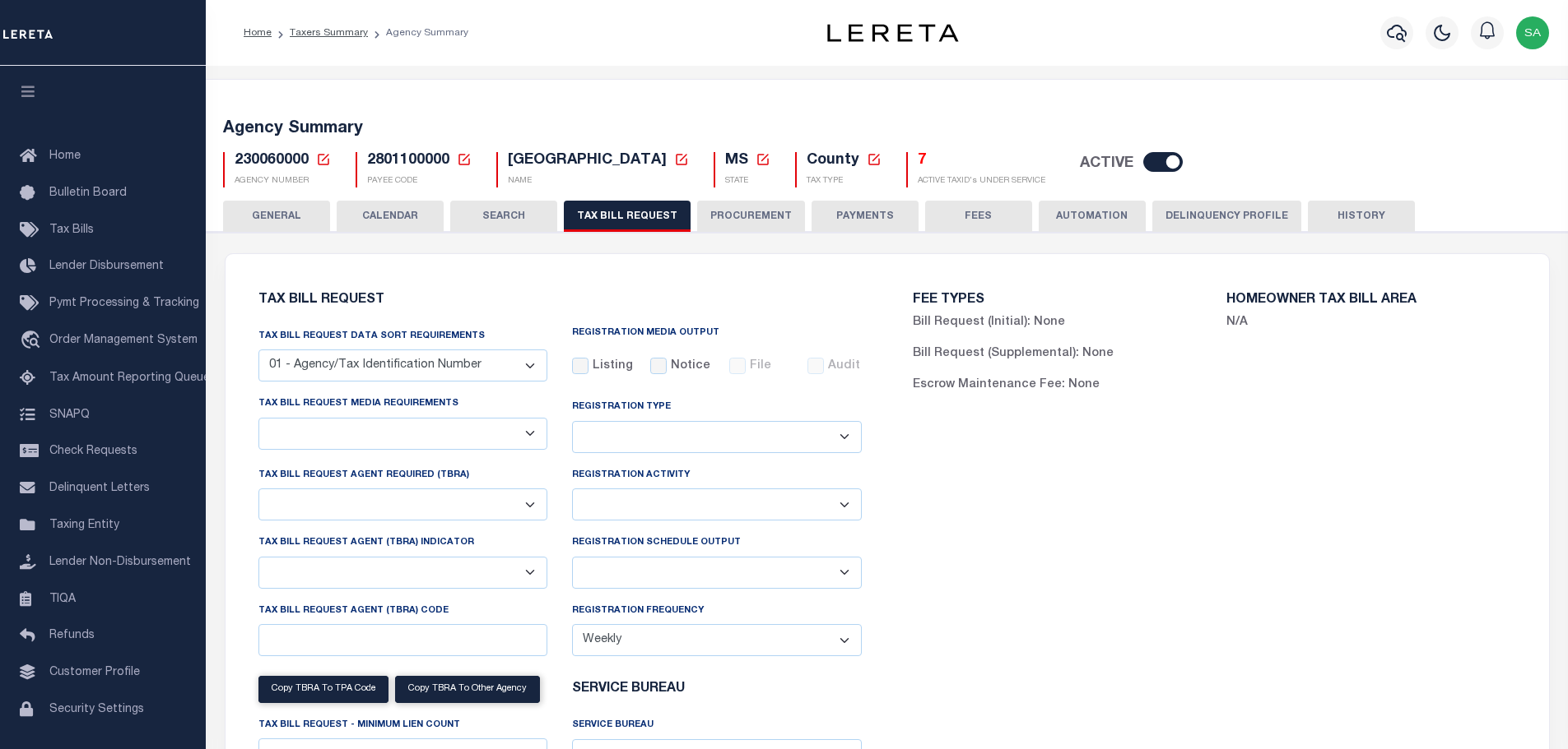
select select "27"
checkbox input "false"
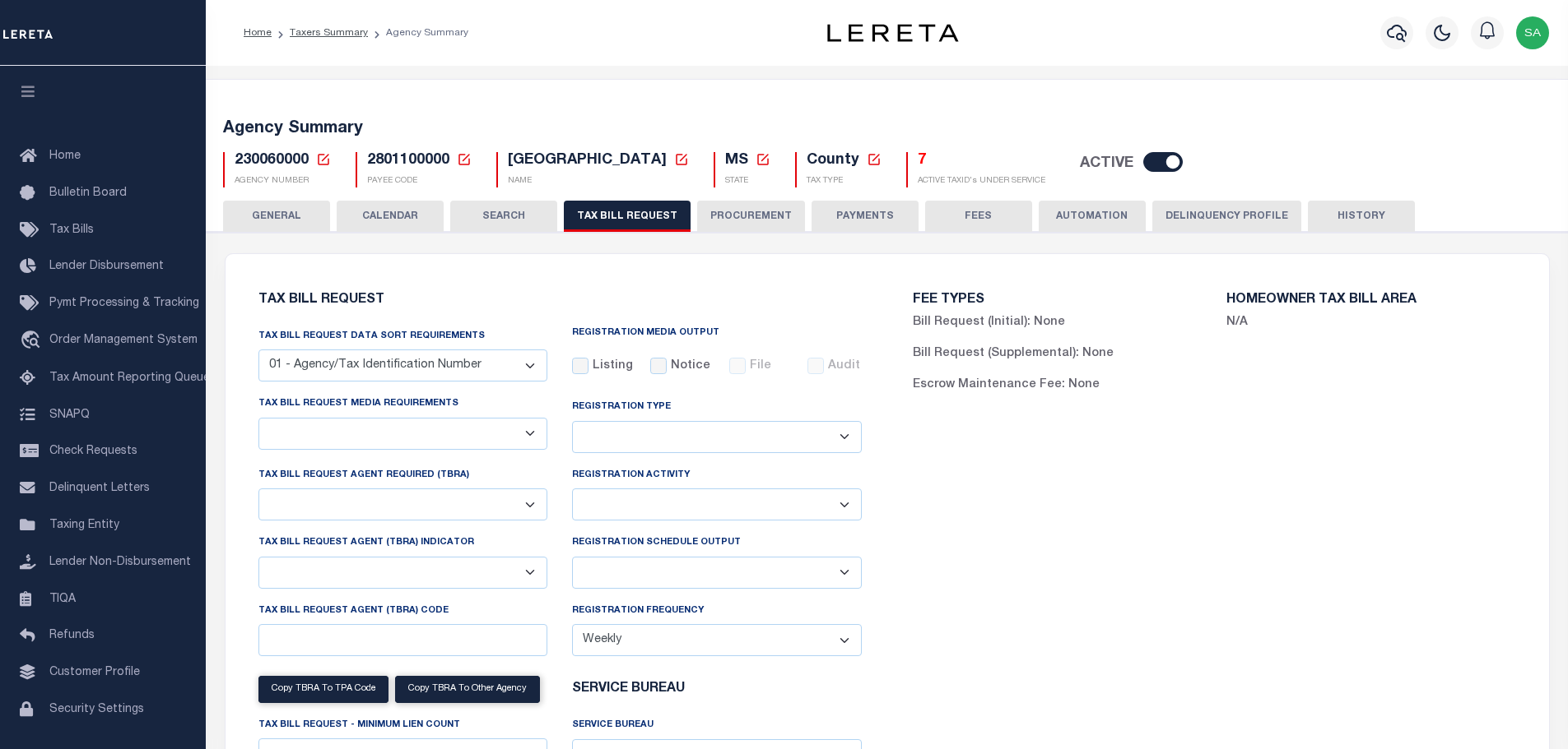
select select "22"
select select "true"
select select "13"
type input "0200"
select select
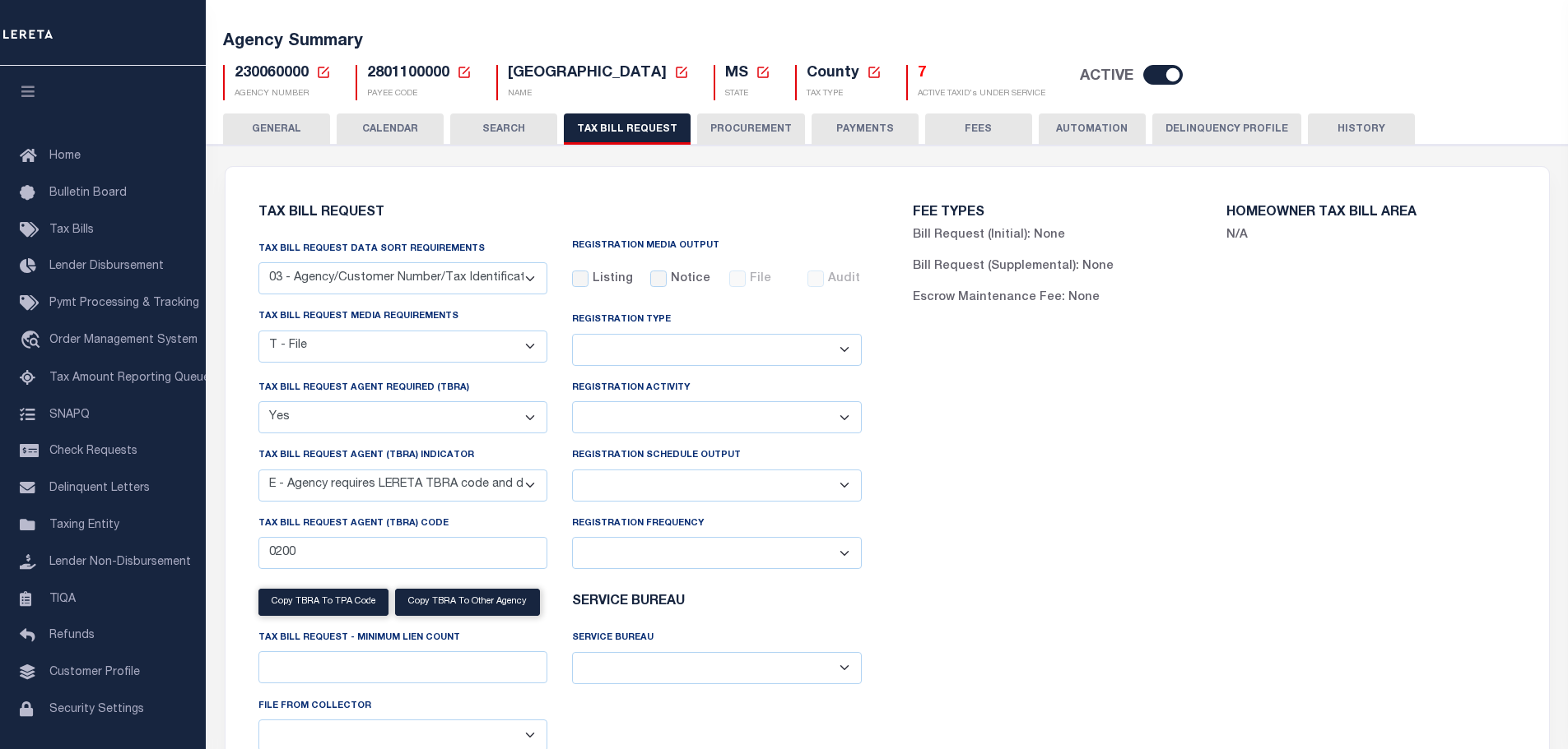
scroll to position [247, 0]
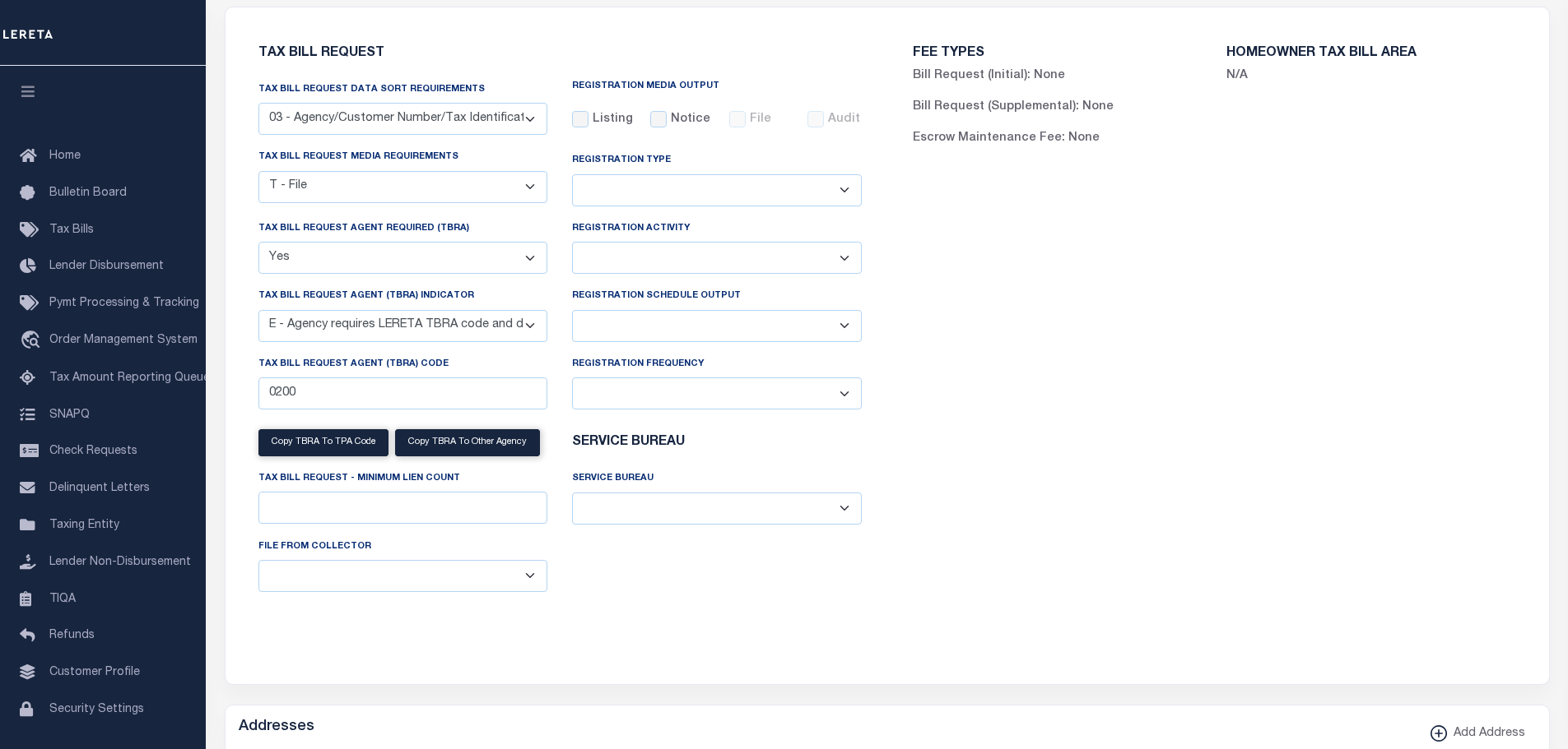
click at [439, 333] on select "A - Agency requires both customer TBRA code and LERETA TBRA code. B - Agency re…" at bounding box center [404, 326] width 290 height 32
click at [1118, 349] on div "FEE TYPES Bill Request (Initial): None Bill Request (Supplemental): None Escrow…" at bounding box center [1214, 336] width 654 height 617
drag, startPoint x: 310, startPoint y: 396, endPoint x: 237, endPoint y: 395, distance: 73.0
click at [237, 395] on div "Tax Bill Request Tax Bill Request Data Sort Requirements 01 - Agency/Tax Identi…" at bounding box center [560, 336] width 654 height 617
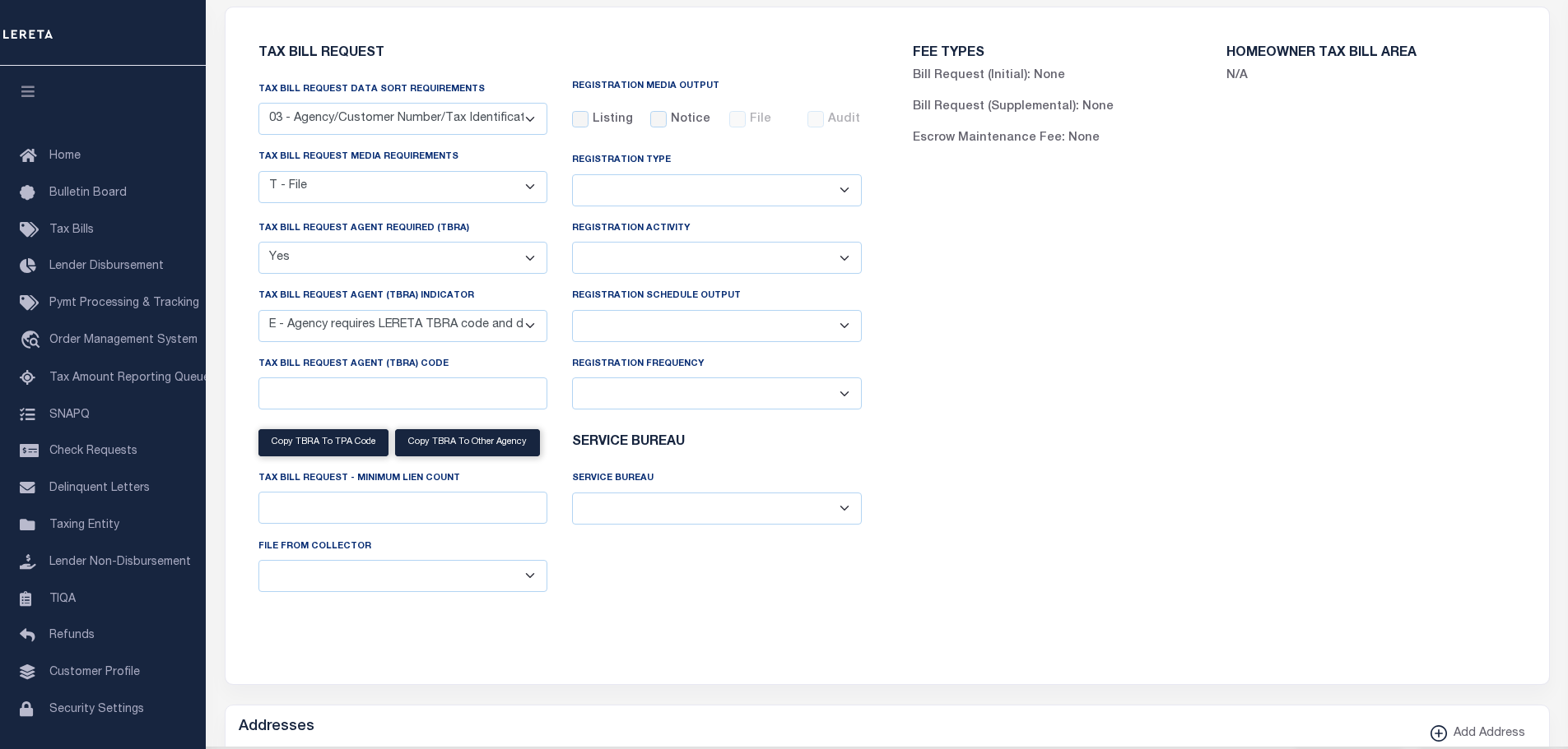
click at [1074, 372] on div "FEE TYPES Bill Request (Initial): None Bill Request (Supplemental): None Escrow…" at bounding box center [1214, 336] width 654 height 617
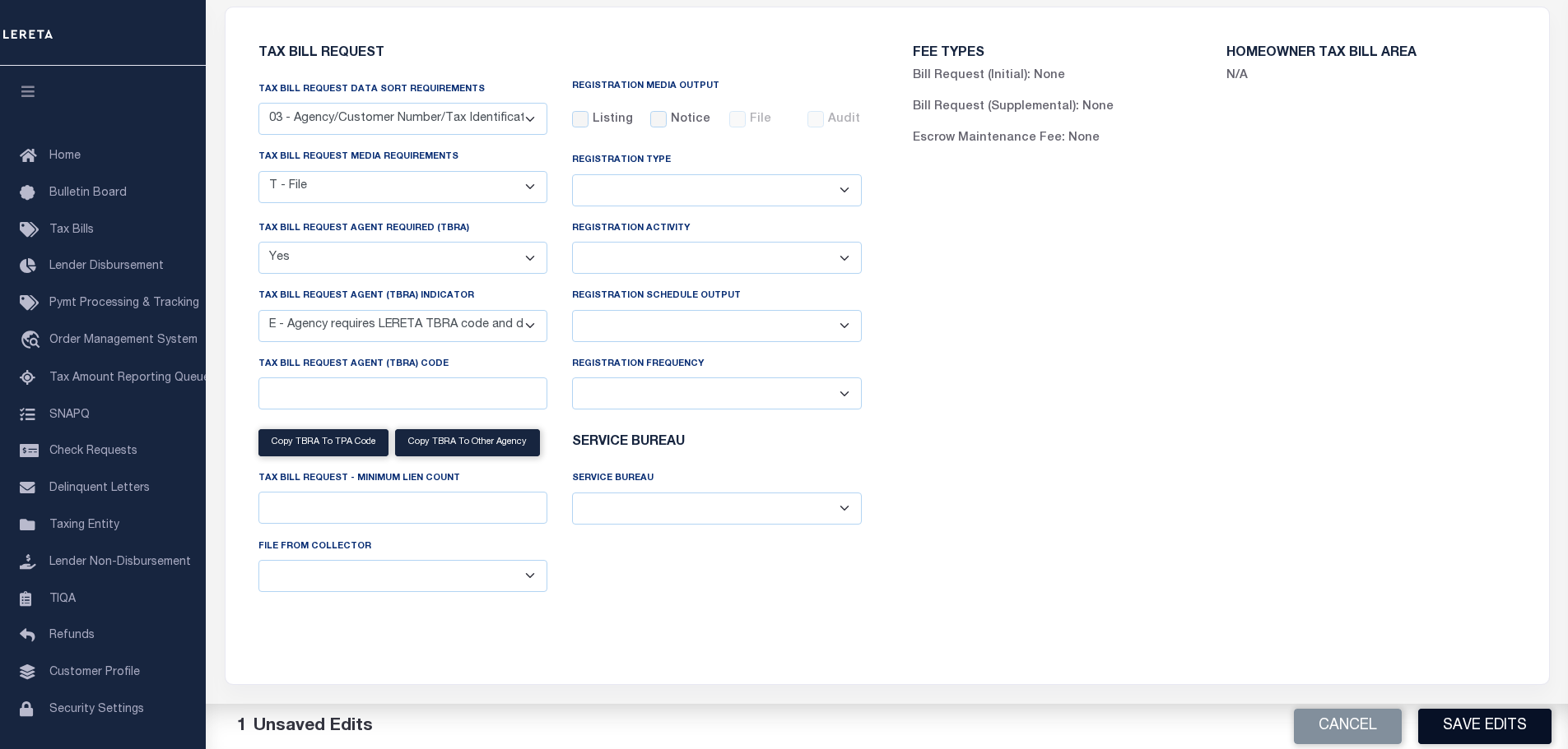
click at [1481, 726] on button "Save Edits" at bounding box center [1485, 726] width 133 height 35
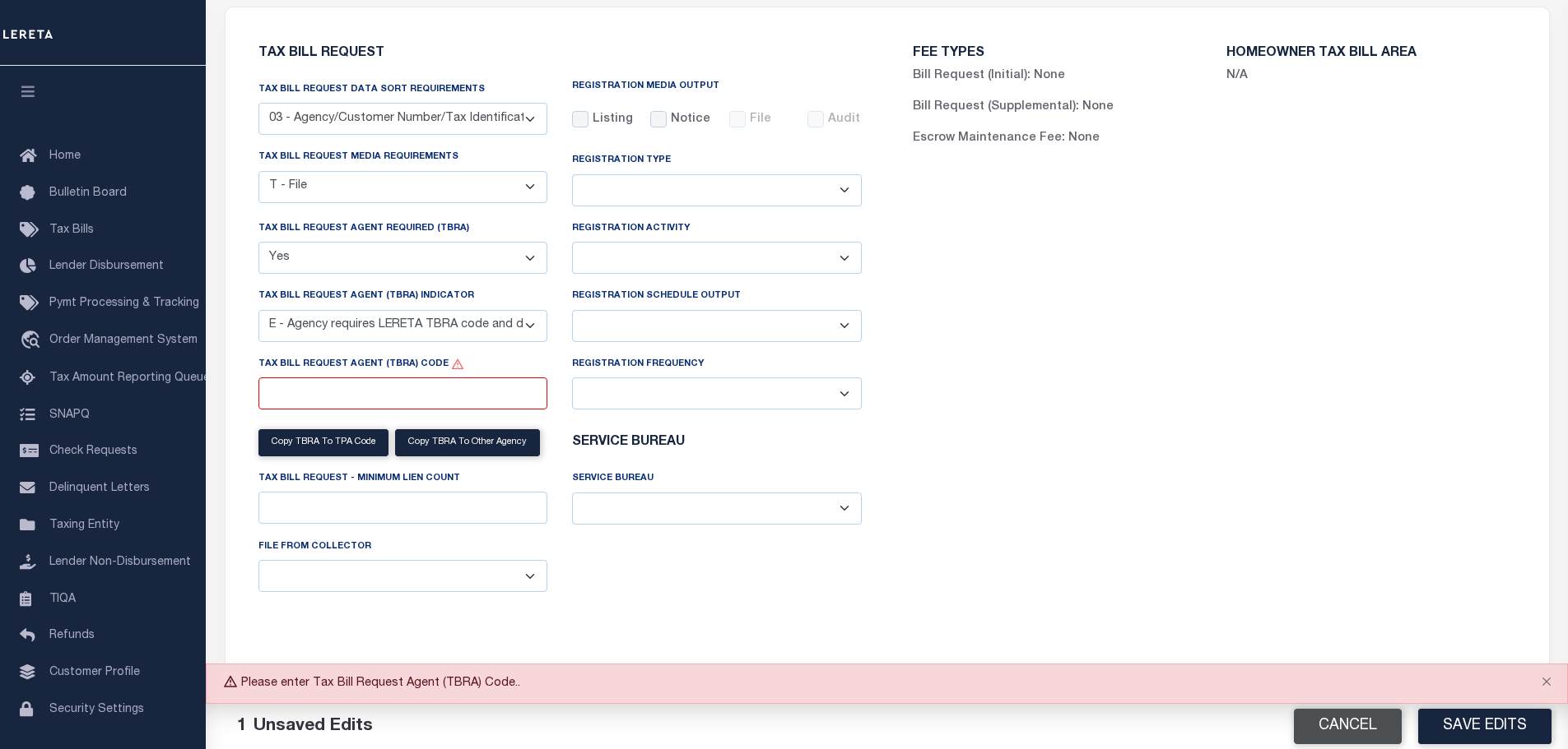
click at [1355, 738] on button "Cancel" at bounding box center [1347, 726] width 108 height 35
type input "0200"
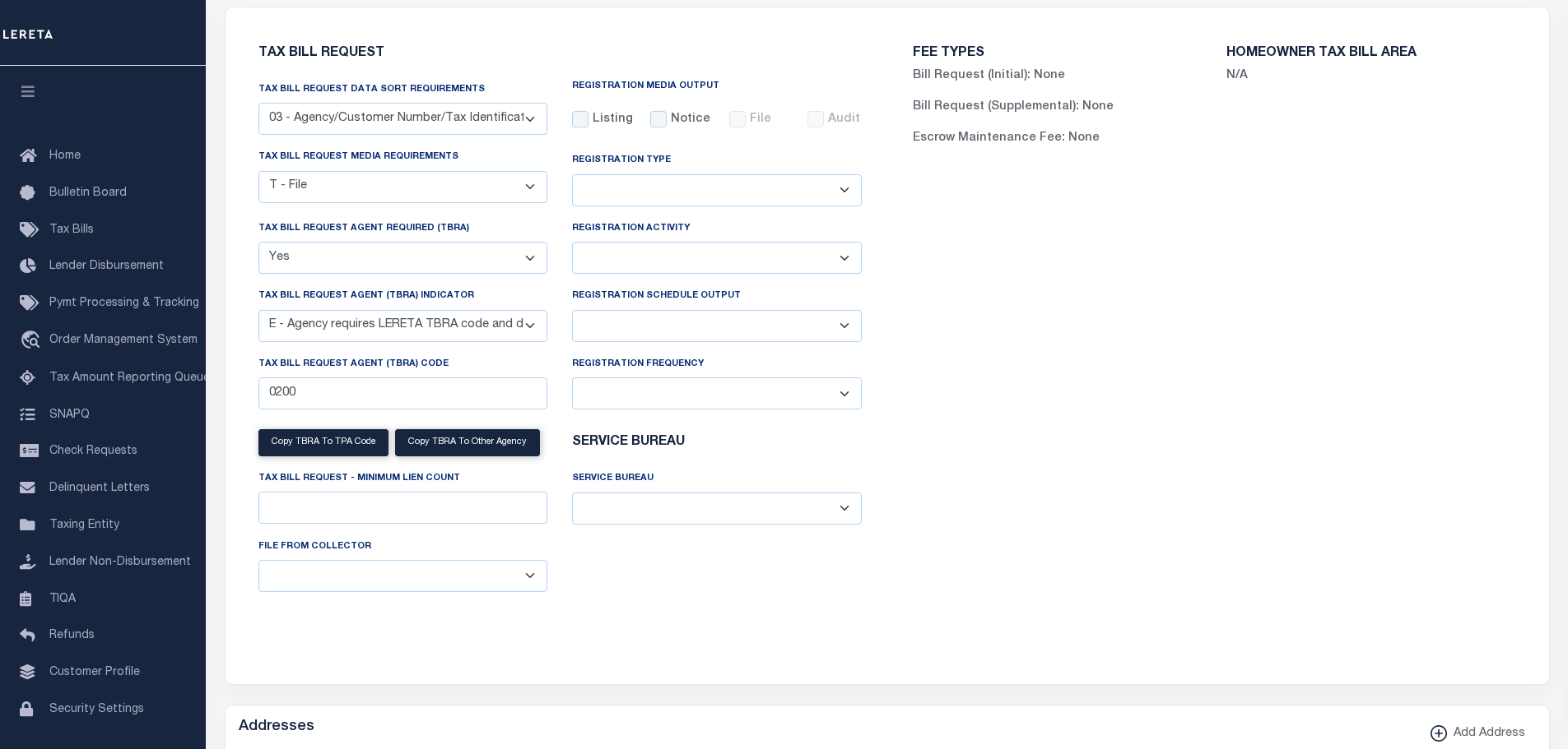
click at [530, 260] on select "Yes No" at bounding box center [404, 258] width 290 height 32
click at [259, 244] on select "Yes No" at bounding box center [404, 258] width 290 height 32
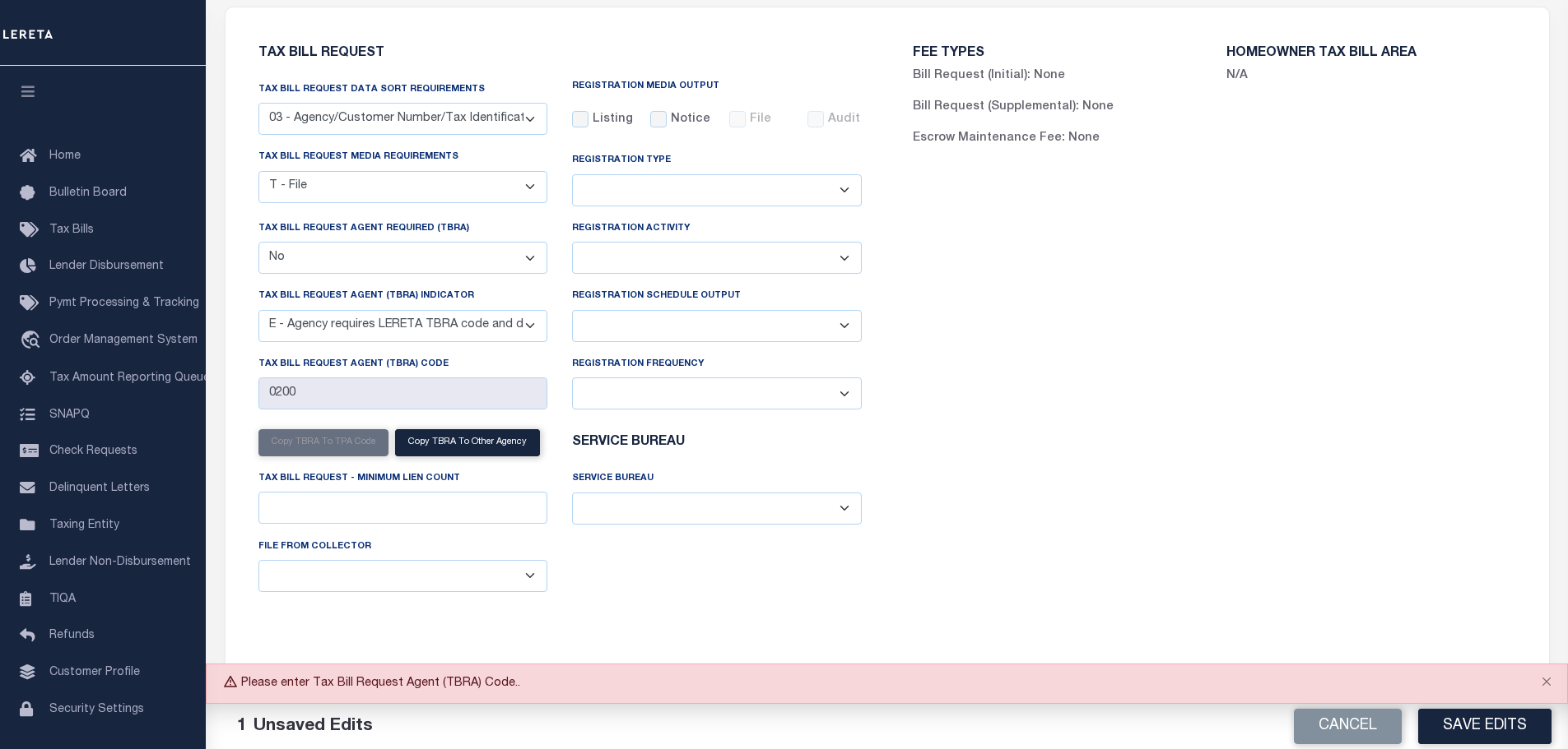
click at [534, 260] on select "Yes No" at bounding box center [404, 258] width 290 height 32
select select "true"
click at [259, 244] on select "Yes No" at bounding box center [404, 258] width 290 height 32
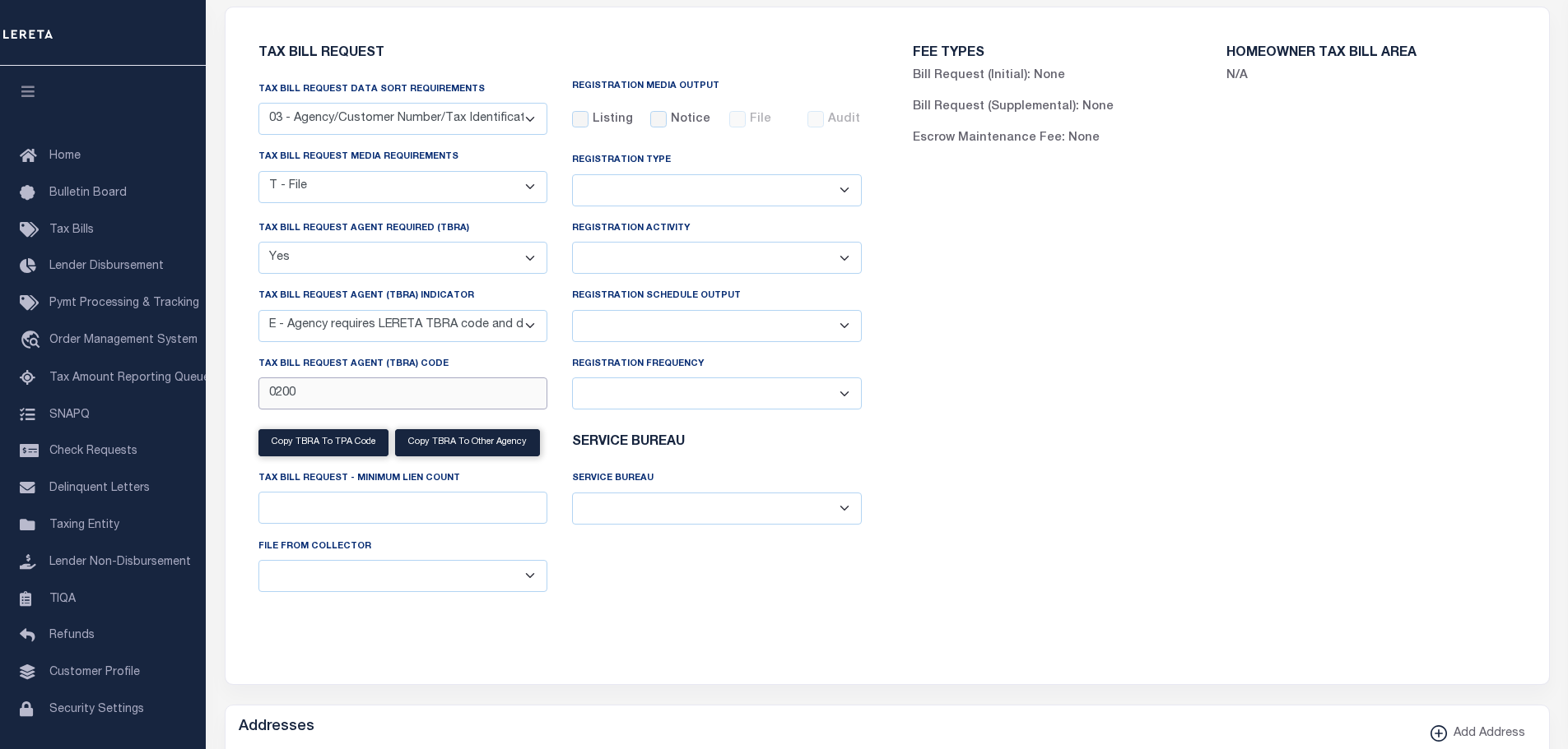
drag, startPoint x: 334, startPoint y: 391, endPoint x: 222, endPoint y: 404, distance: 112.8
click at [530, 261] on select "Yes No" at bounding box center [404, 258] width 290 height 32
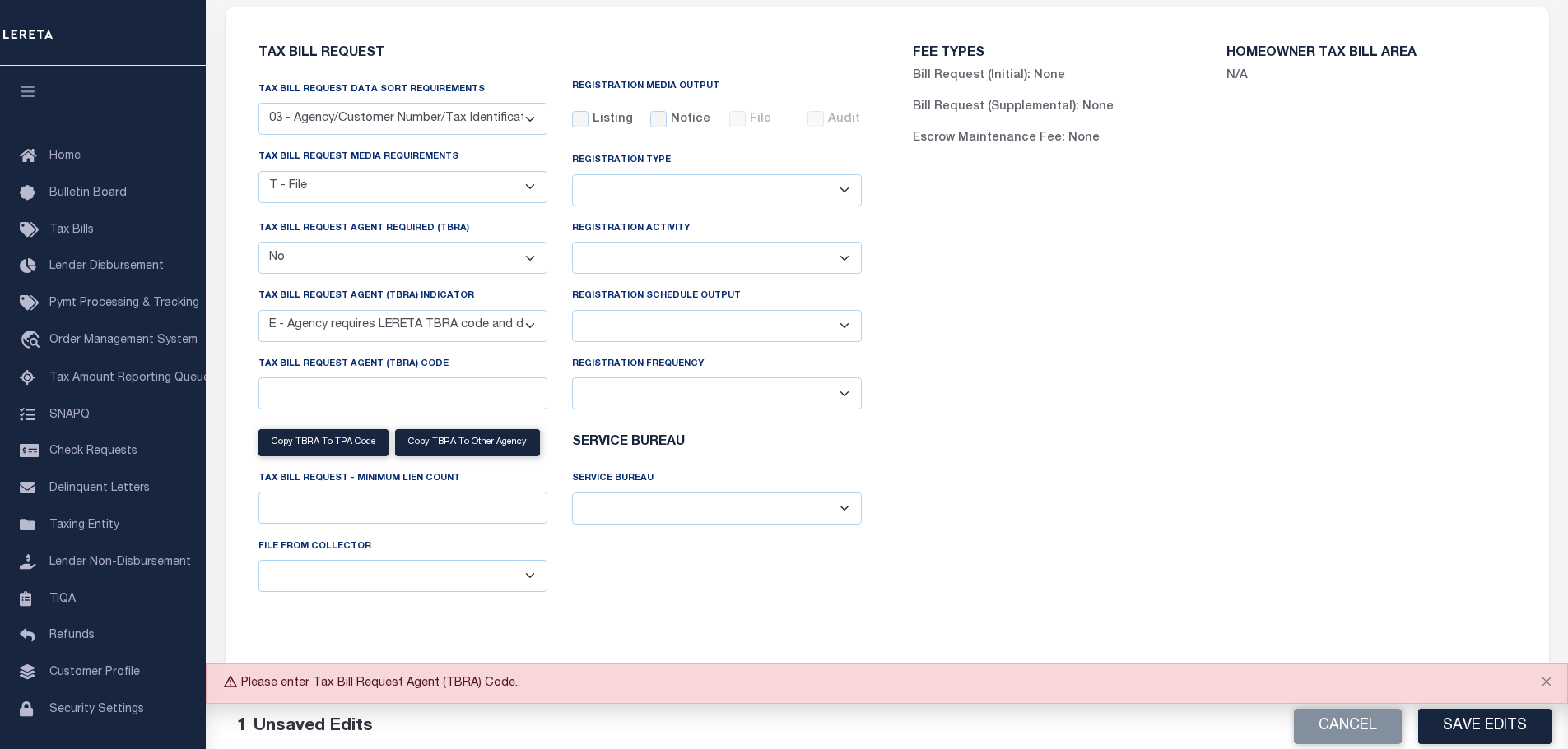
click at [259, 244] on select "Yes No" at bounding box center [404, 258] width 290 height 32
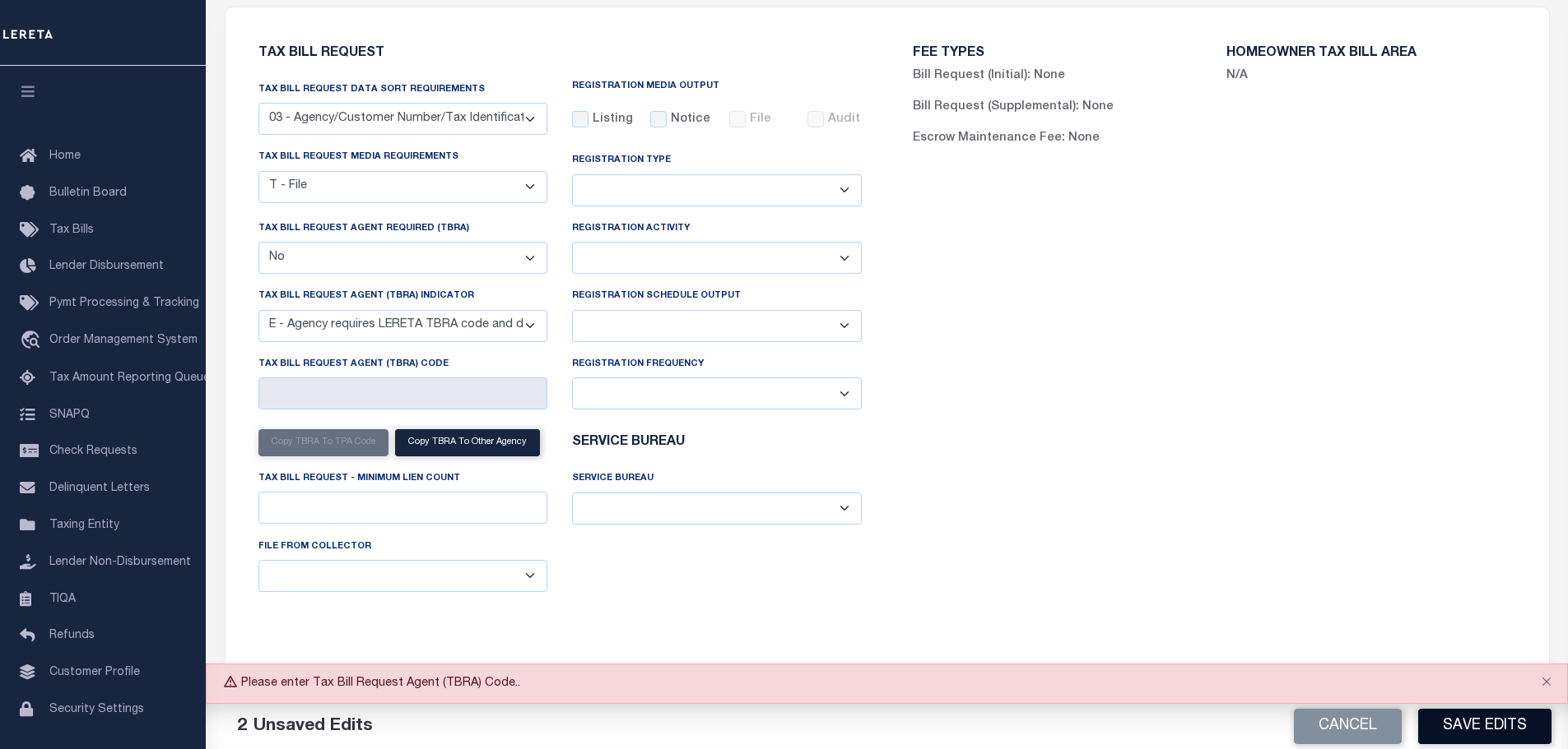
click at [1463, 723] on button "Save Edits" at bounding box center [1485, 726] width 133 height 35
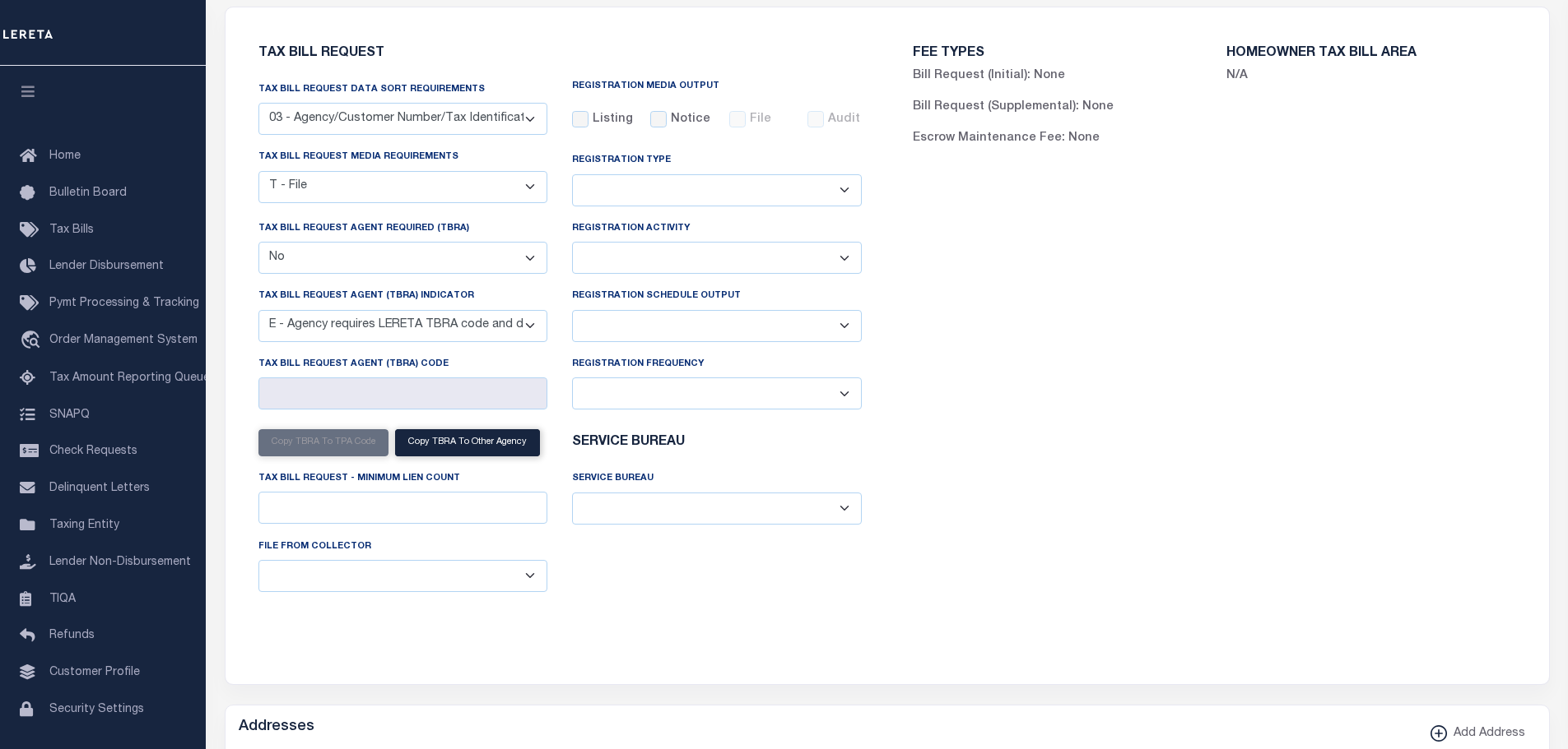
click at [530, 261] on select "Yes No" at bounding box center [404, 258] width 290 height 32
select select "true"
click at [259, 244] on select "Yes No" at bounding box center [404, 258] width 290 height 32
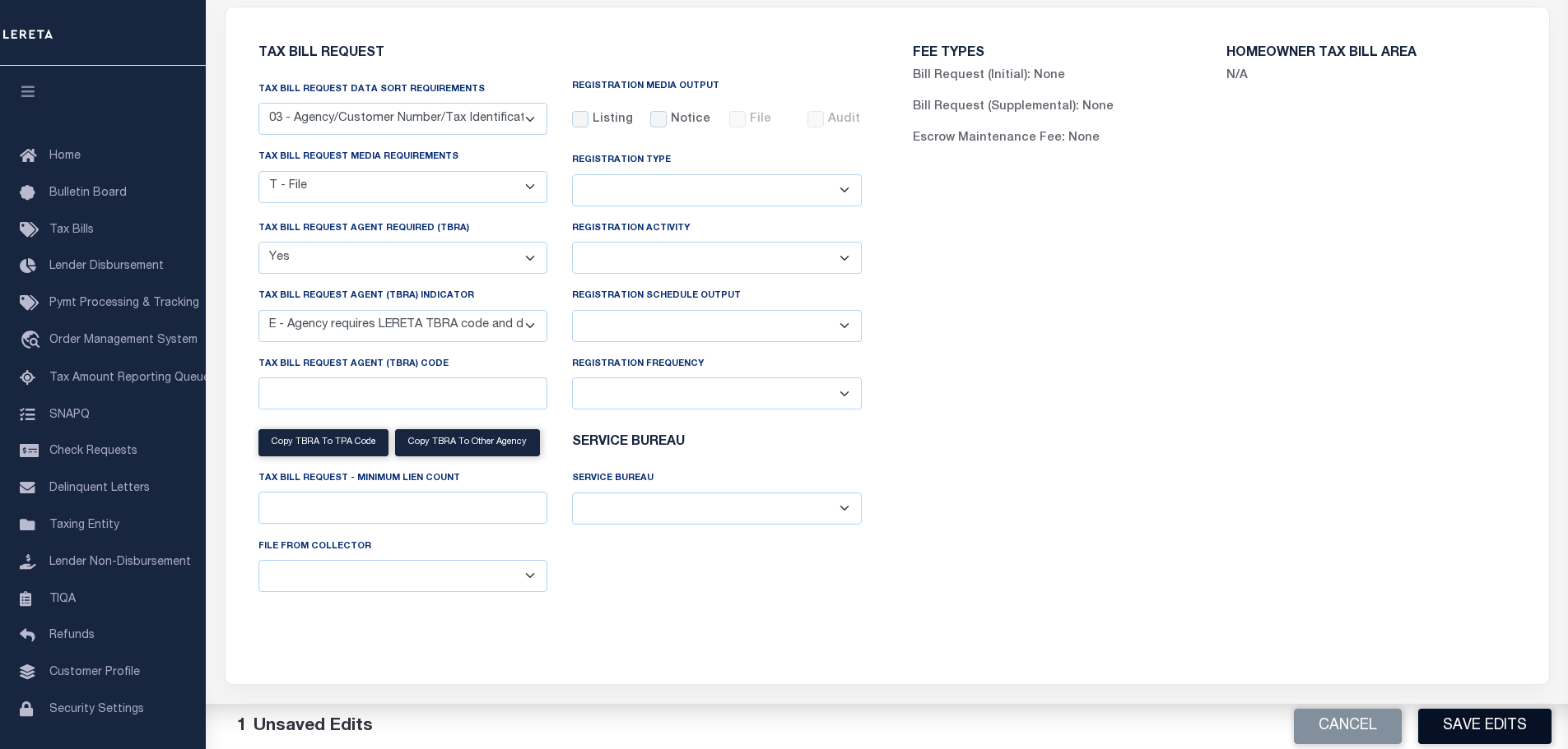
click at [1469, 728] on button "Save Edits" at bounding box center [1485, 726] width 133 height 35
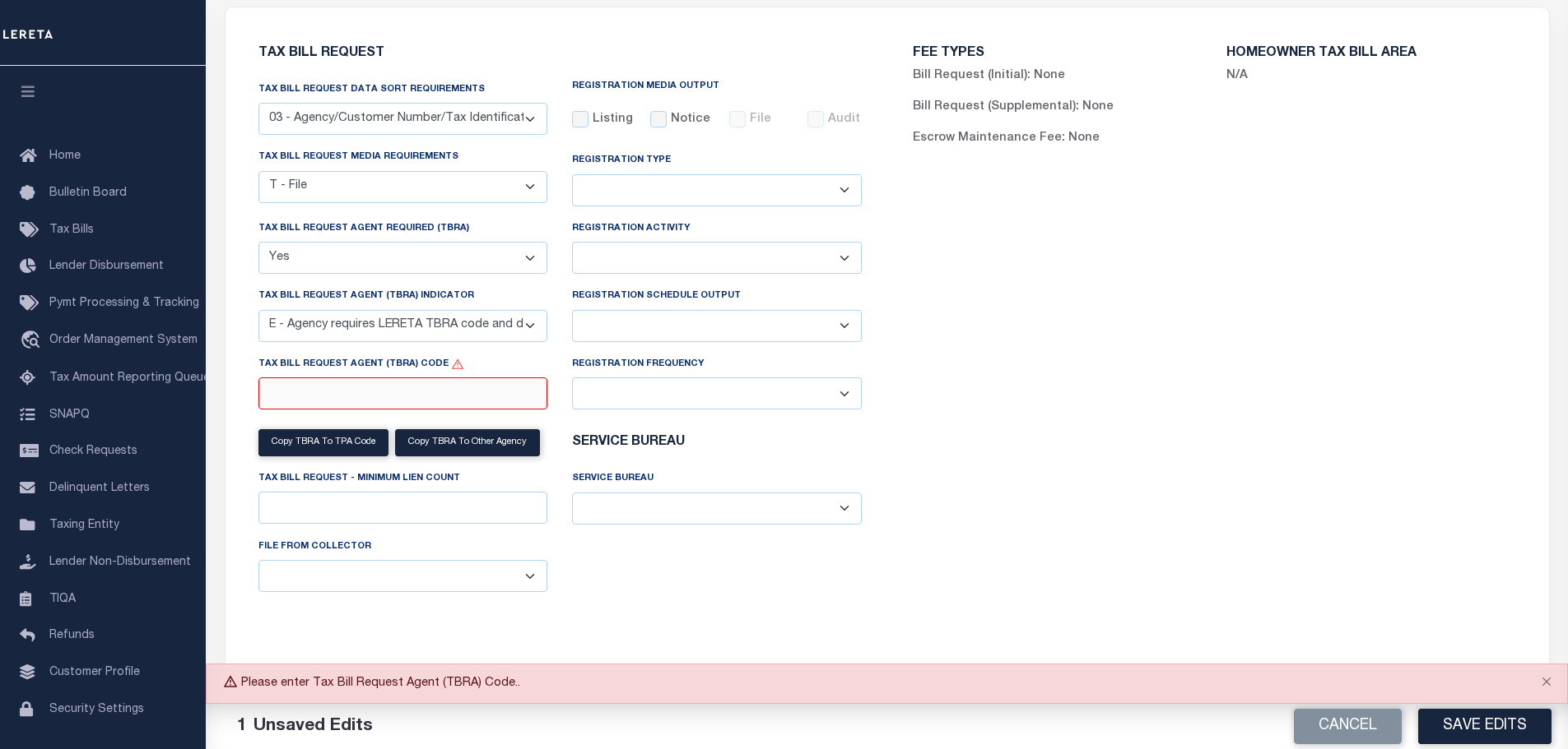
click at [461, 405] on input "Tax Bill Request Agent (TBRA) Code" at bounding box center [404, 393] width 290 height 32
type input "0200"
click at [1206, 508] on div "FEE TYPES Bill Request (Initial): None Bill Request (Supplemental): None Escrow…" at bounding box center [1214, 336] width 654 height 617
click at [1458, 723] on button "Save Edits" at bounding box center [1485, 726] width 133 height 35
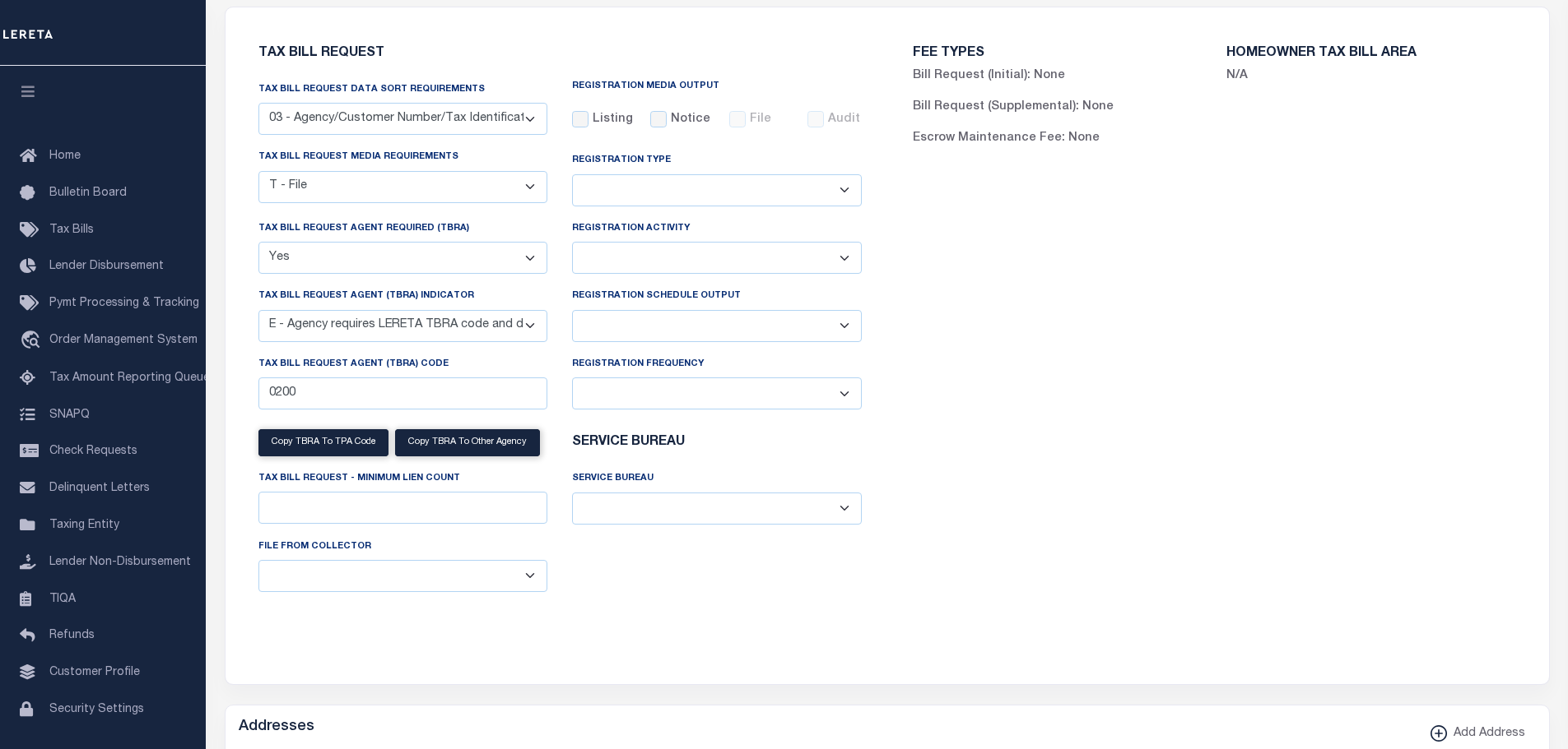
click at [528, 258] on select "Yes No" at bounding box center [404, 258] width 290 height 32
click at [1052, 366] on div "FEE TYPES Bill Request (Initial): None Bill Request (Supplemental): None Escrow…" at bounding box center [1214, 336] width 654 height 617
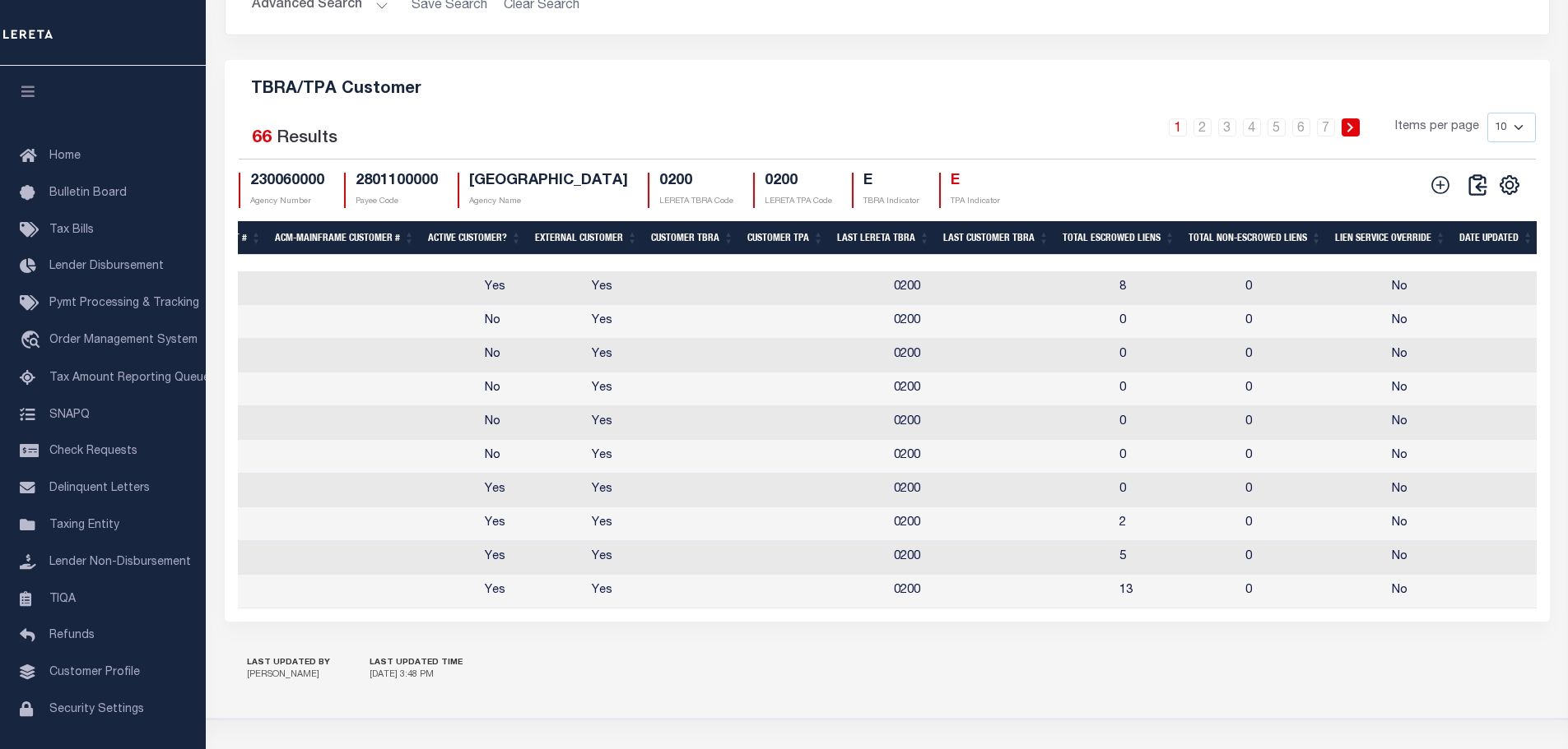
scroll to position [0, 943]
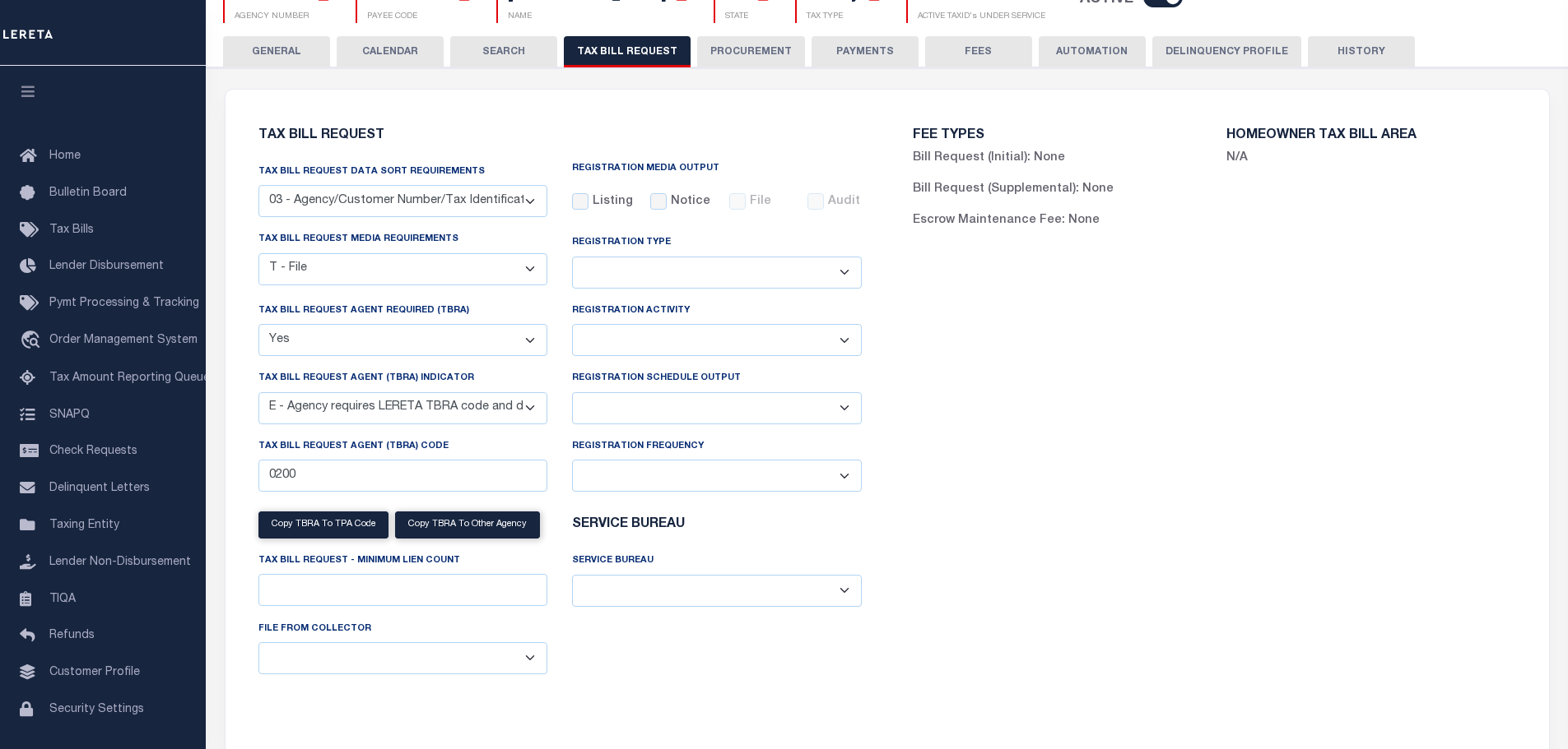
click at [427, 413] on select "A - Agency requires both customer TBRA code and LERETA TBRA code. B - Agency re…" at bounding box center [404, 408] width 290 height 32
drag, startPoint x: 1337, startPoint y: 417, endPoint x: 1323, endPoint y: 417, distance: 14.0
click at [1337, 417] on div "FEE TYPES Bill Request (Initial): None Bill Request (Supplemental): None Escrow…" at bounding box center [1214, 418] width 654 height 617
click at [1062, 419] on div "FEE TYPES Bill Request (Initial): None Bill Request (Supplemental): None Escrow…" at bounding box center [1214, 418] width 654 height 617
